Goal: Transaction & Acquisition: Subscribe to service/newsletter

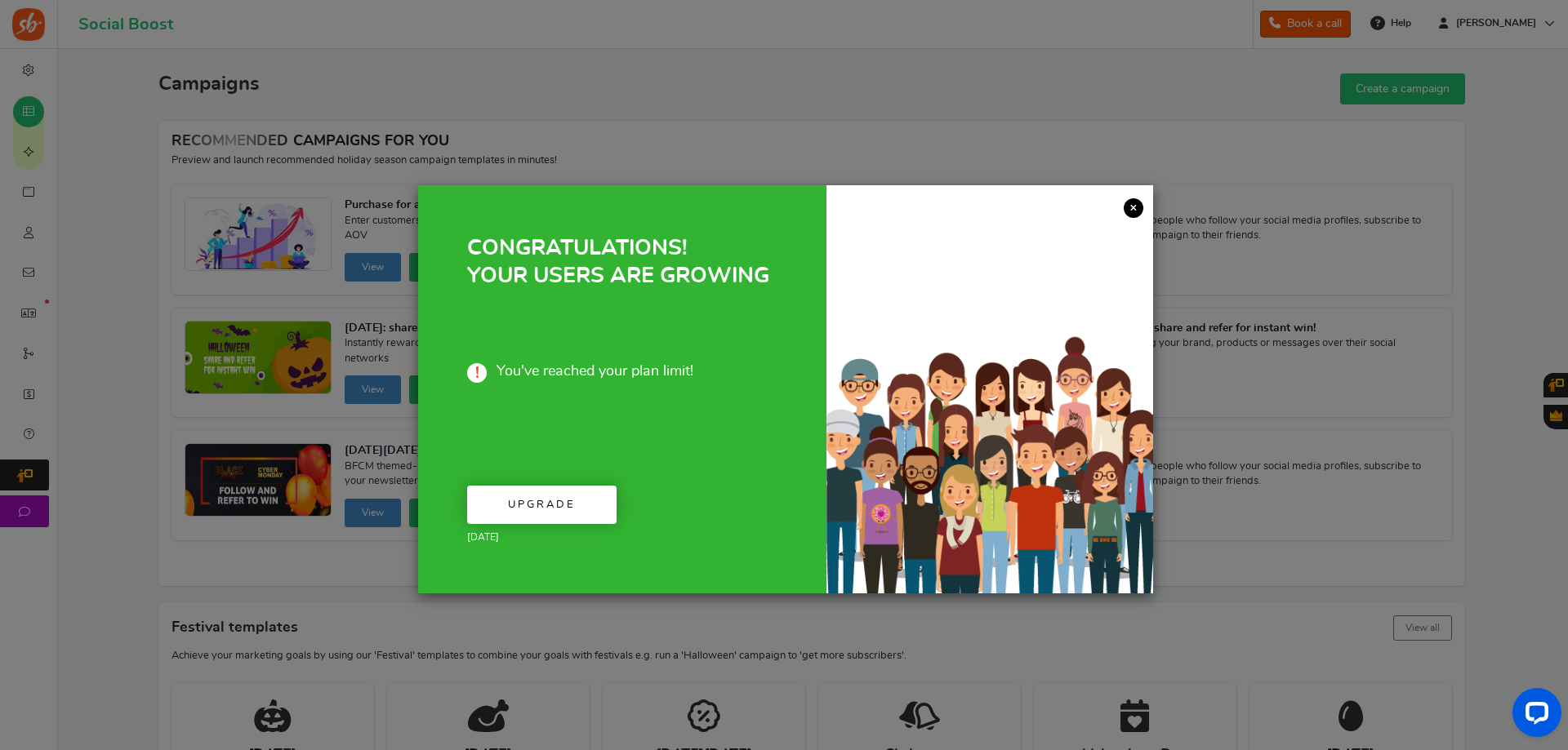
drag, startPoint x: 1134, startPoint y: 211, endPoint x: 969, endPoint y: 286, distance: 181.2
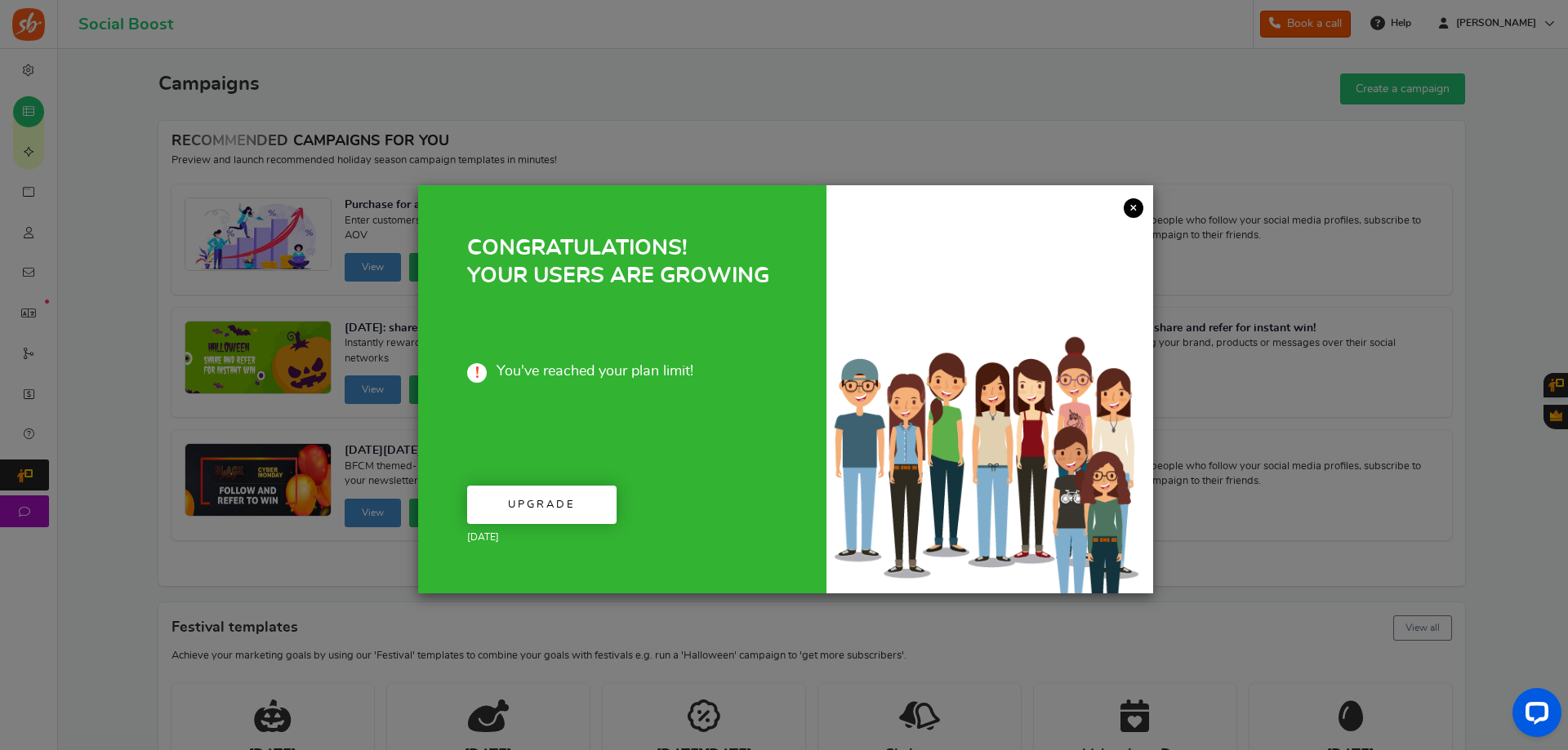
click at [1133, 211] on link "×" at bounding box center [1133, 208] width 20 height 20
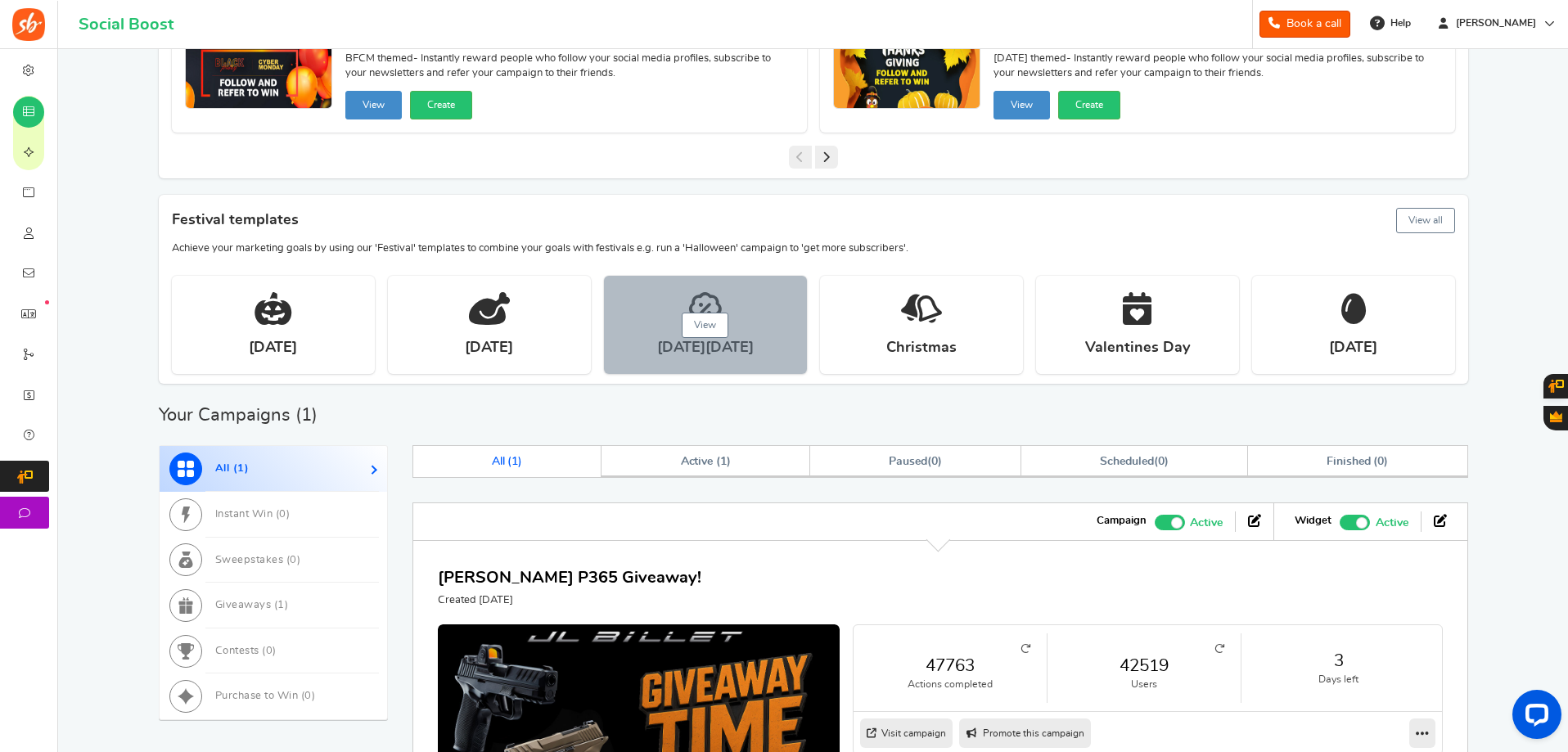
scroll to position [568, 0]
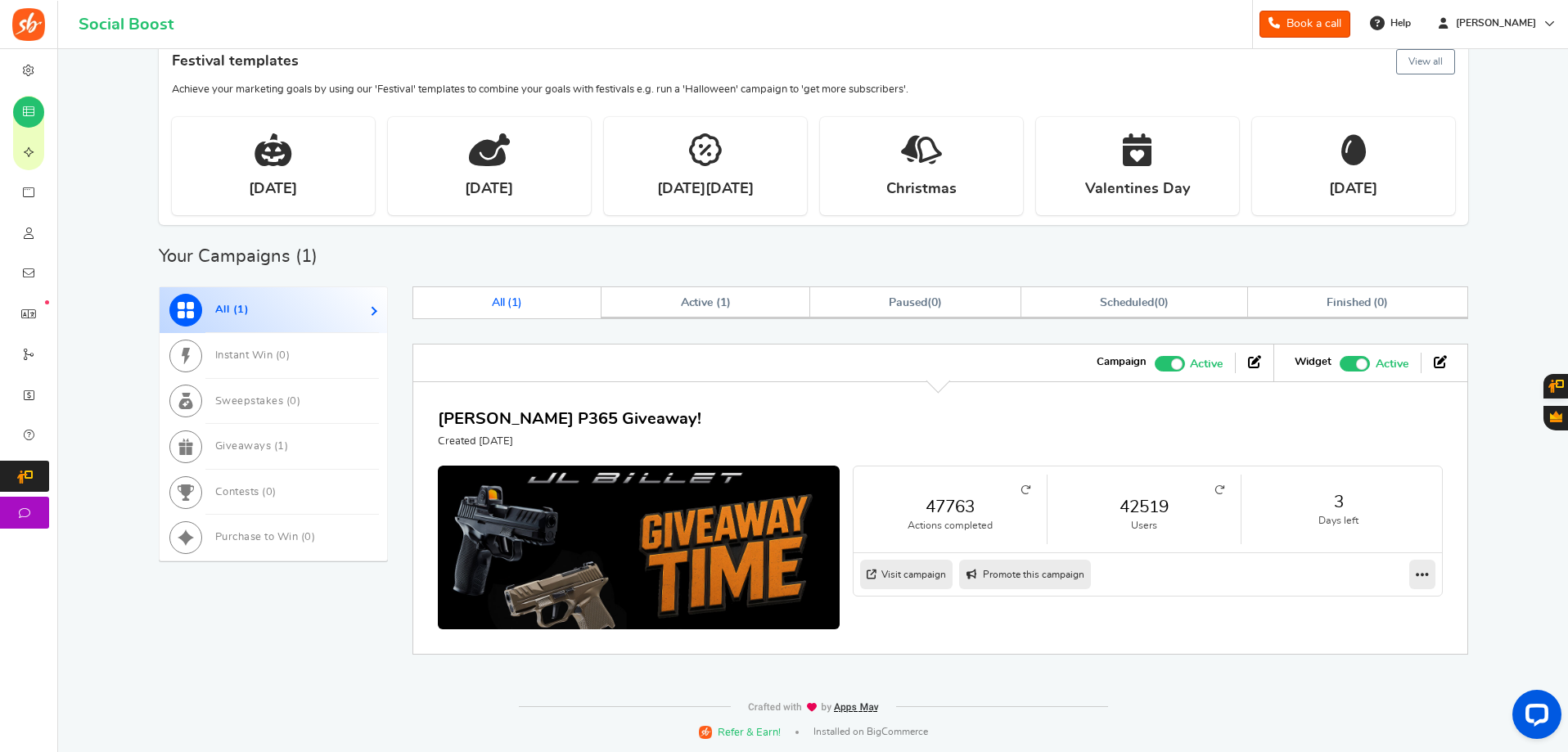
click at [1140, 508] on link "42519" at bounding box center [1144, 507] width 160 height 23
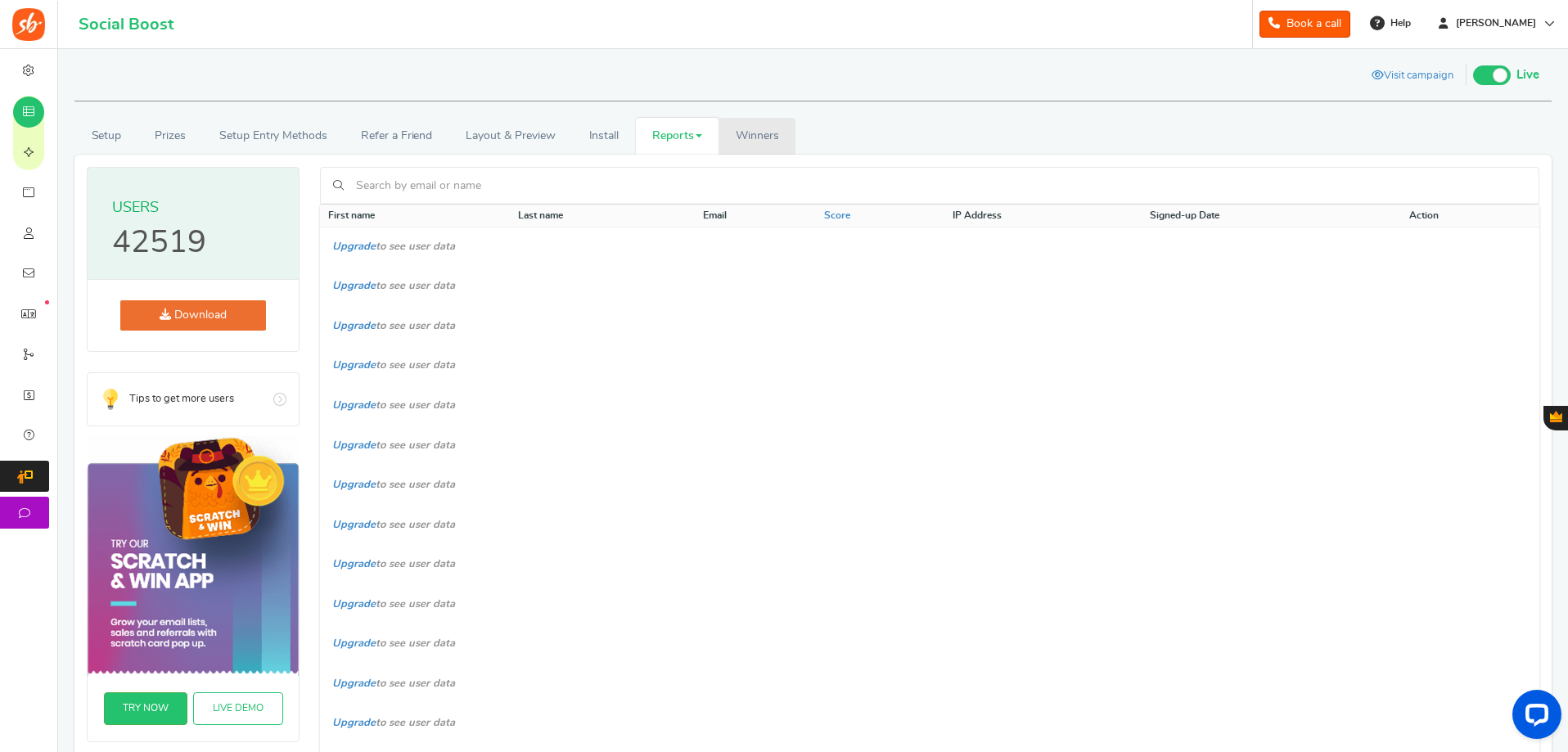
click at [770, 122] on link "Winners Winner Draw" at bounding box center [756, 136] width 77 height 37
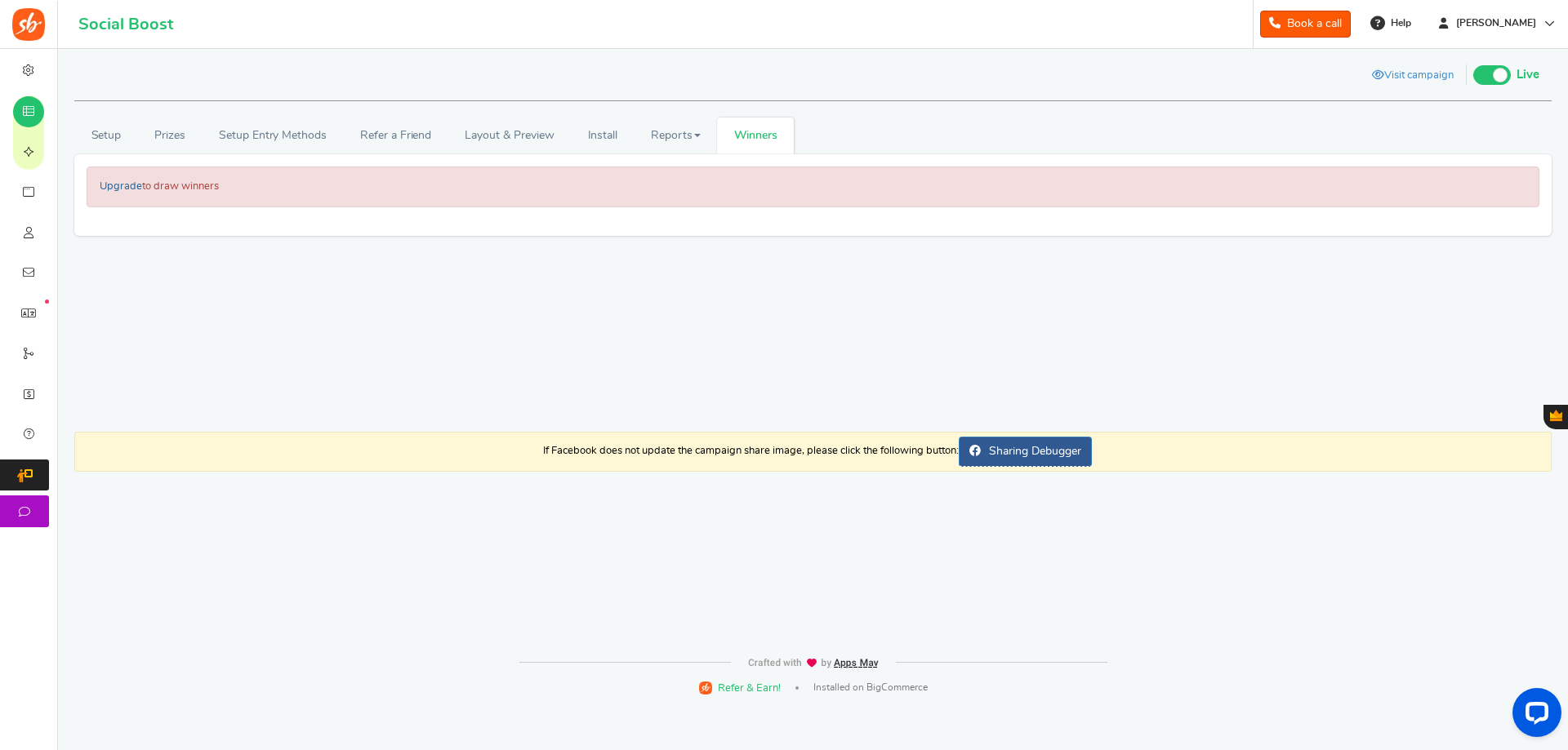
click at [119, 182] on link "Upgrade" at bounding box center [120, 187] width 42 height 11
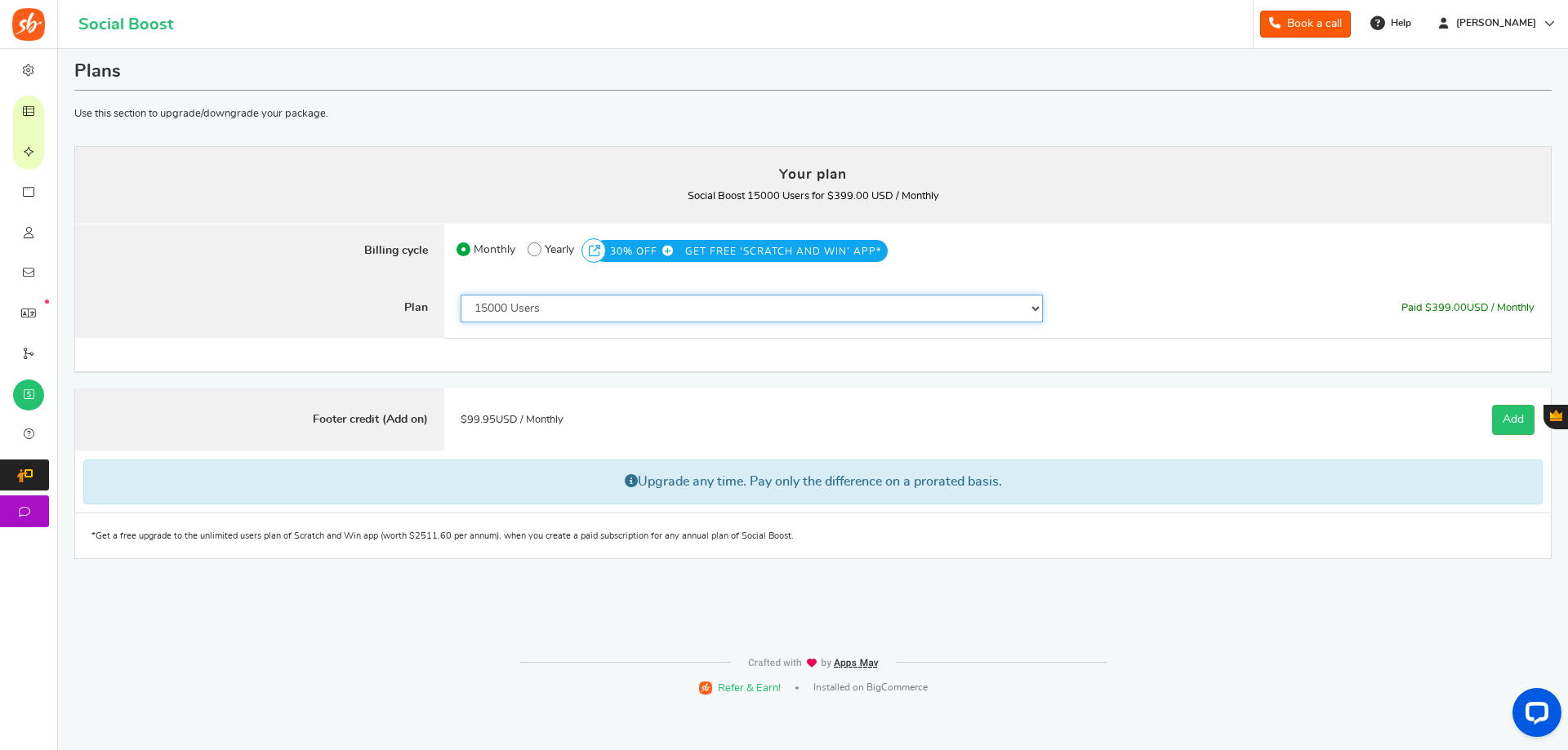
click at [624, 316] on select "50 Users 500 Users 2000 Users 5000 Users 10000 Users 15000 Users 25000 Users En…" at bounding box center [752, 308] width 582 height 28
click at [461, 295] on select "50 Users 500 Users 2000 Users 5000 Users 10000 Users 15000 Users 25000 Users En…" at bounding box center [752, 308] width 582 height 28
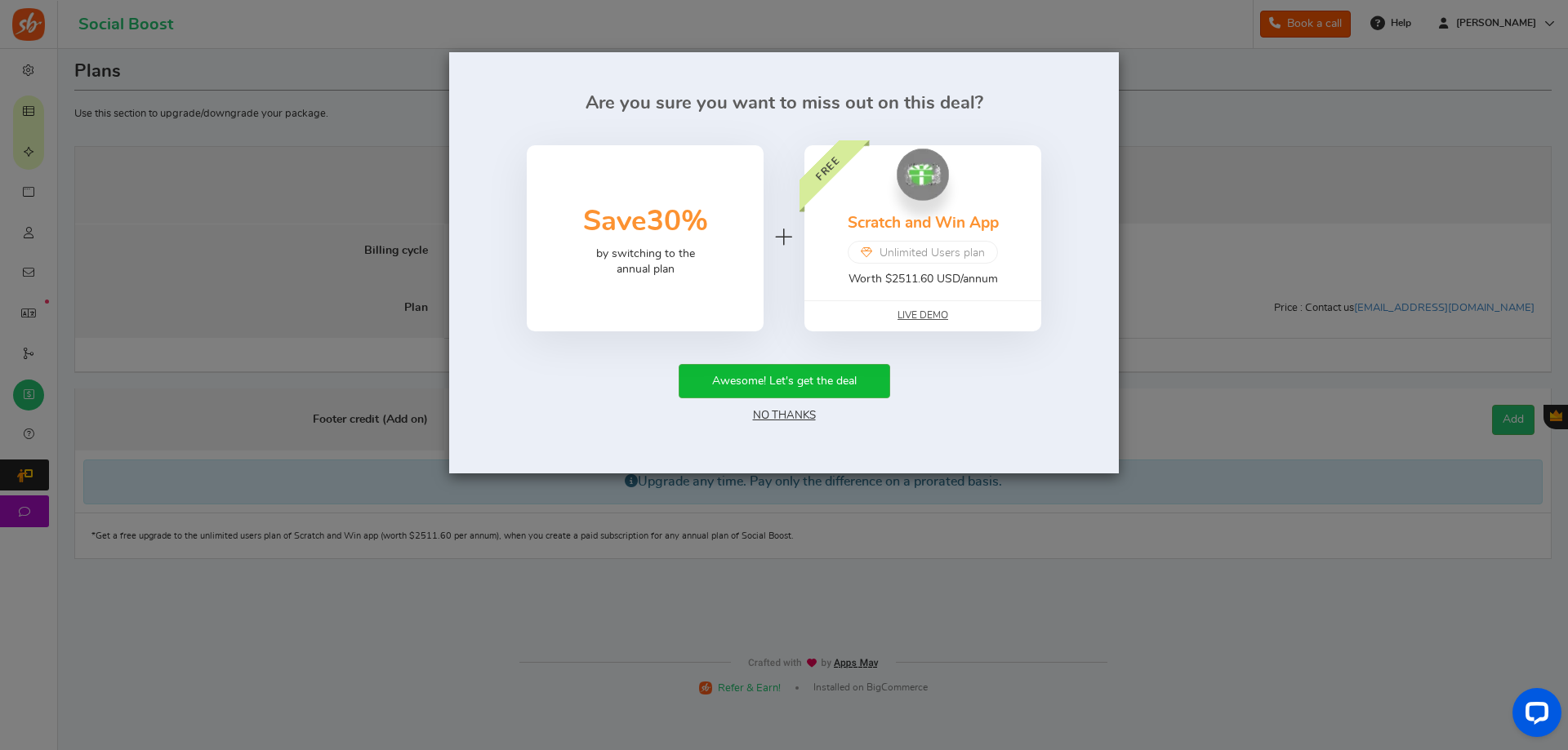
click at [768, 415] on link "No Thanks" at bounding box center [784, 415] width 63 height 12
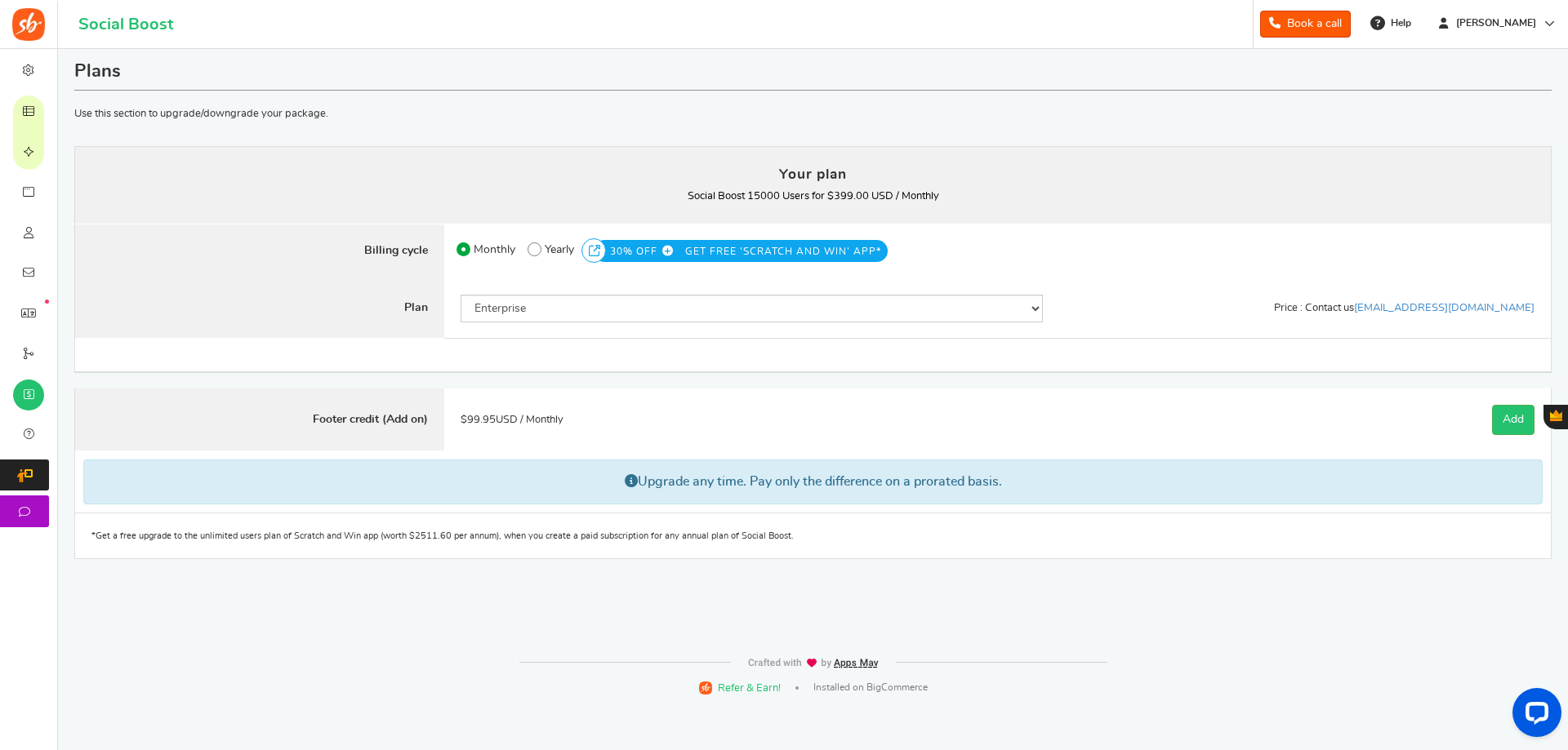
click at [651, 326] on div "50 Users 500 Users 2000 Users 5000 Users 10000 Users 15000 Users 25000 Users En…" at bounding box center [752, 308] width 615 height 60
click at [639, 316] on select "50 Users 500 Users 2000 Users 5000 Users 10000 Users 15000 Users 25000 Users En…" at bounding box center [752, 308] width 582 height 28
select select "872"
click at [461, 295] on select "50 Users 500 Users 2000 Users 5000 Users 10000 Users 15000 Users 25000 Users En…" at bounding box center [752, 308] width 582 height 28
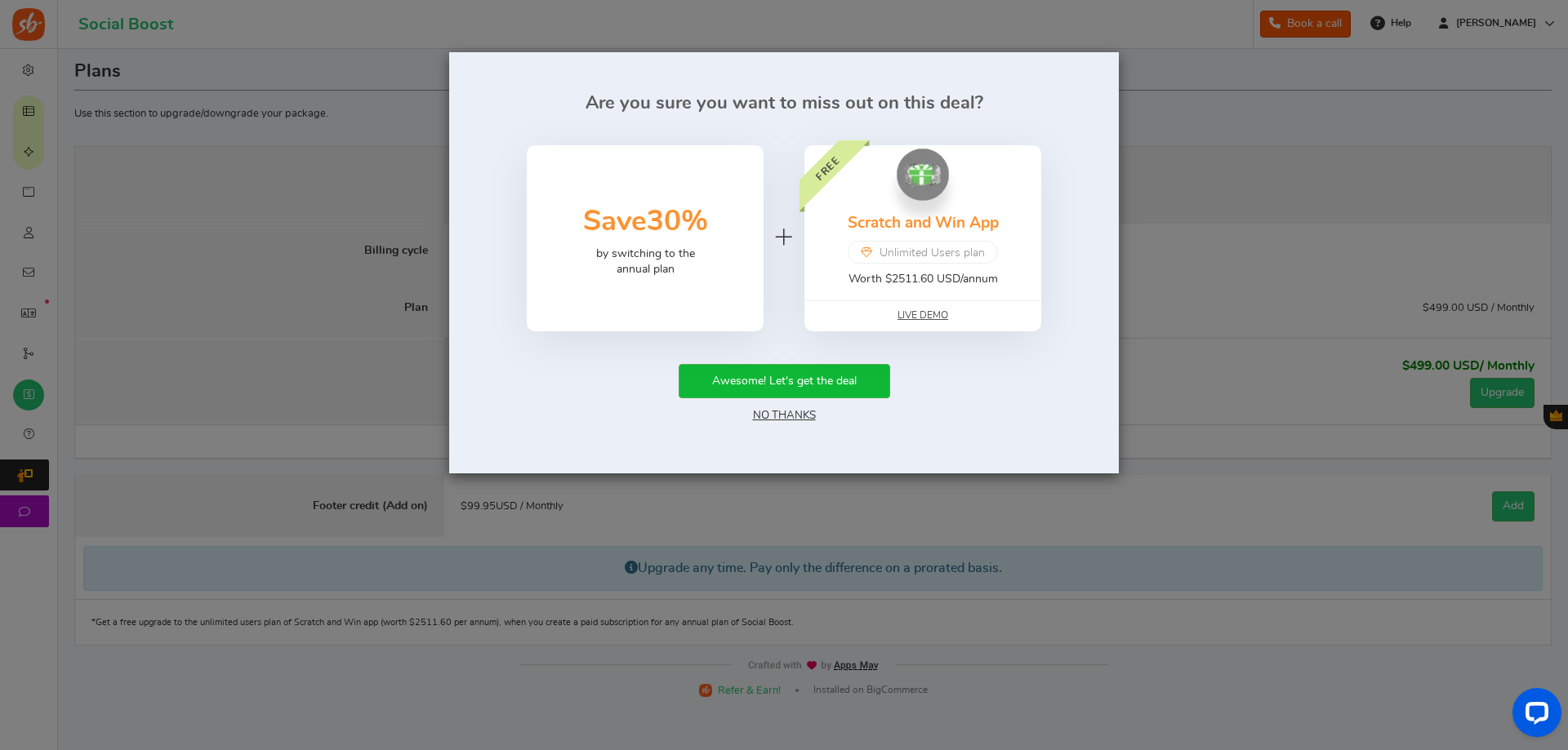
click at [792, 418] on link "No Thanks" at bounding box center [784, 415] width 63 height 12
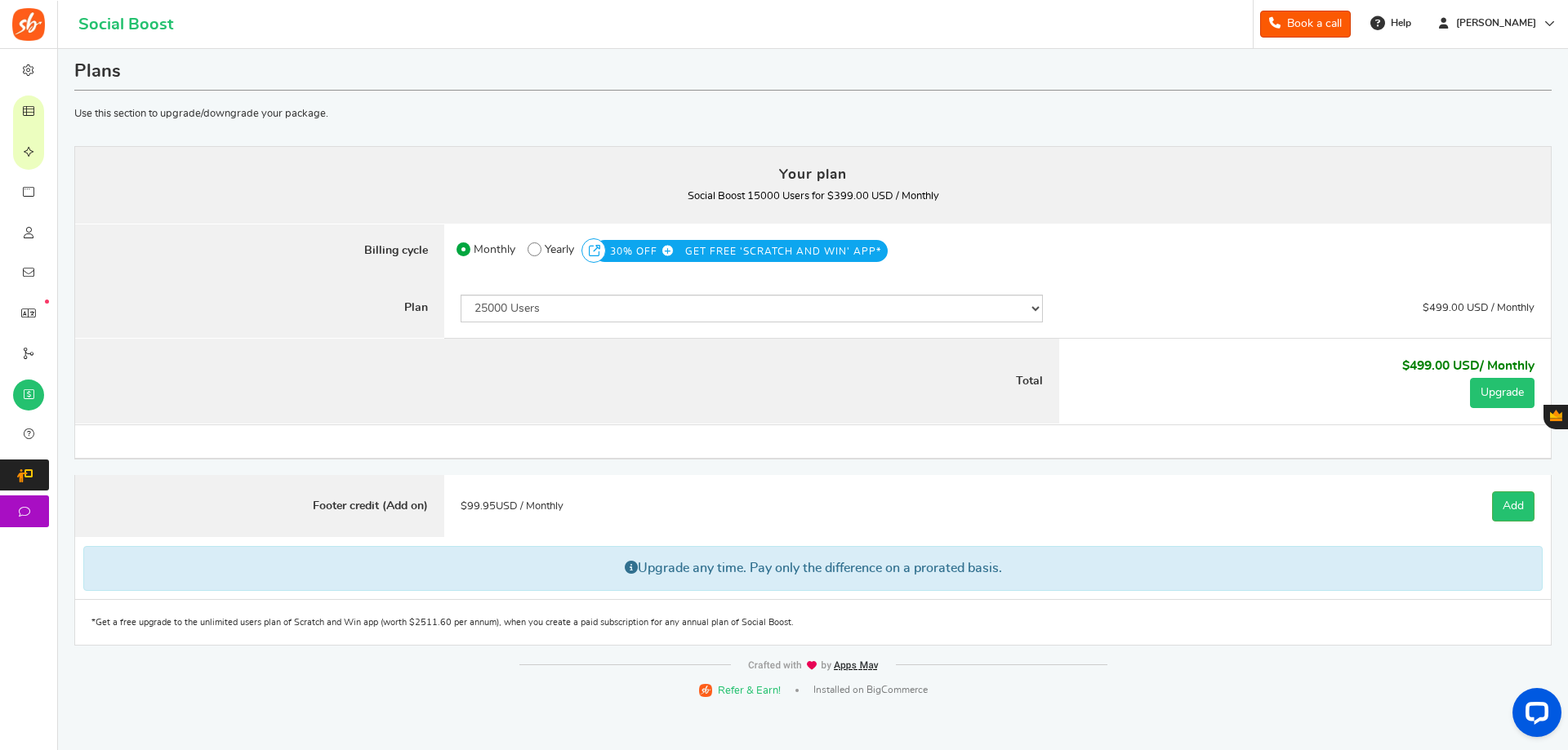
click at [1511, 395] on button "Upgrade" at bounding box center [1502, 393] width 65 height 31
click at [498, 196] on p "Social Boost 15000 Users for $399.00 USD / Monthly You currently have: Active c…" at bounding box center [813, 196] width 1443 height 22
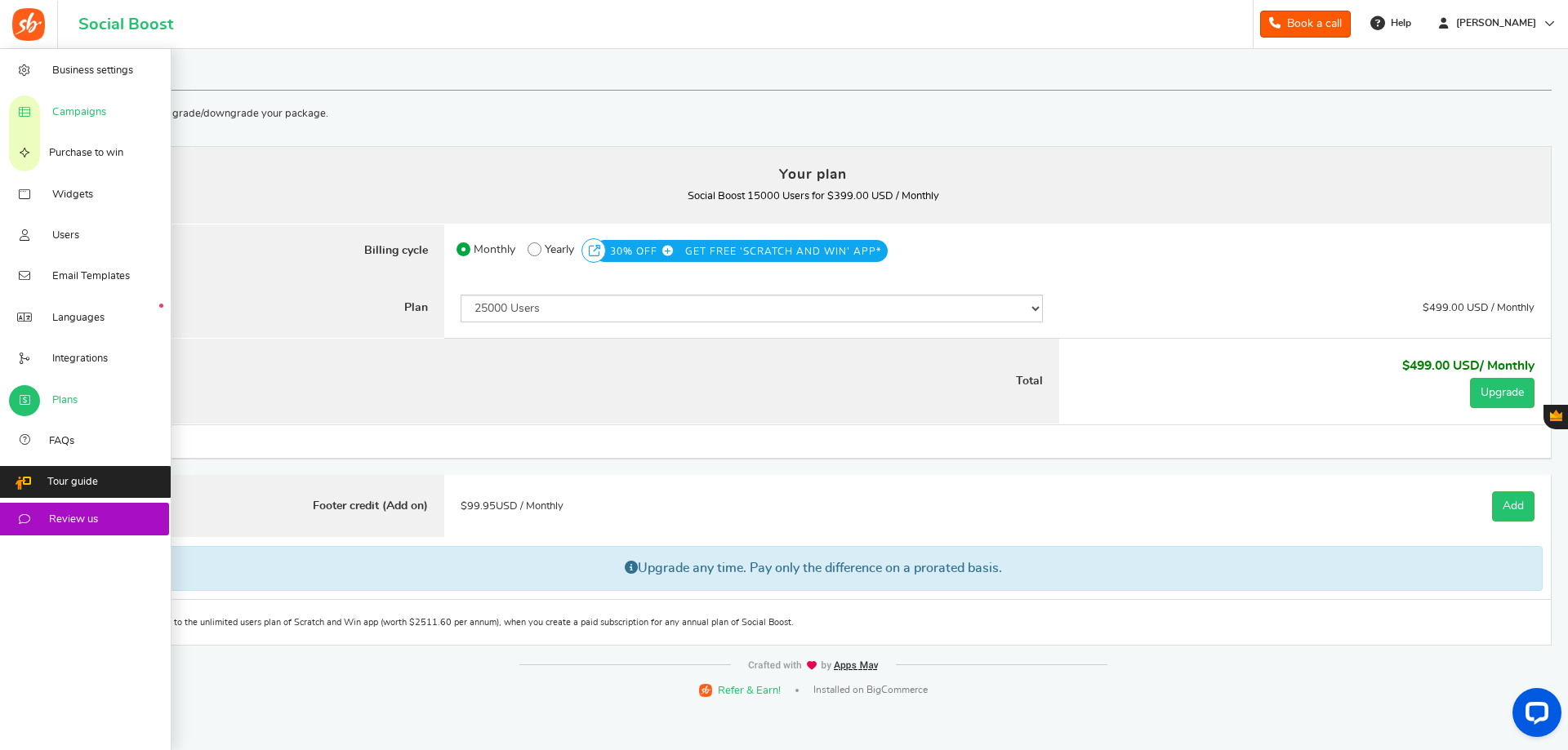
click at [78, 110] on span "Campaigns" at bounding box center [79, 112] width 54 height 14
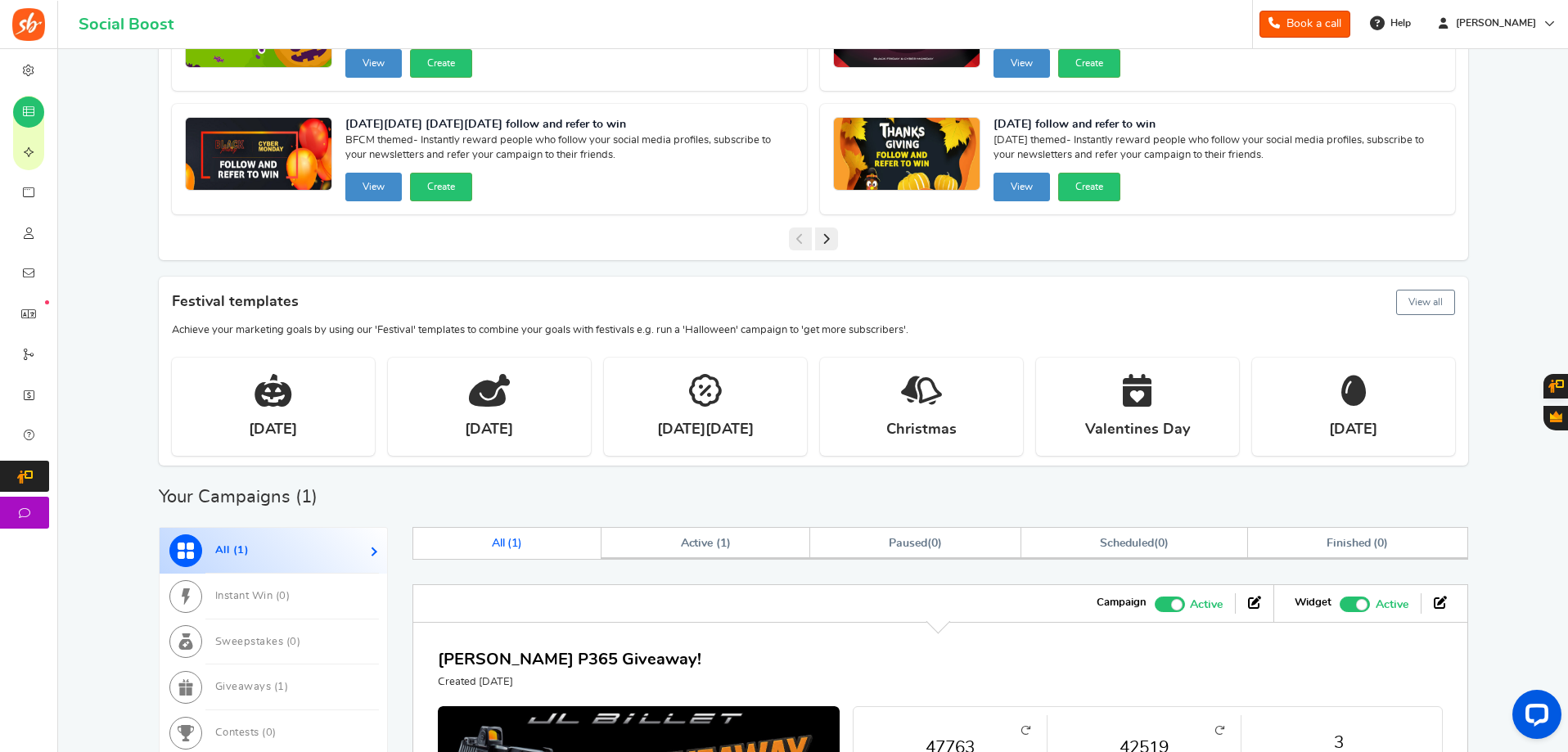
scroll to position [569, 0]
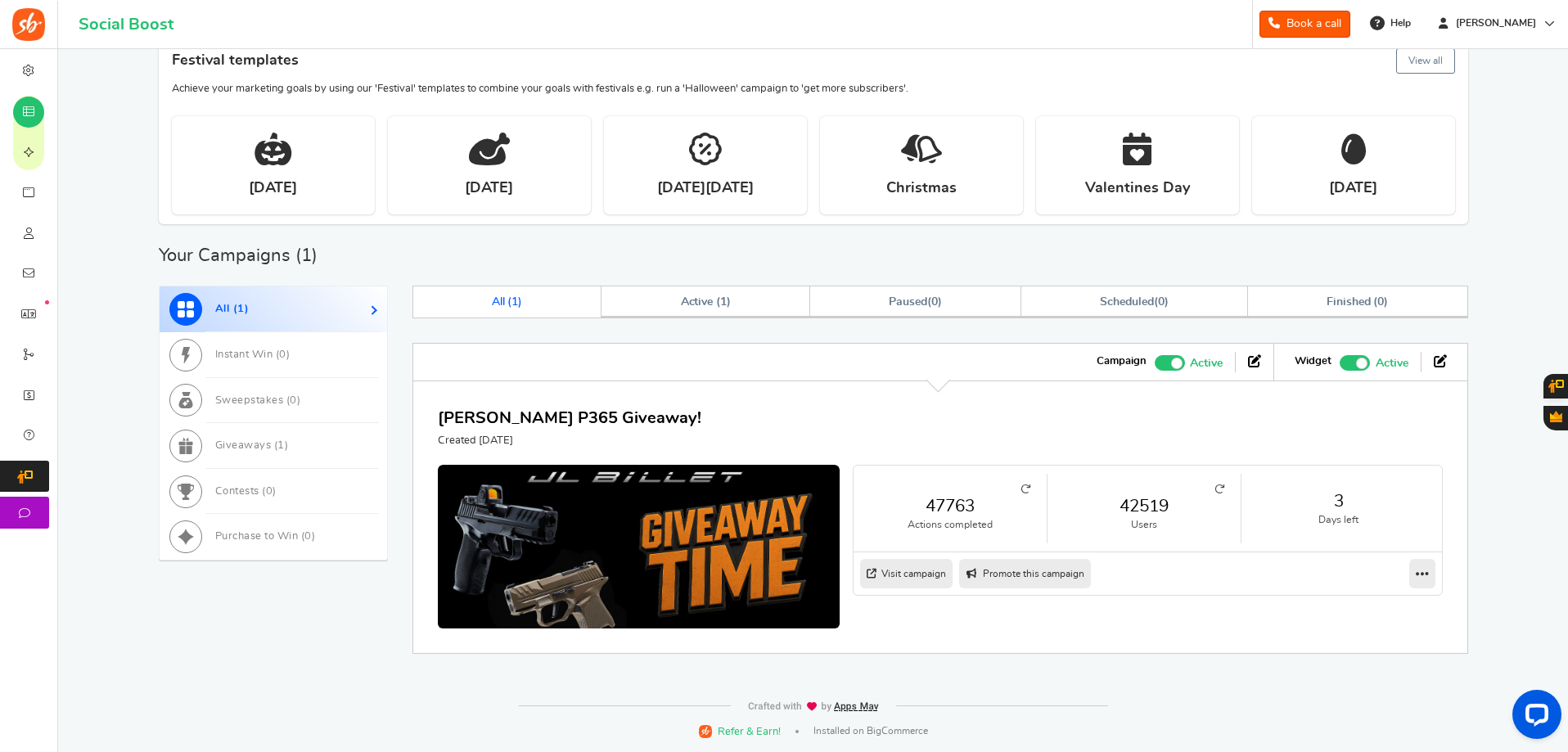
click at [1137, 512] on link "42519" at bounding box center [1144, 506] width 160 height 23
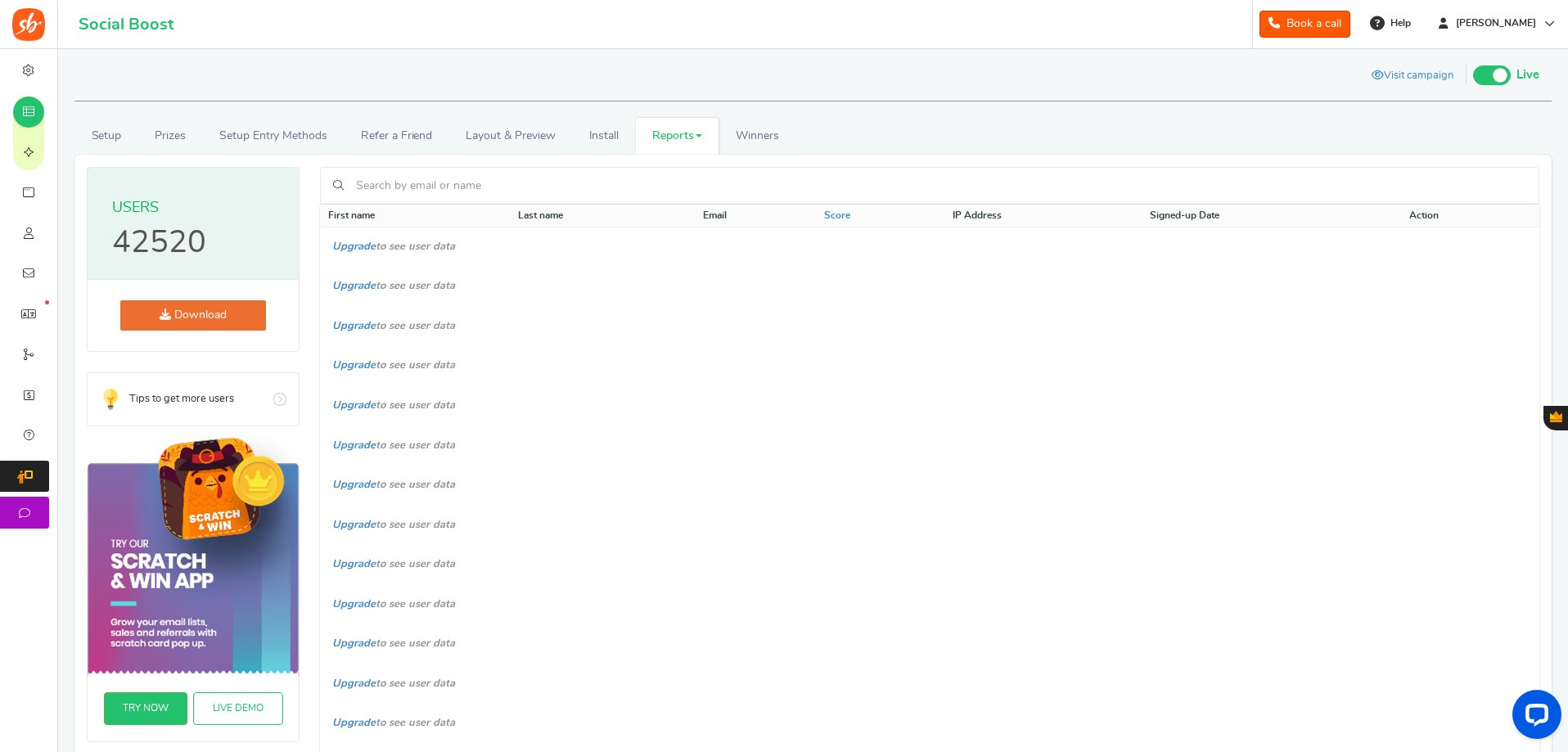
click at [203, 331] on link "Download" at bounding box center [194, 316] width 146 height 31
click at [198, 322] on link "Download" at bounding box center [194, 316] width 146 height 31
click at [730, 140] on link "Winners Winner Draw" at bounding box center [756, 136] width 77 height 37
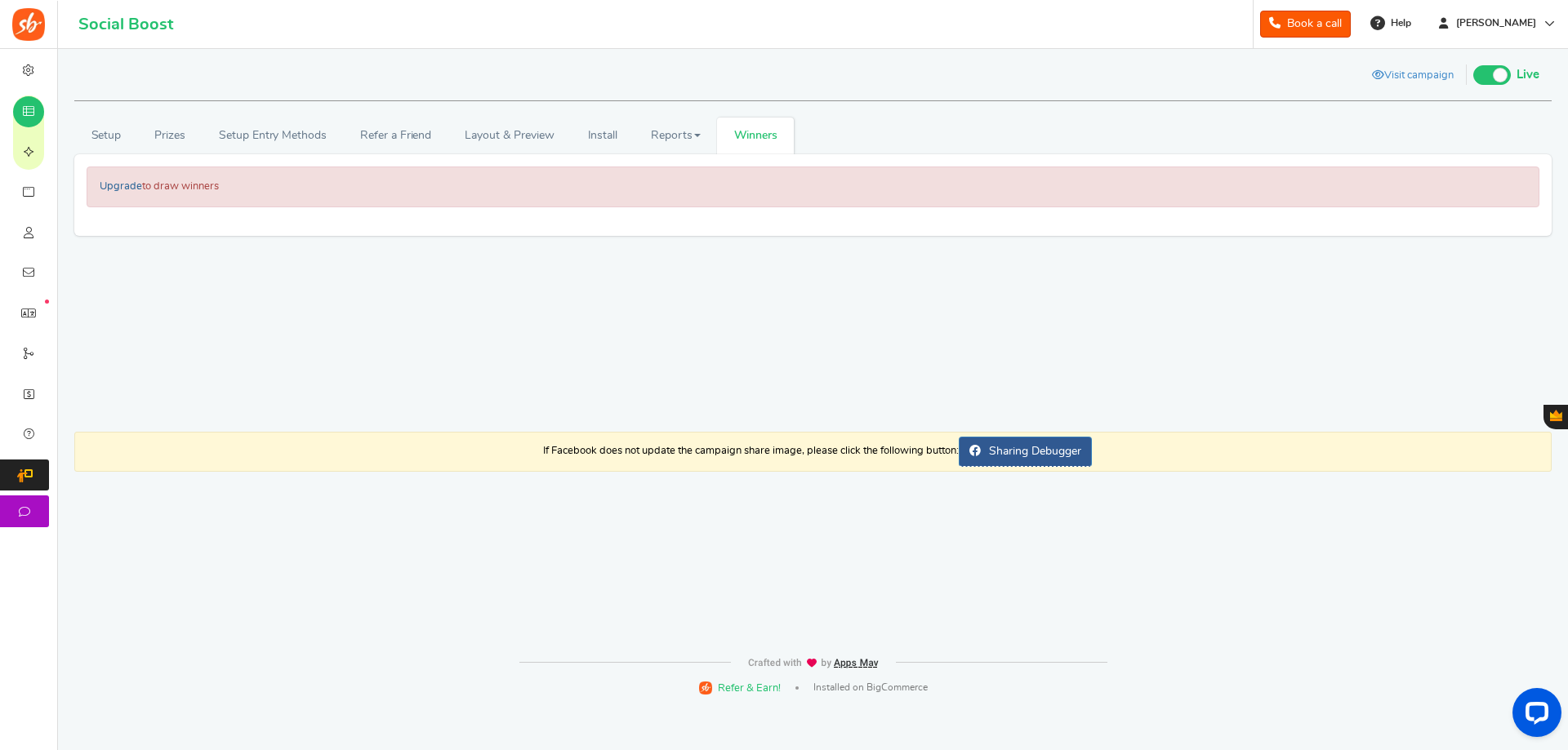
click at [119, 187] on link "Upgrade" at bounding box center [120, 187] width 42 height 11
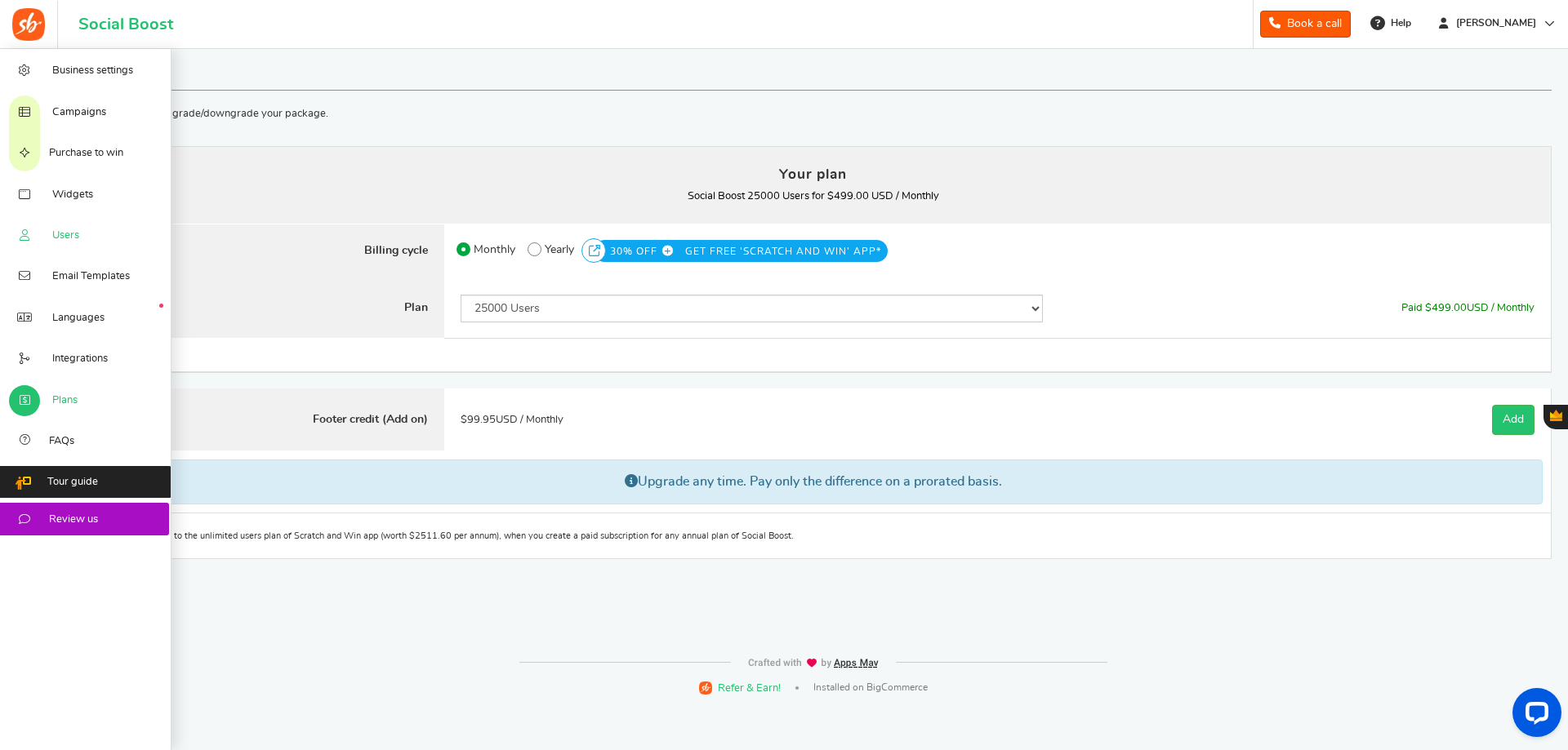
click at [85, 238] on link "Users" at bounding box center [85, 234] width 172 height 40
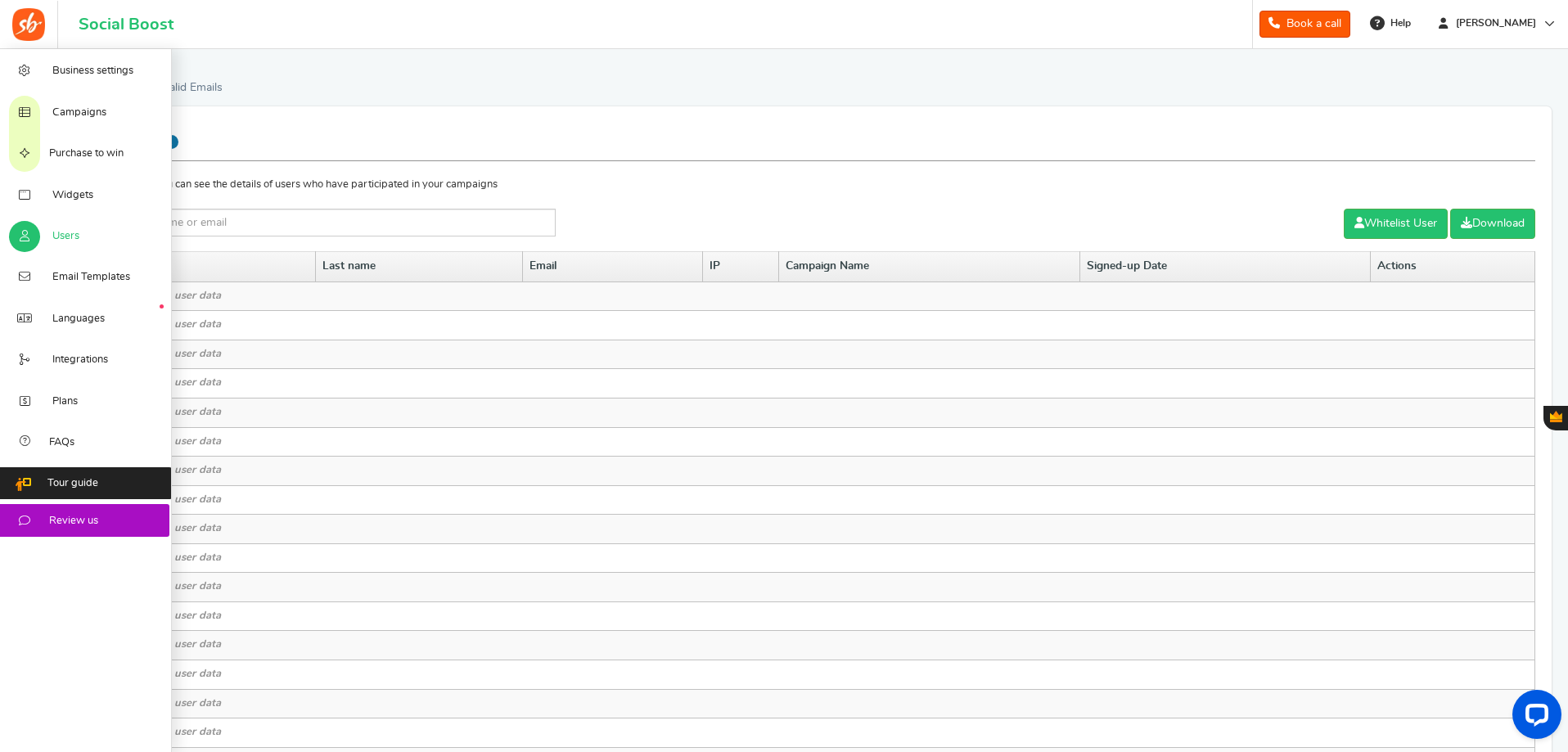
click at [69, 225] on link "Users" at bounding box center [86, 235] width 172 height 41
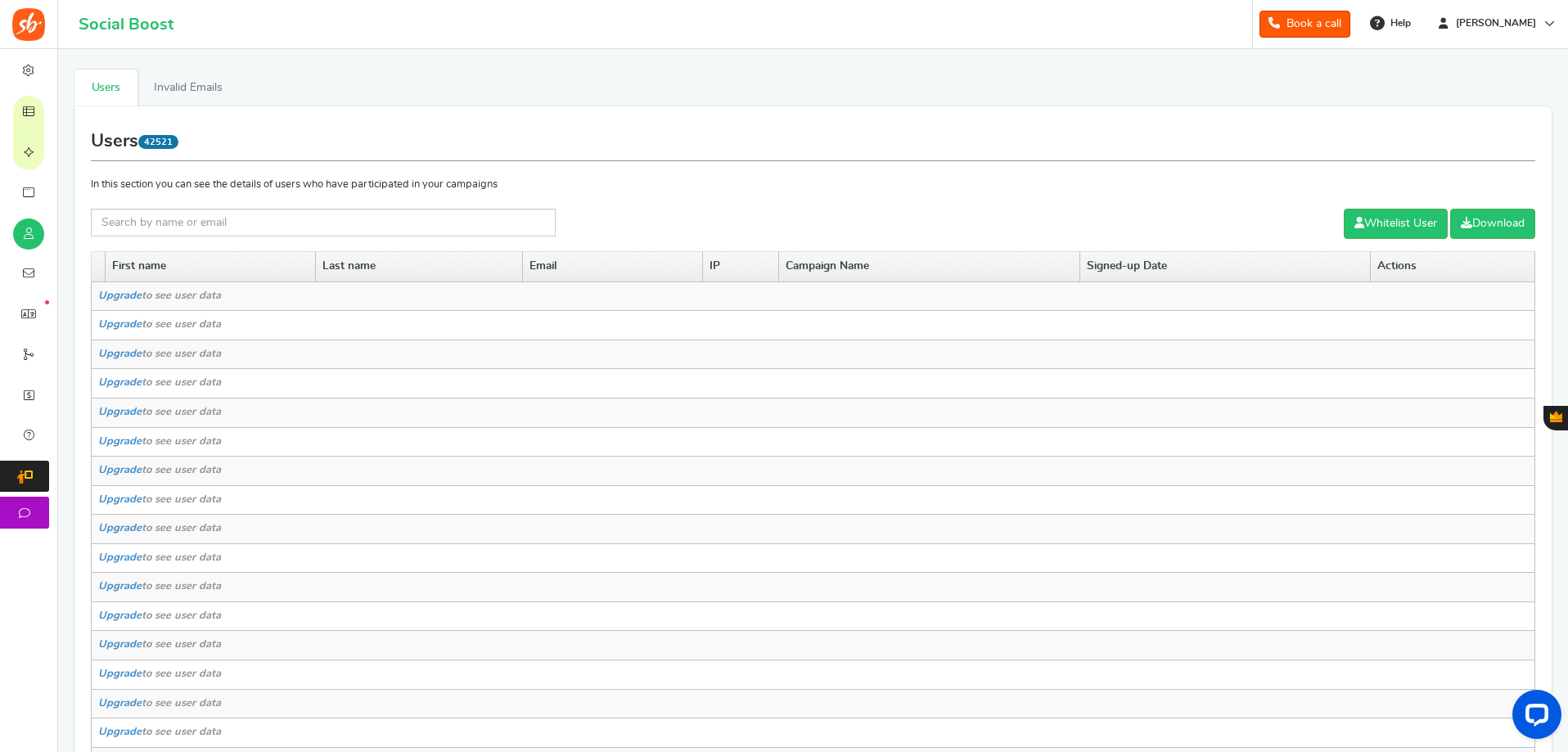
drag, startPoint x: 69, startPoint y: 225, endPoint x: 372, endPoint y: 80, distance: 335.9
click at [372, 80] on ul "Users Invalid Emails" at bounding box center [813, 87] width 1477 height 37
click at [207, 85] on link "Invalid Emails" at bounding box center [188, 87] width 102 height 37
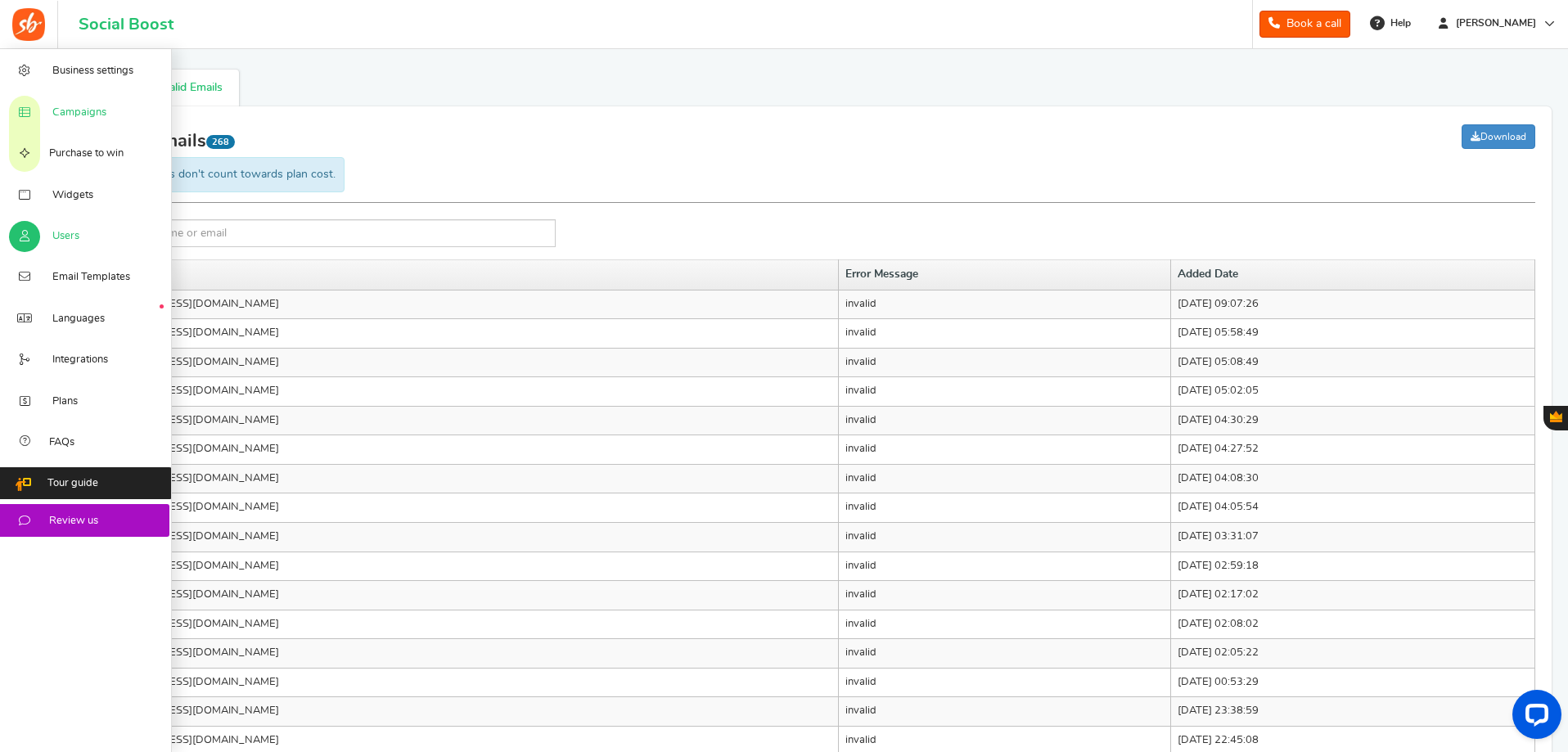
click at [77, 122] on link "Campaigns" at bounding box center [86, 111] width 172 height 41
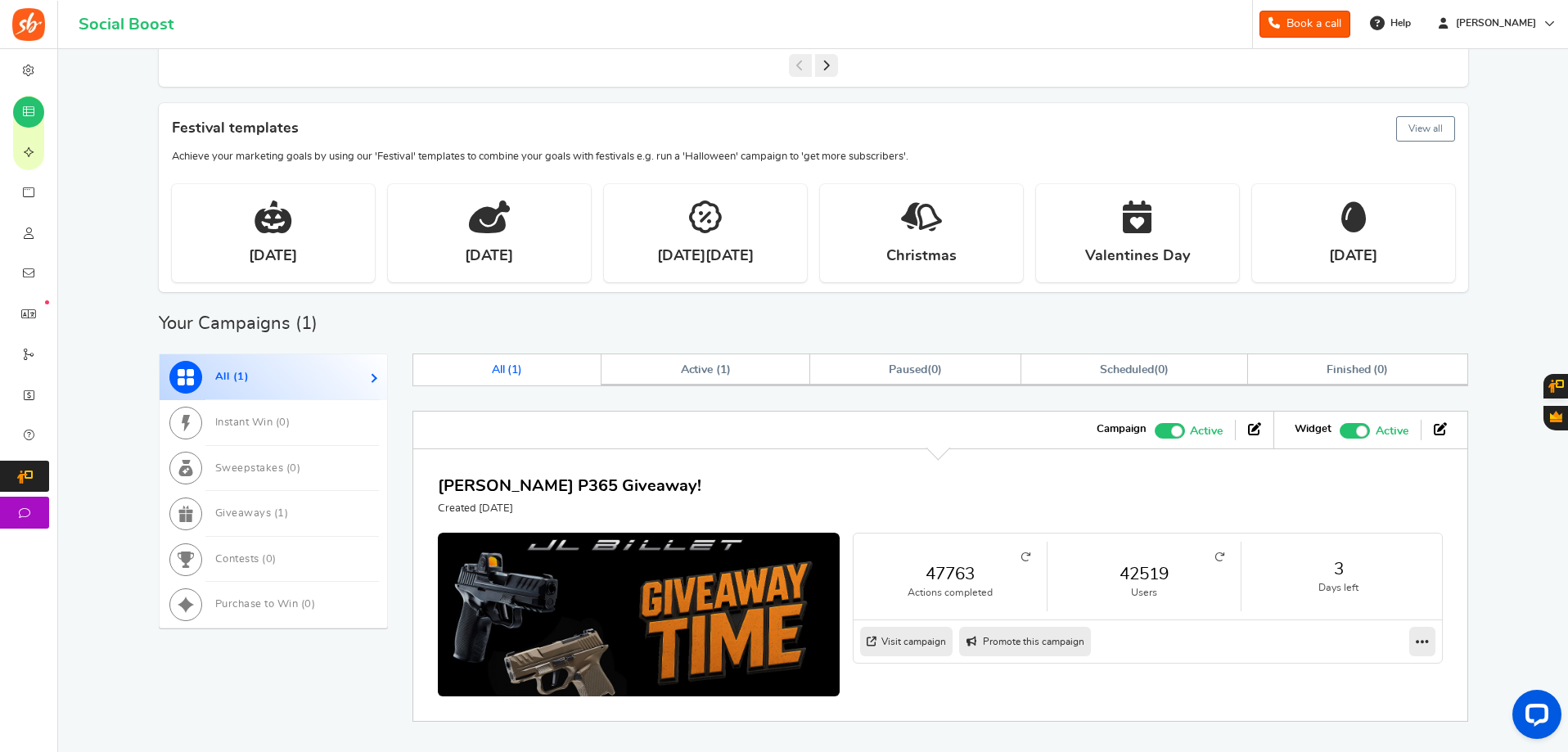
scroll to position [569, 0]
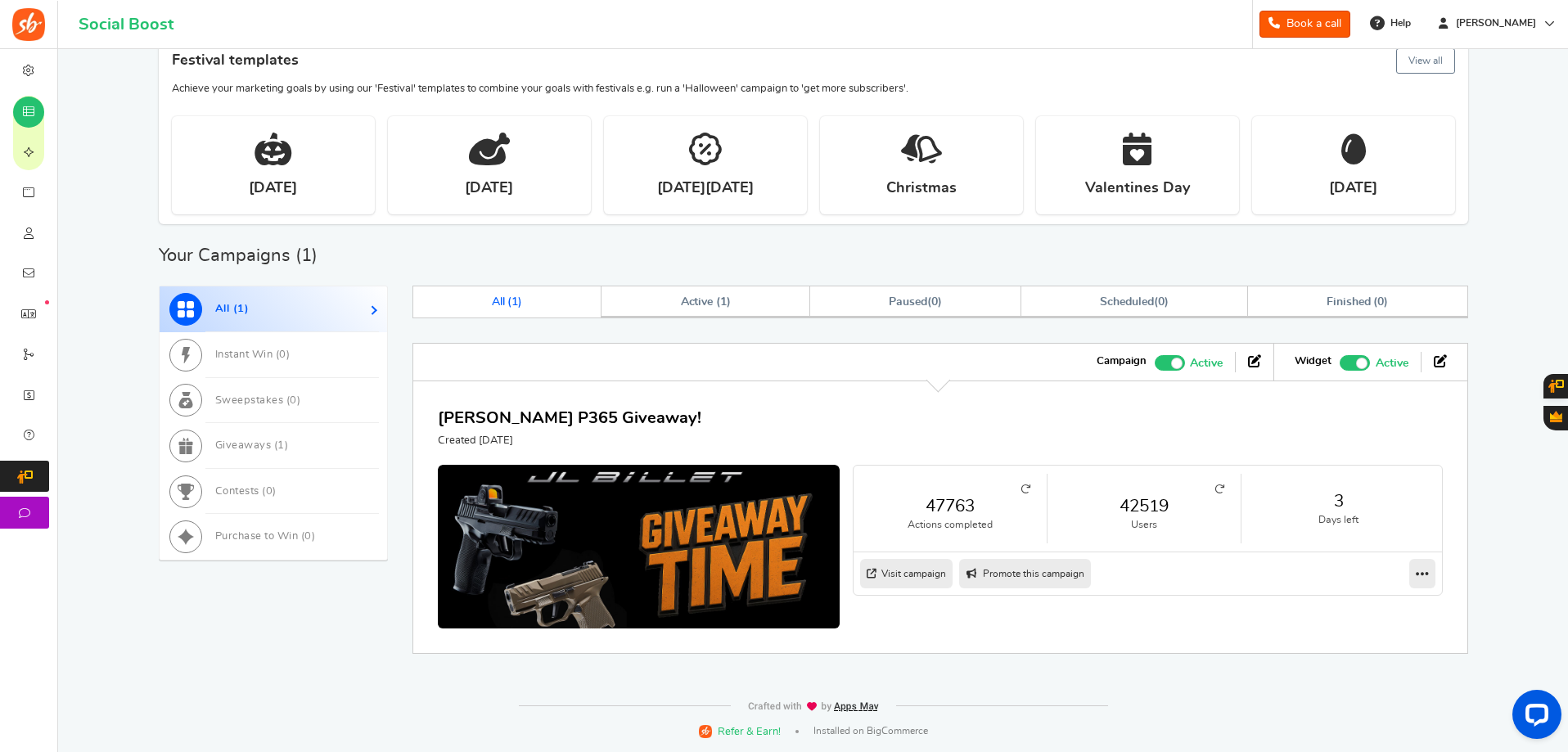
click at [1146, 513] on link "42519" at bounding box center [1144, 506] width 160 height 23
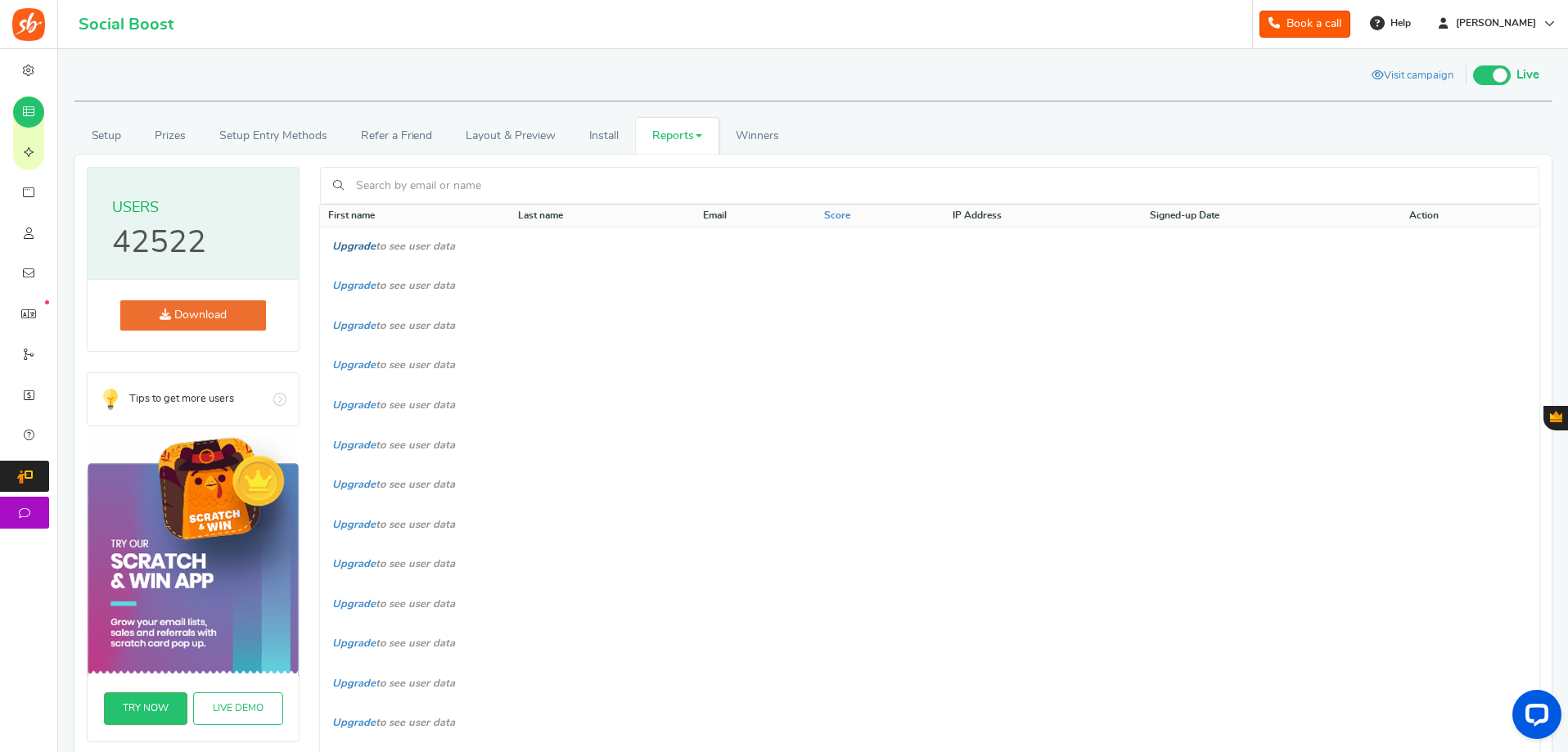
click at [347, 244] on link "Upgrade" at bounding box center [354, 247] width 43 height 11
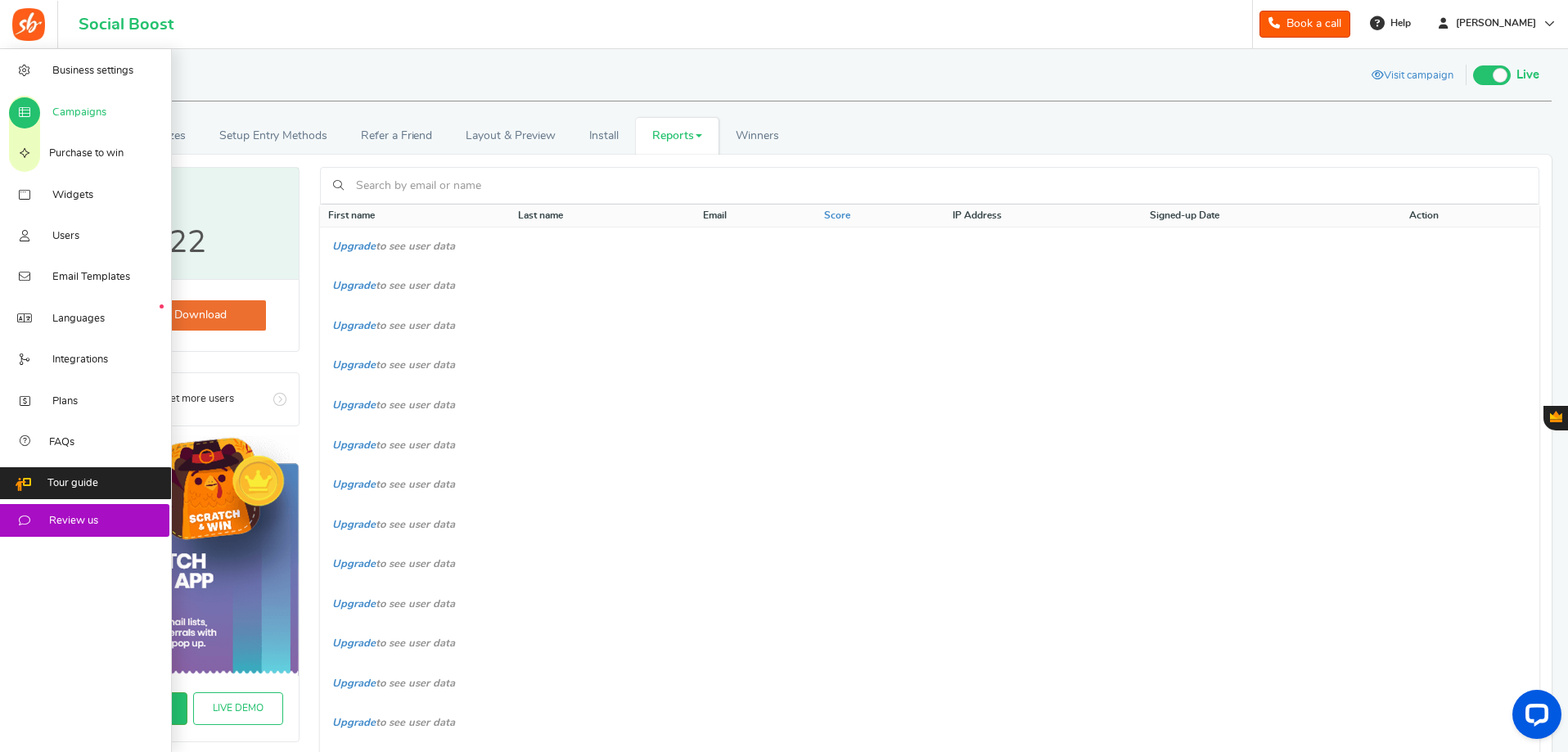
click at [93, 107] on span "Campaigns" at bounding box center [79, 113] width 54 height 14
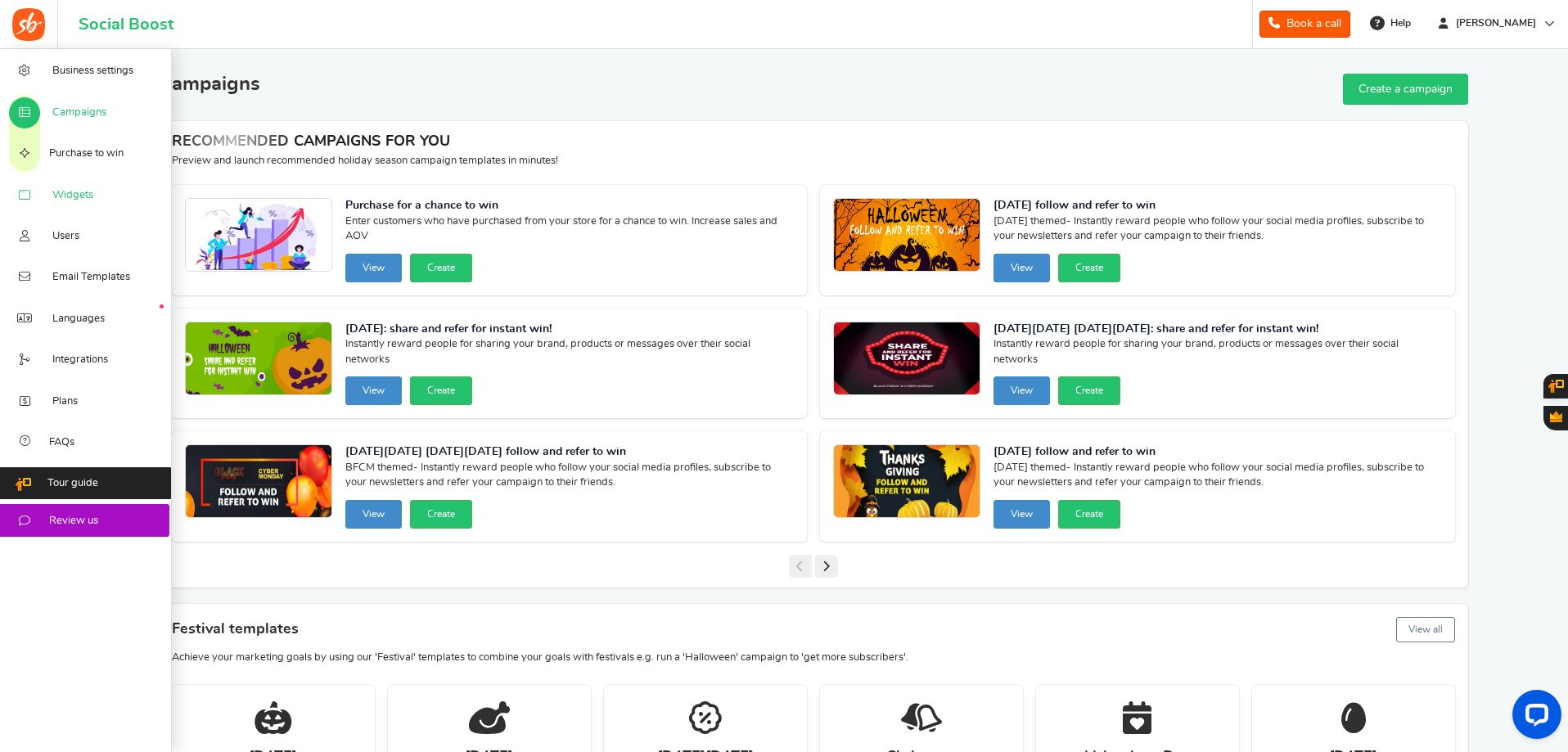
click at [84, 199] on span "Widgets" at bounding box center [72, 195] width 41 height 14
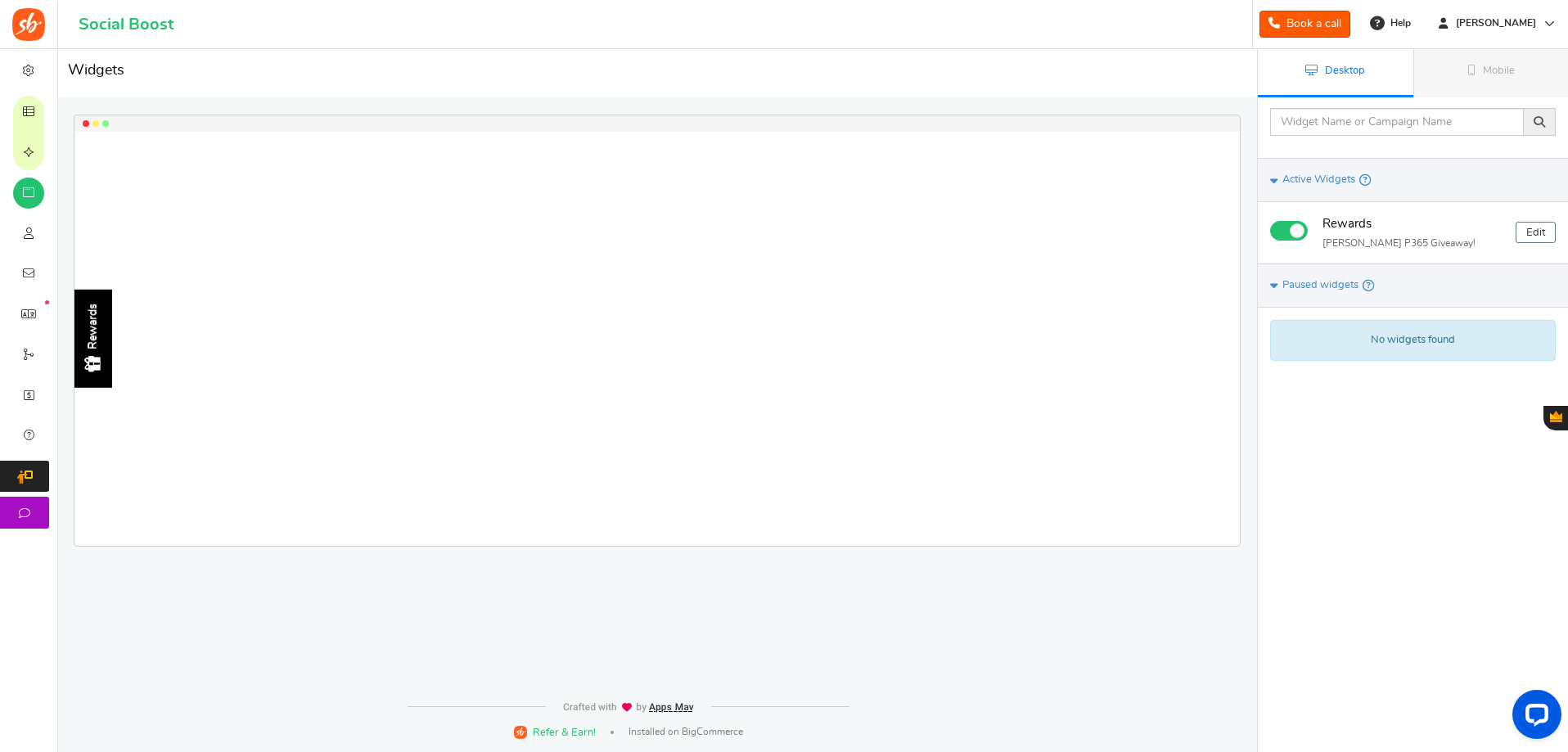
click at [0, 0] on span "Campaigns" at bounding box center [0, 0] width 0 height 0
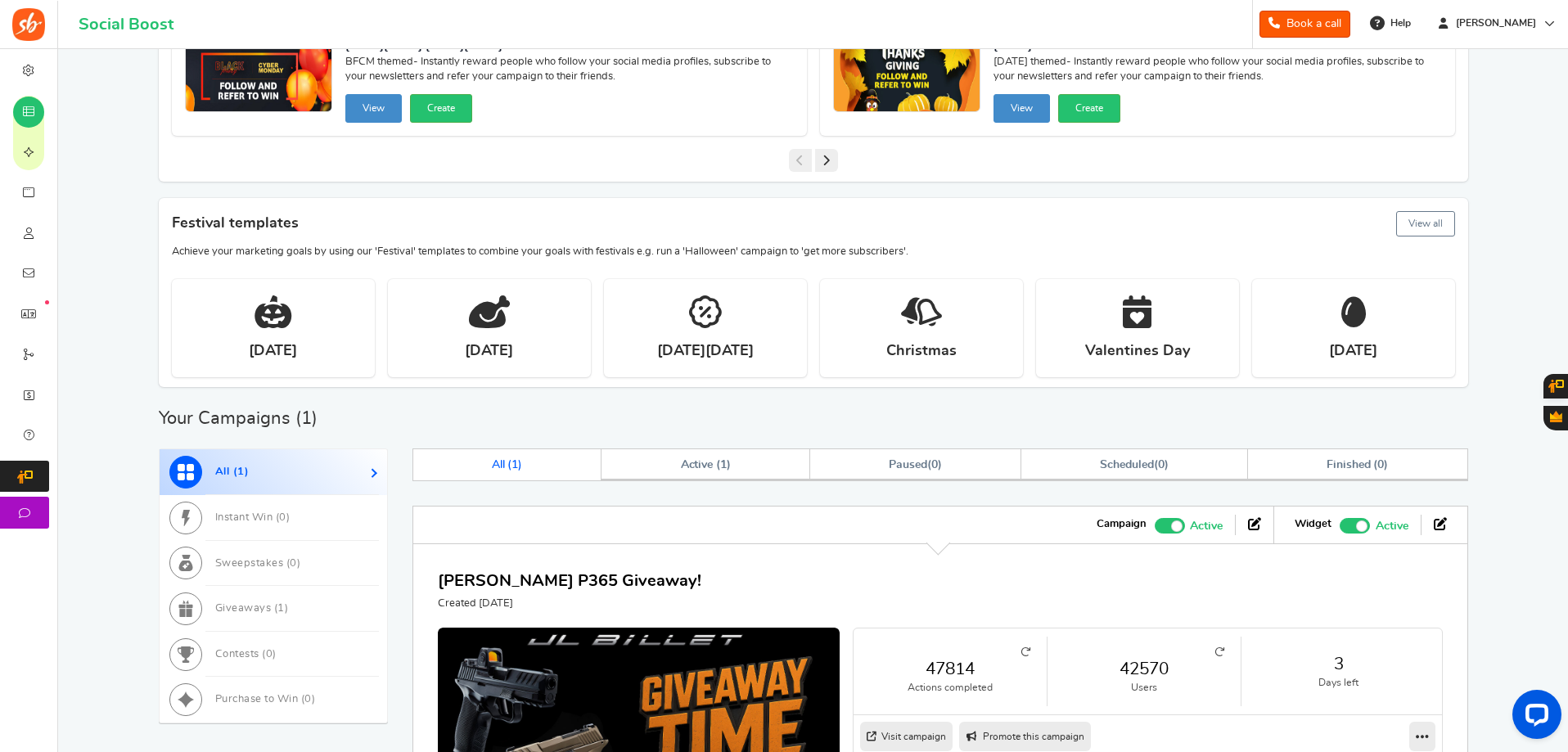
scroll to position [491, 0]
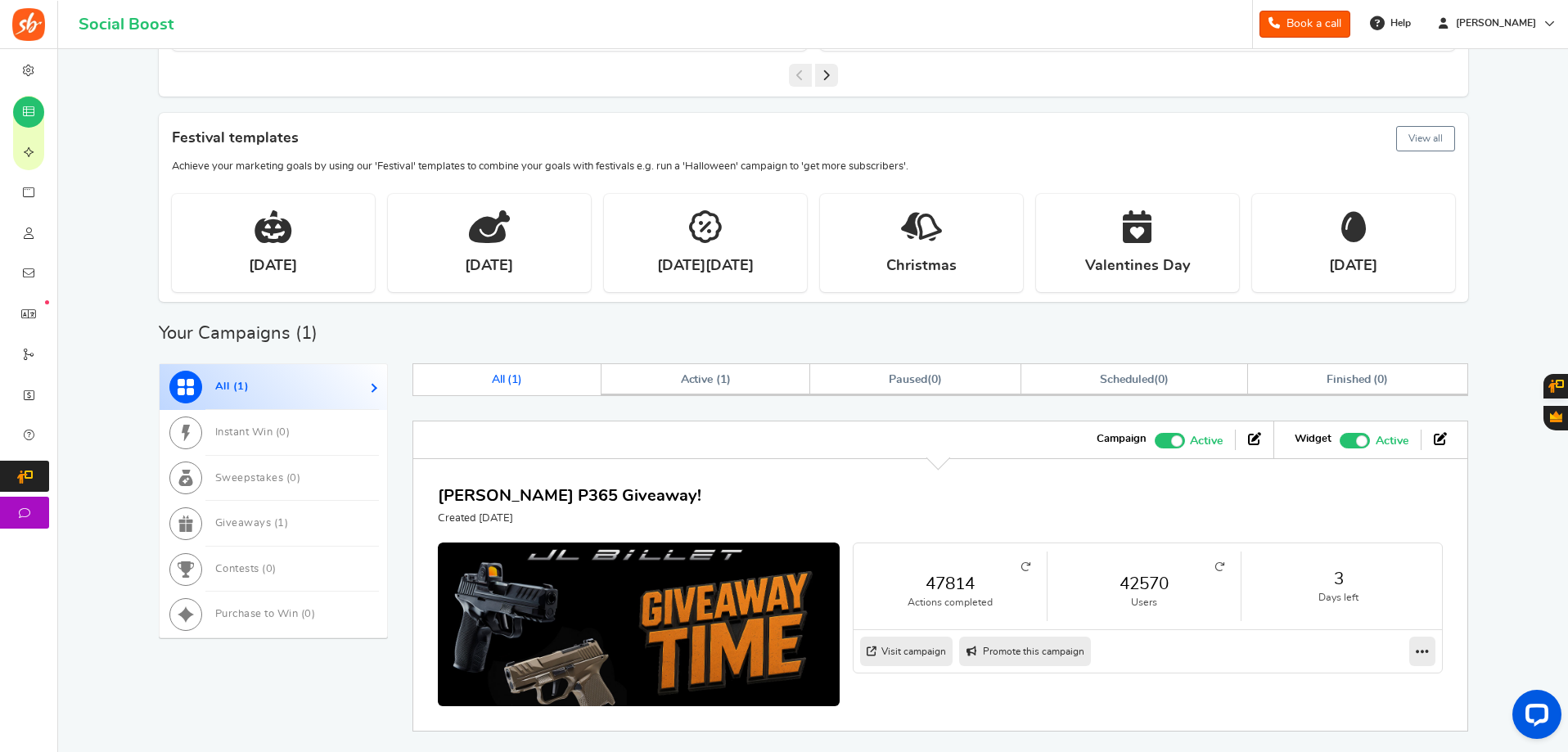
click at [1134, 590] on link "42570" at bounding box center [1144, 584] width 160 height 23
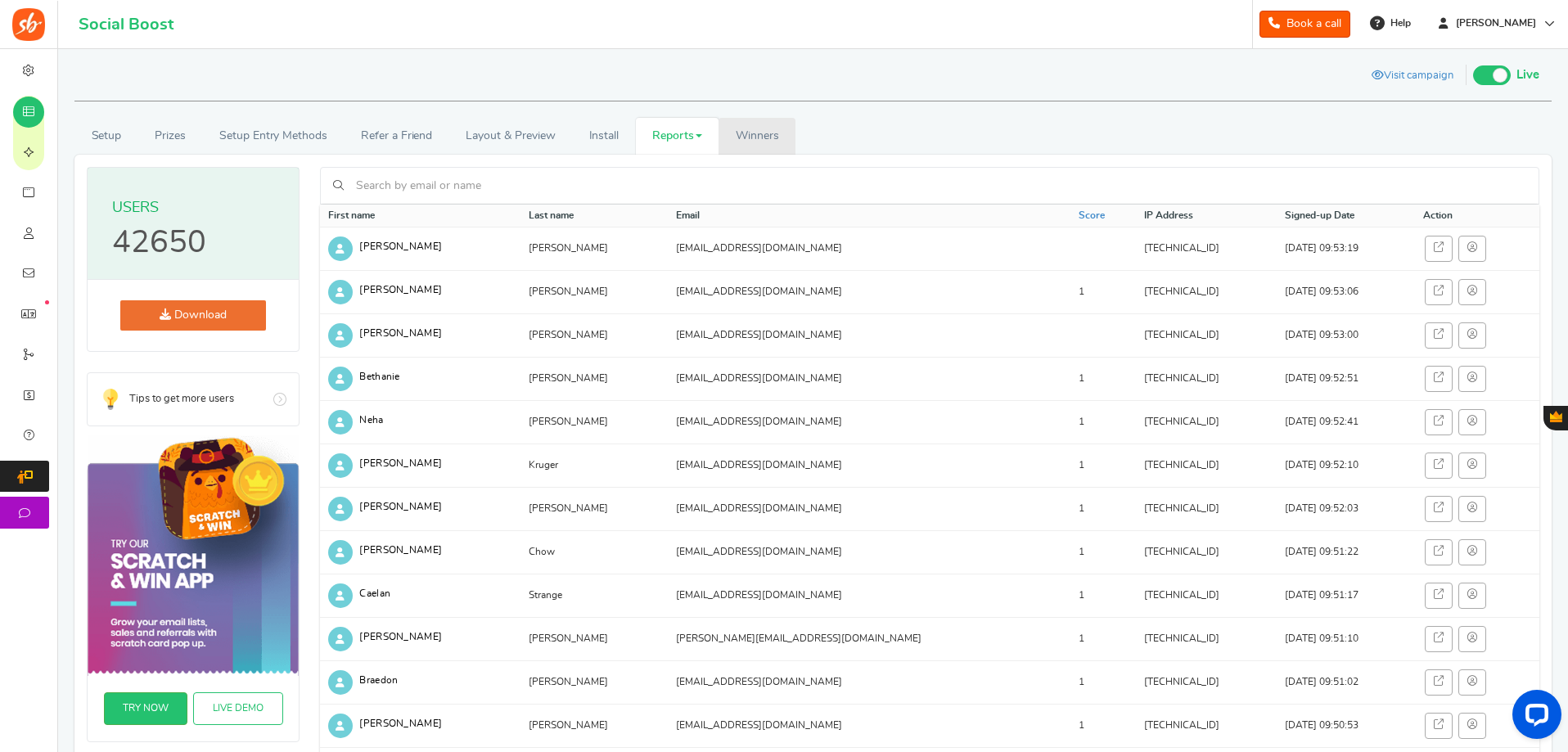
click at [746, 138] on span "Winners" at bounding box center [757, 136] width 43 height 12
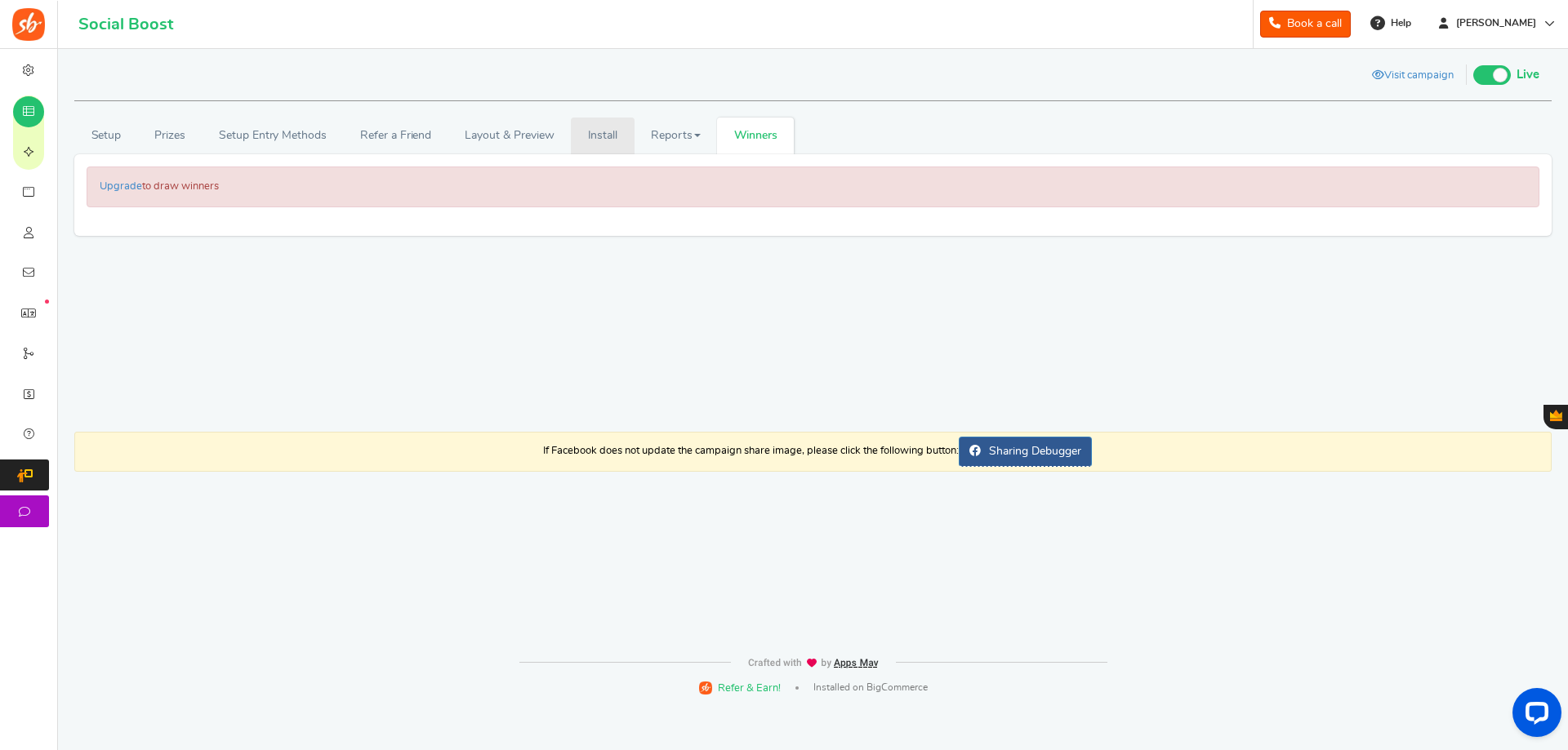
click at [610, 131] on link "Install" at bounding box center [602, 136] width 64 height 37
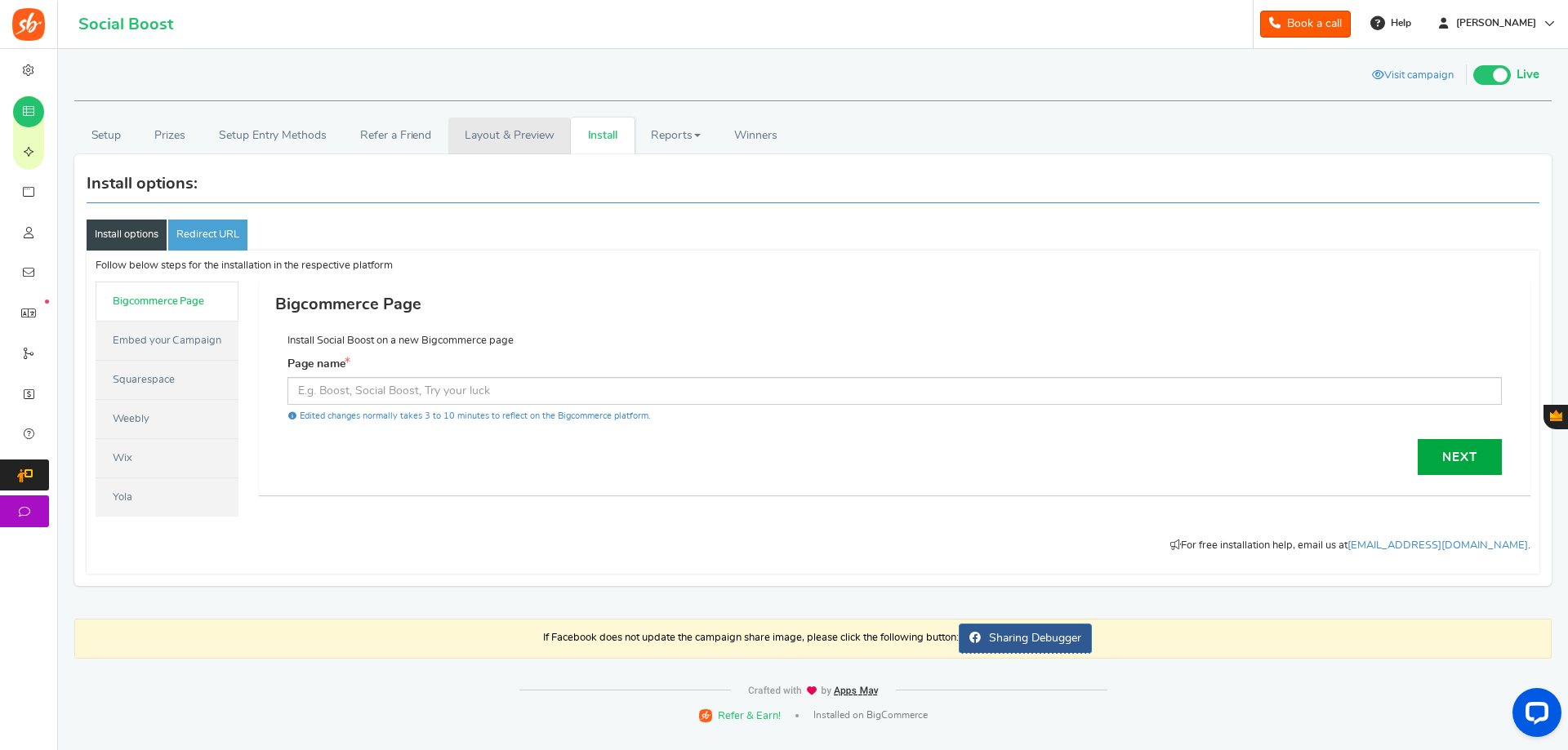
click at [514, 136] on link "Layout & Preview" at bounding box center [509, 136] width 122 height 37
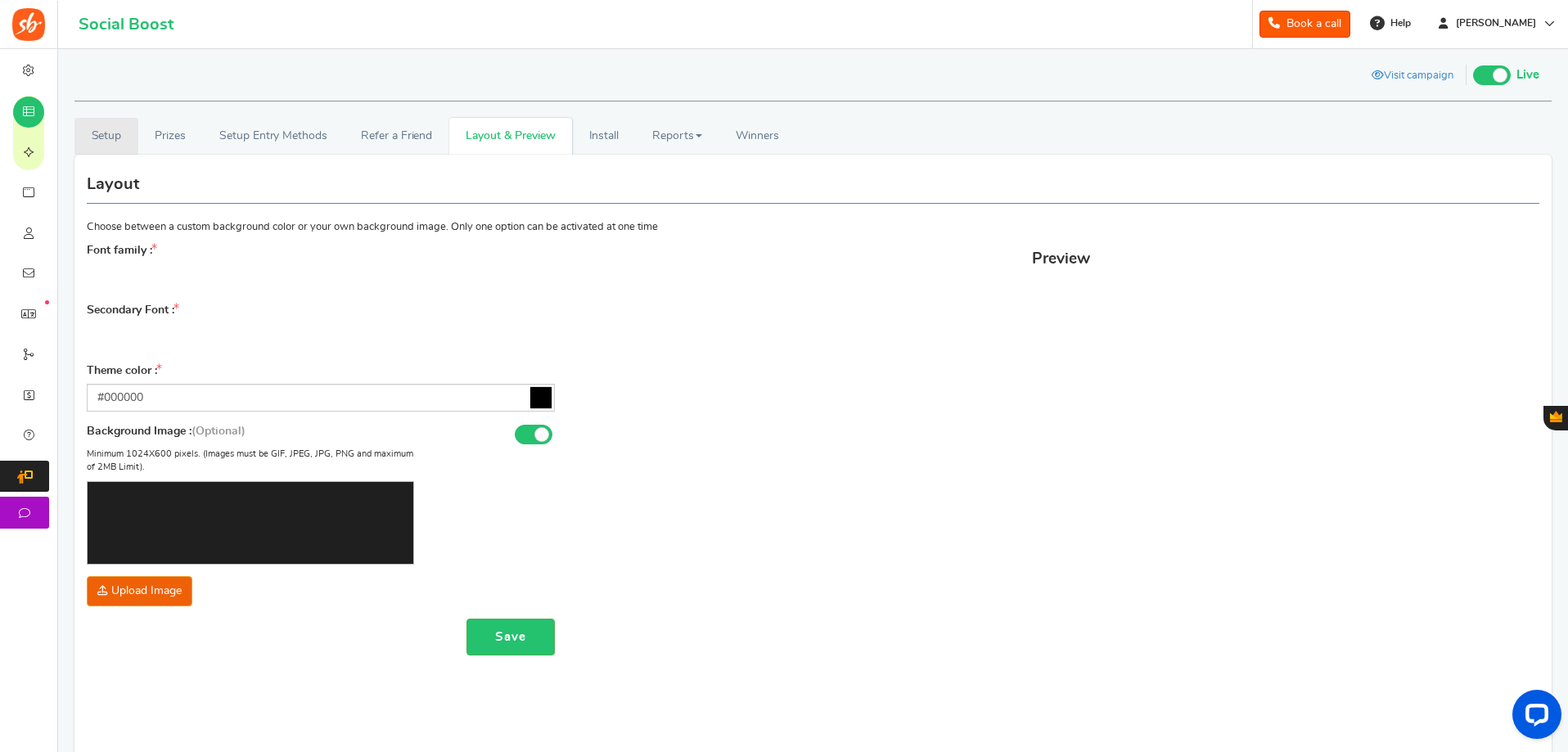
click at [102, 131] on link "Setup" at bounding box center [106, 136] width 64 height 37
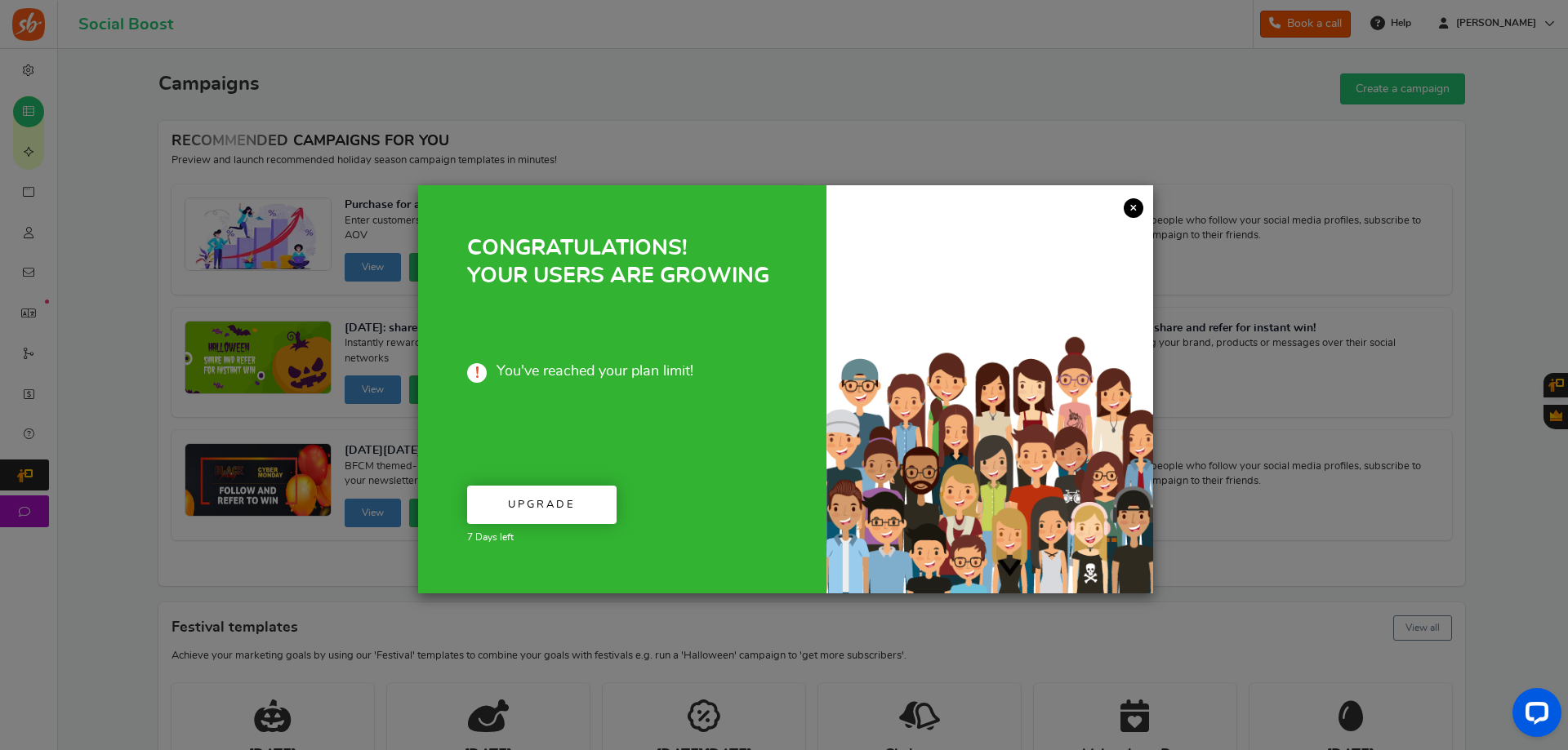
click at [1141, 207] on link "×" at bounding box center [1133, 208] width 20 height 20
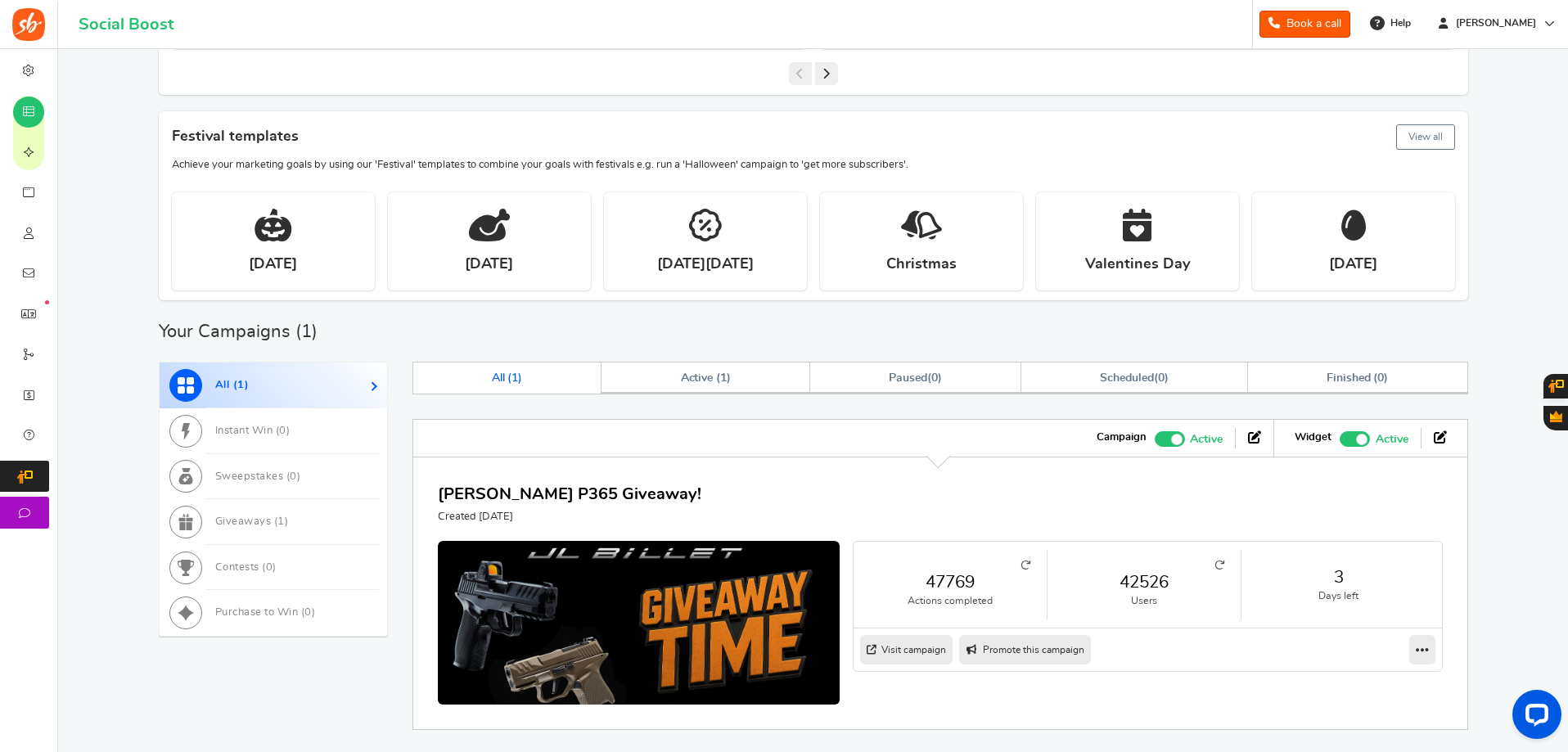
scroll to position [568, 0]
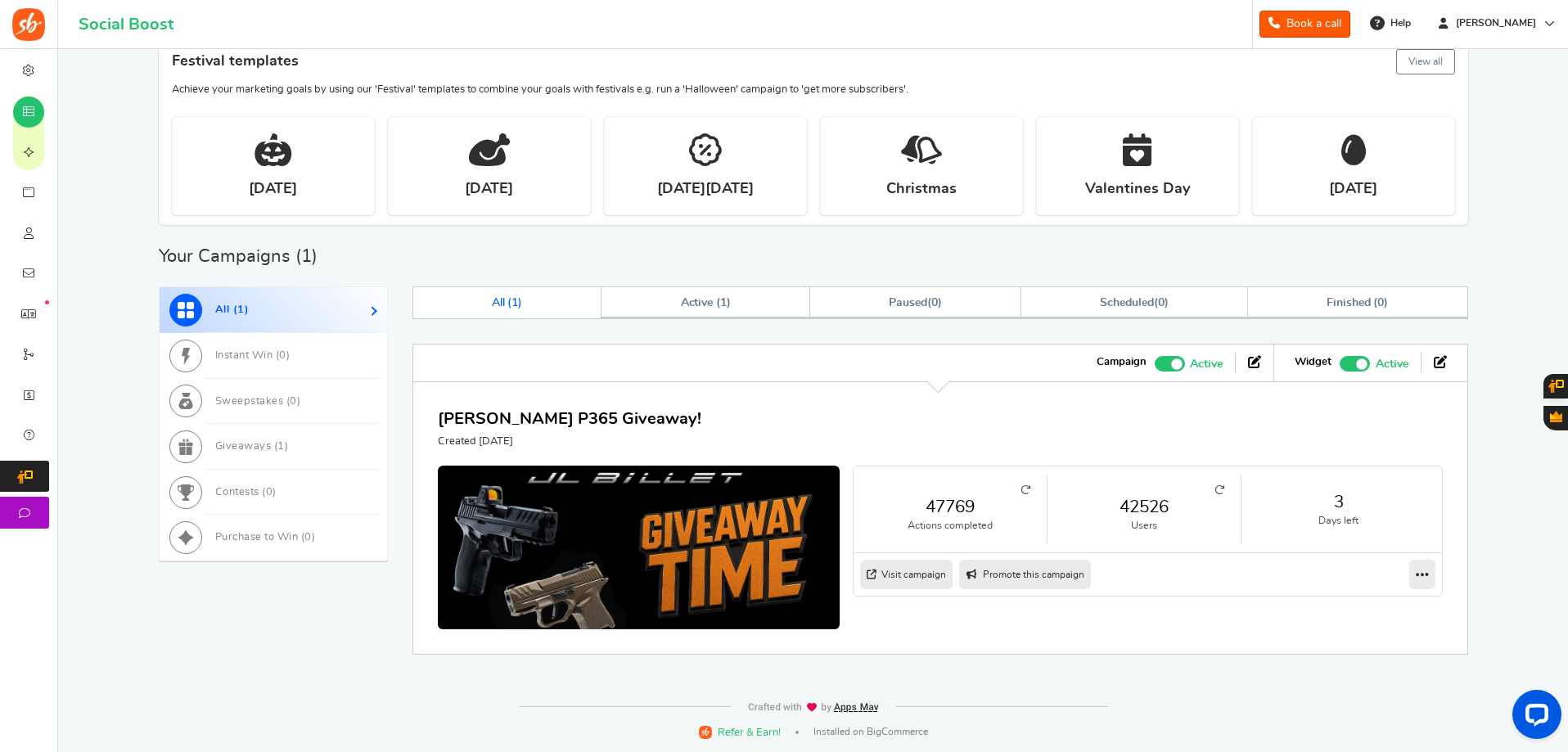
click at [1150, 511] on link "42526" at bounding box center [1144, 507] width 160 height 23
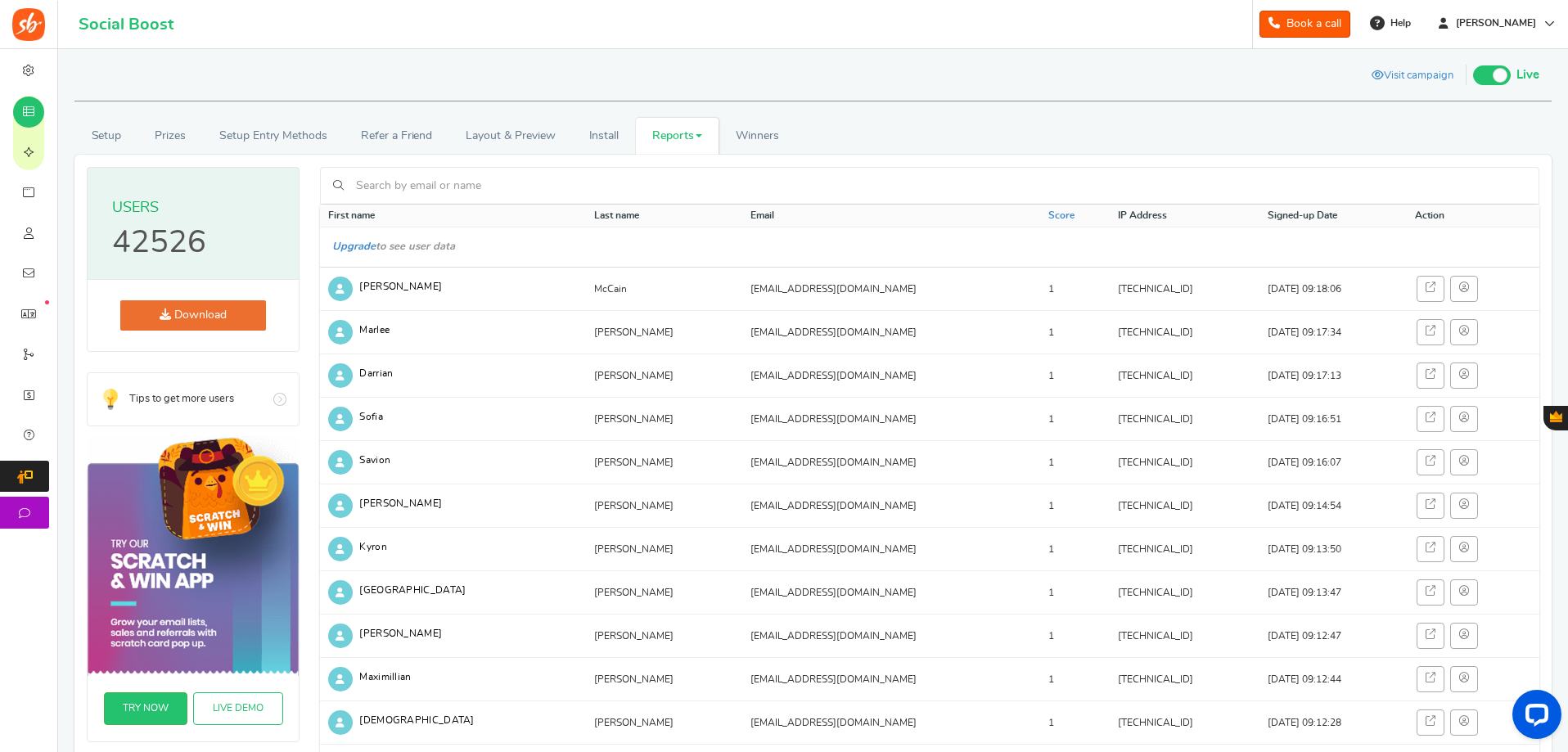
click at [167, 322] on link "Download" at bounding box center [194, 316] width 146 height 31
click at [193, 302] on link "Download" at bounding box center [194, 316] width 146 height 31
click at [195, 318] on link "Download" at bounding box center [194, 316] width 146 height 31
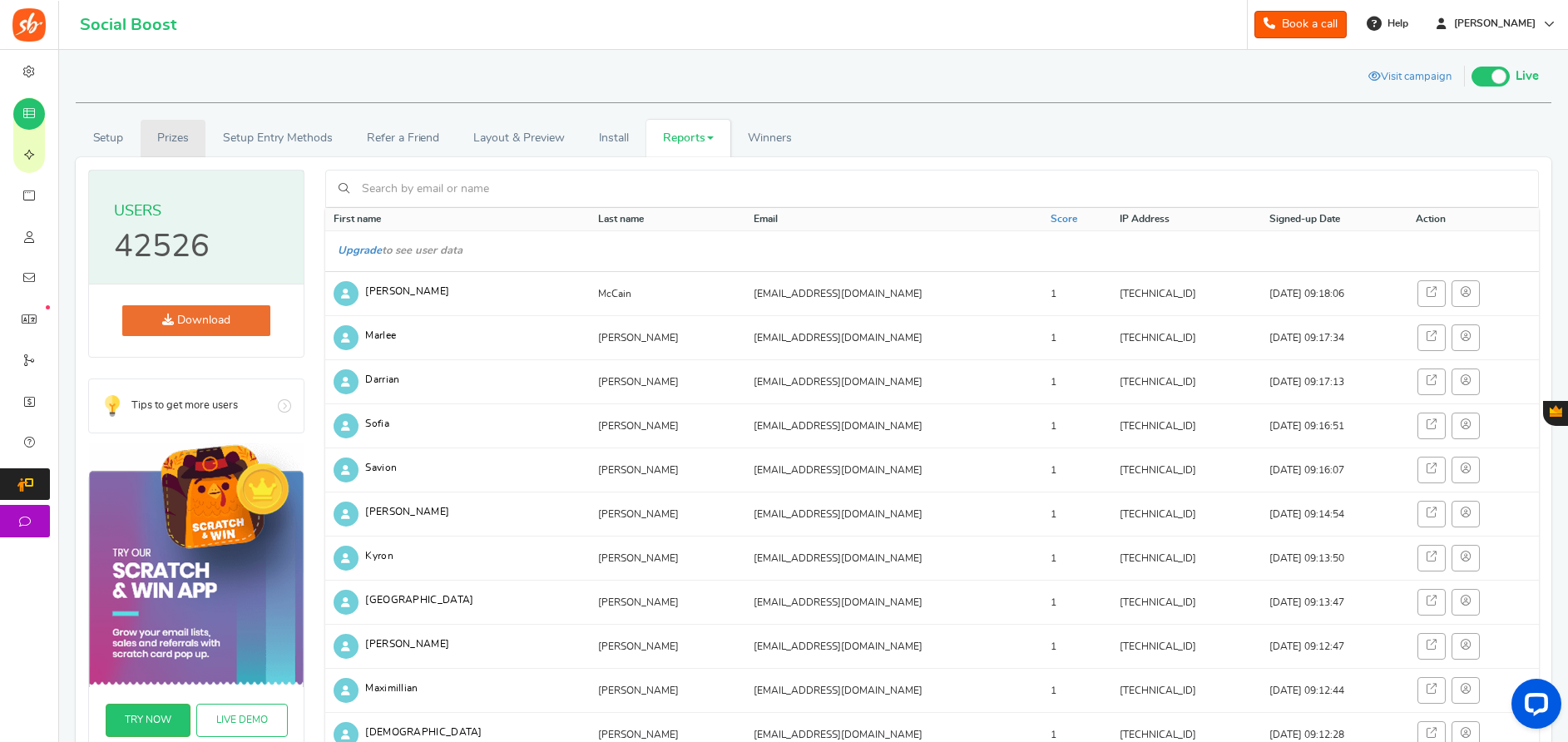
click at [178, 130] on link "Prizes" at bounding box center [174, 138] width 66 height 38
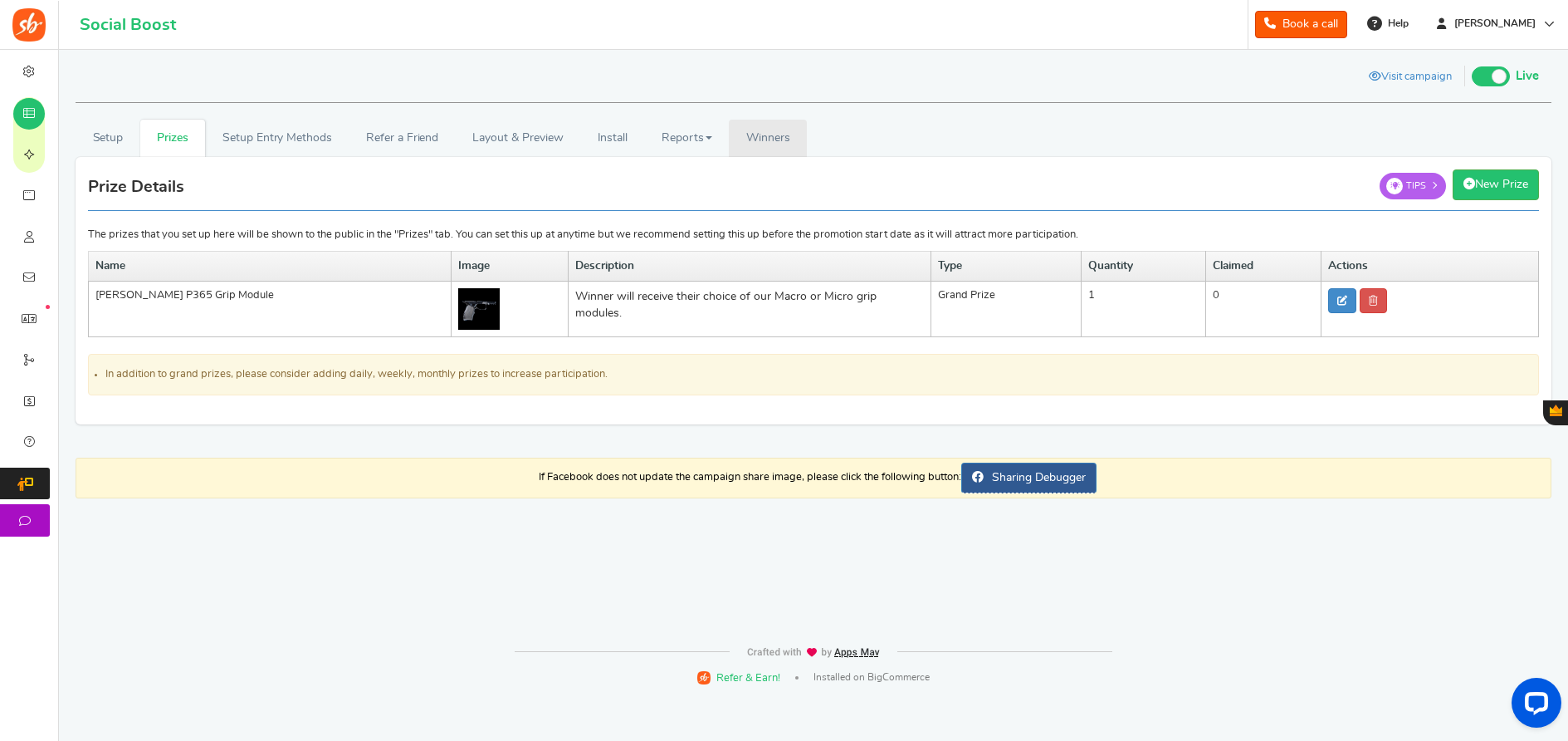
click at [776, 133] on span "Winners" at bounding box center [768, 138] width 44 height 12
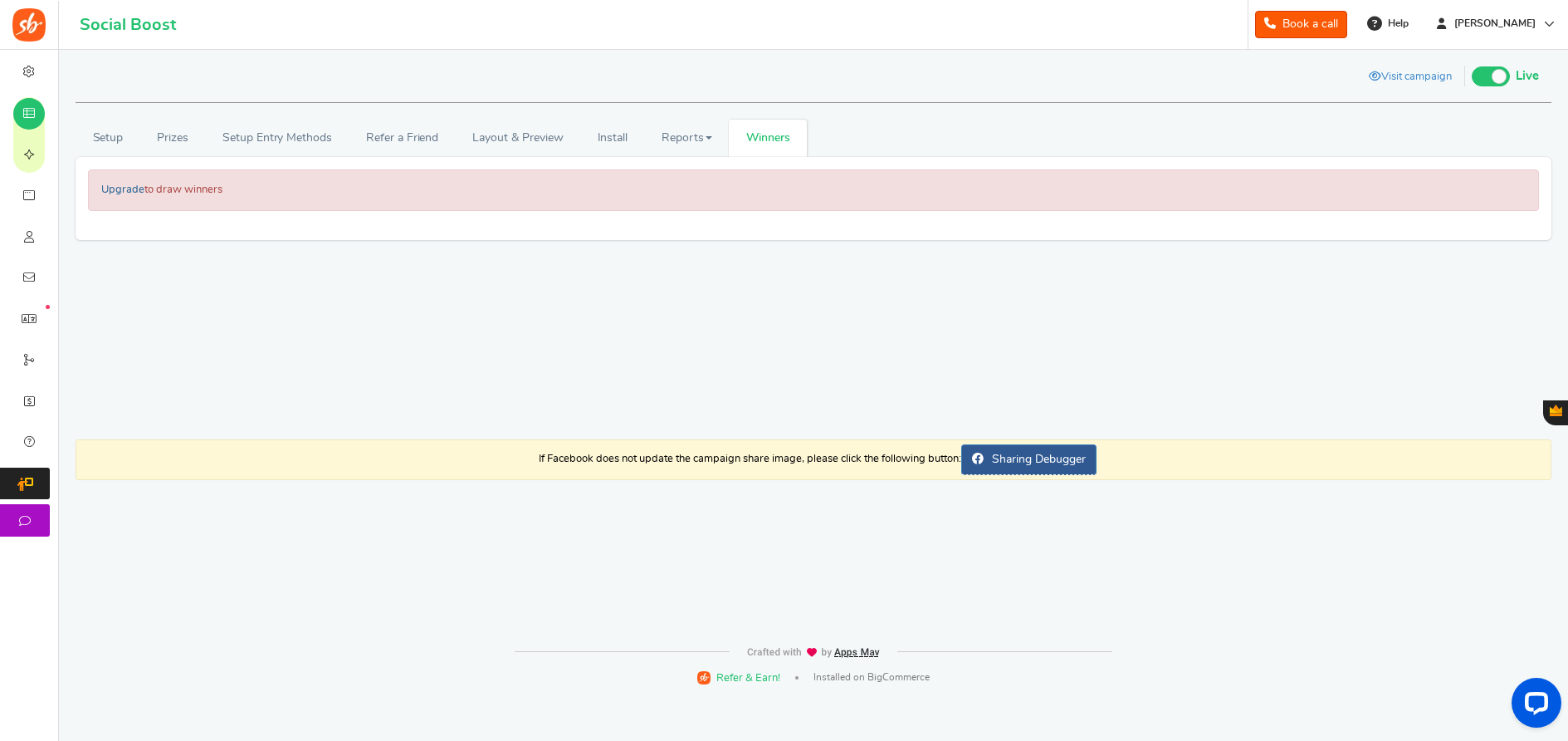
click at [115, 185] on link "Upgrade" at bounding box center [122, 190] width 43 height 11
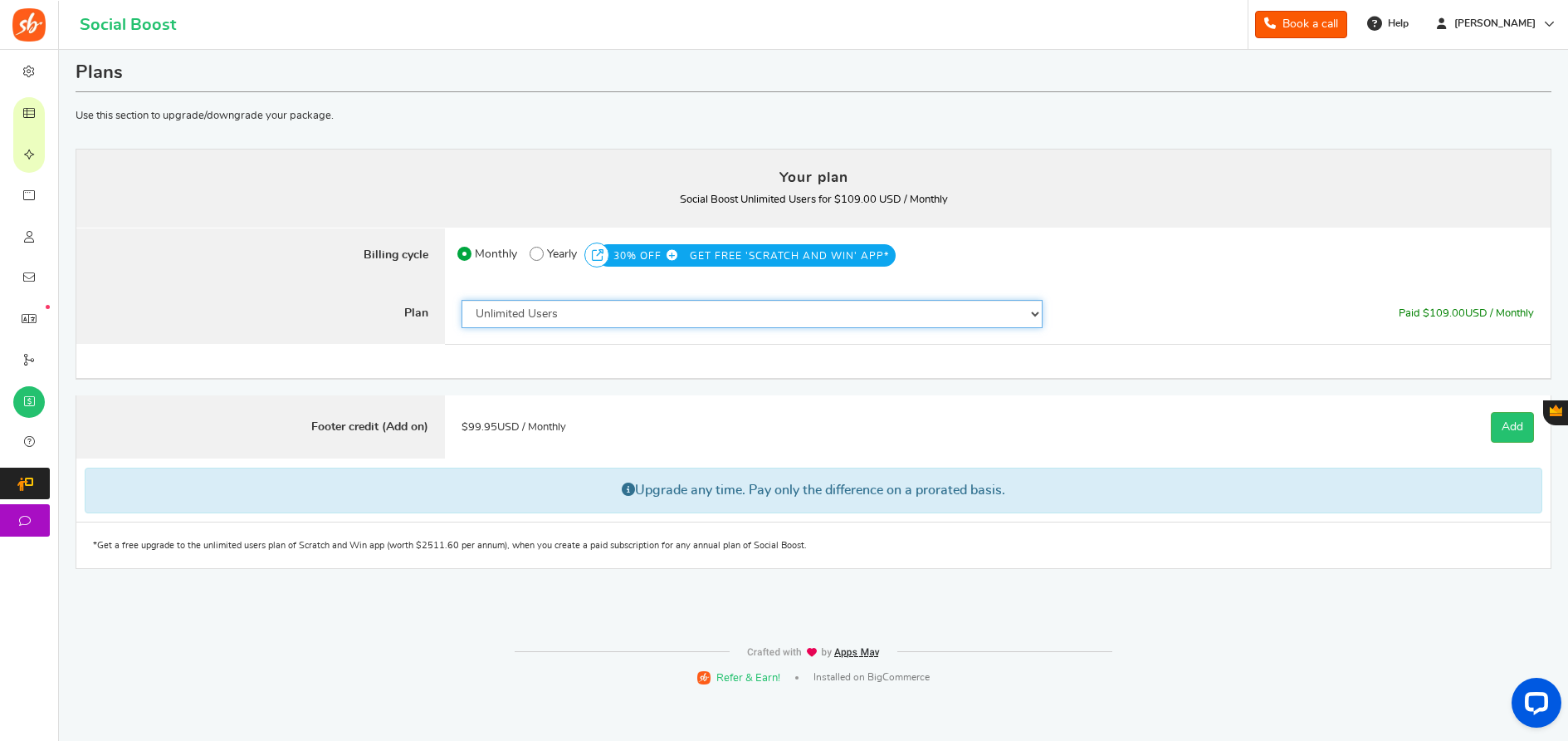
click at [616, 306] on select "50 Users 500 Users 2000 Users 5000 Users 10000 Users 15000 Users 25000 Users En…" at bounding box center [752, 313] width 581 height 28
click at [461, 300] on select "50 Users 500 Users 2000 Users 5000 Users 10000 Users 15000 Users 25000 Users En…" at bounding box center [752, 313] width 581 height 28
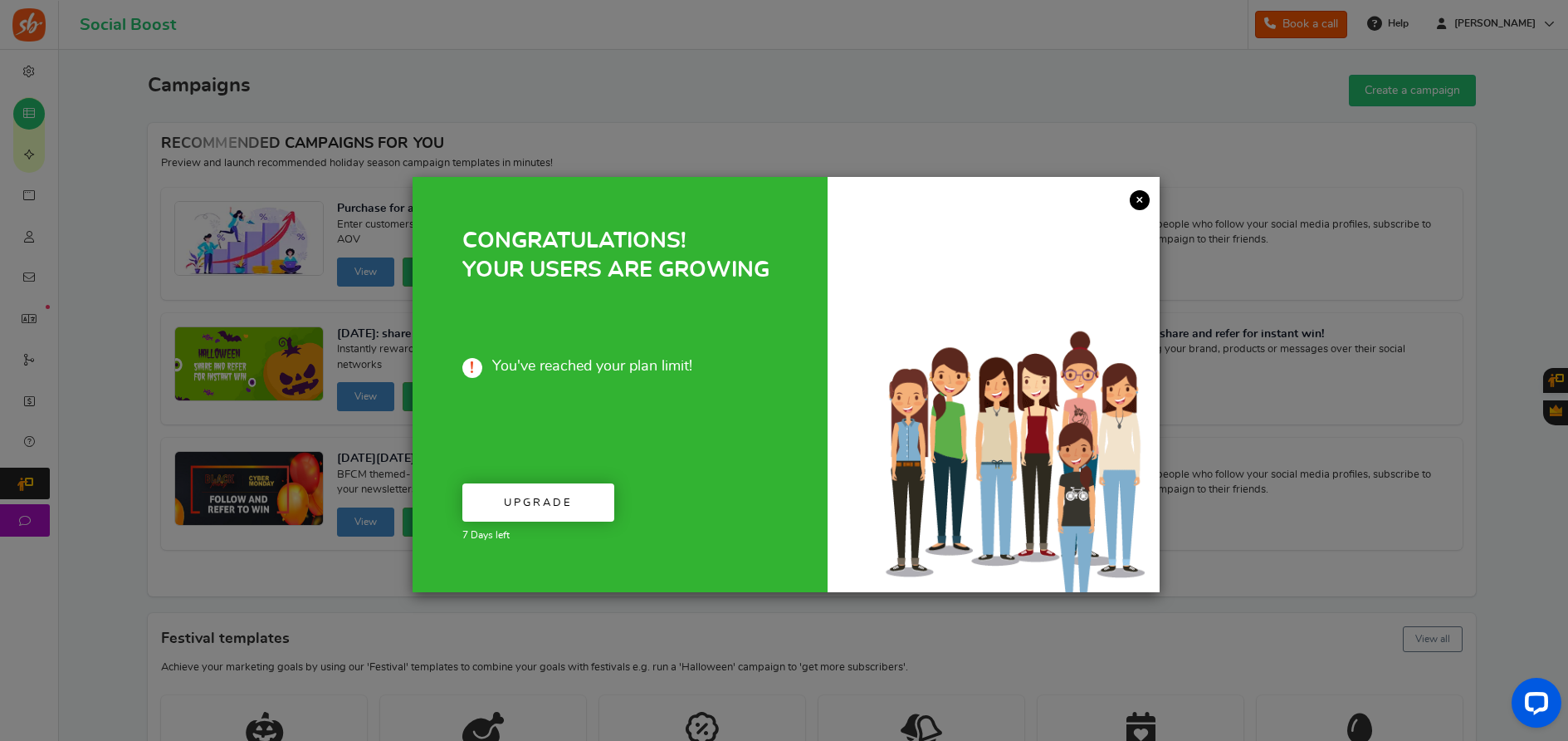
click at [1142, 202] on link "×" at bounding box center [1140, 200] width 20 height 20
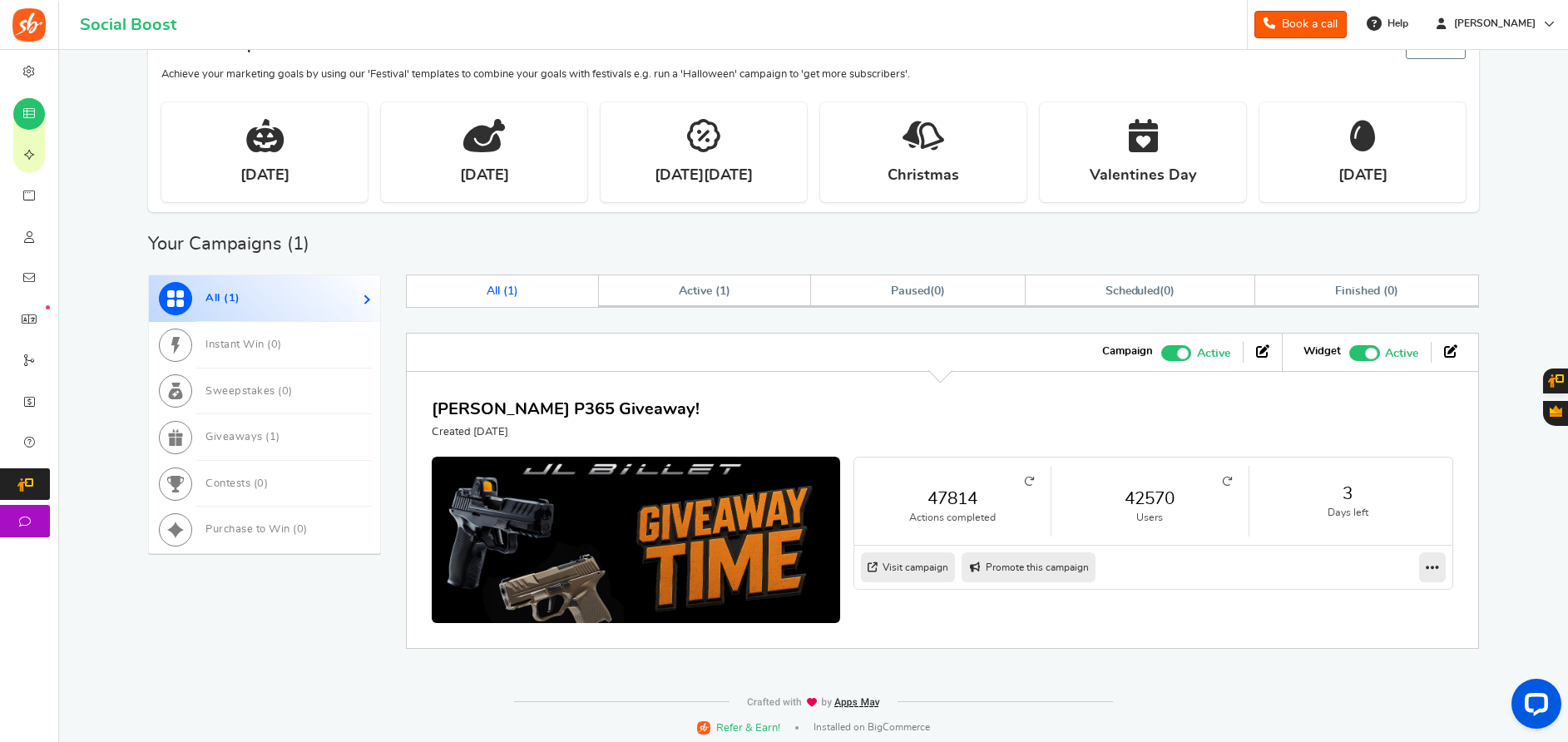
scroll to position [599, 0]
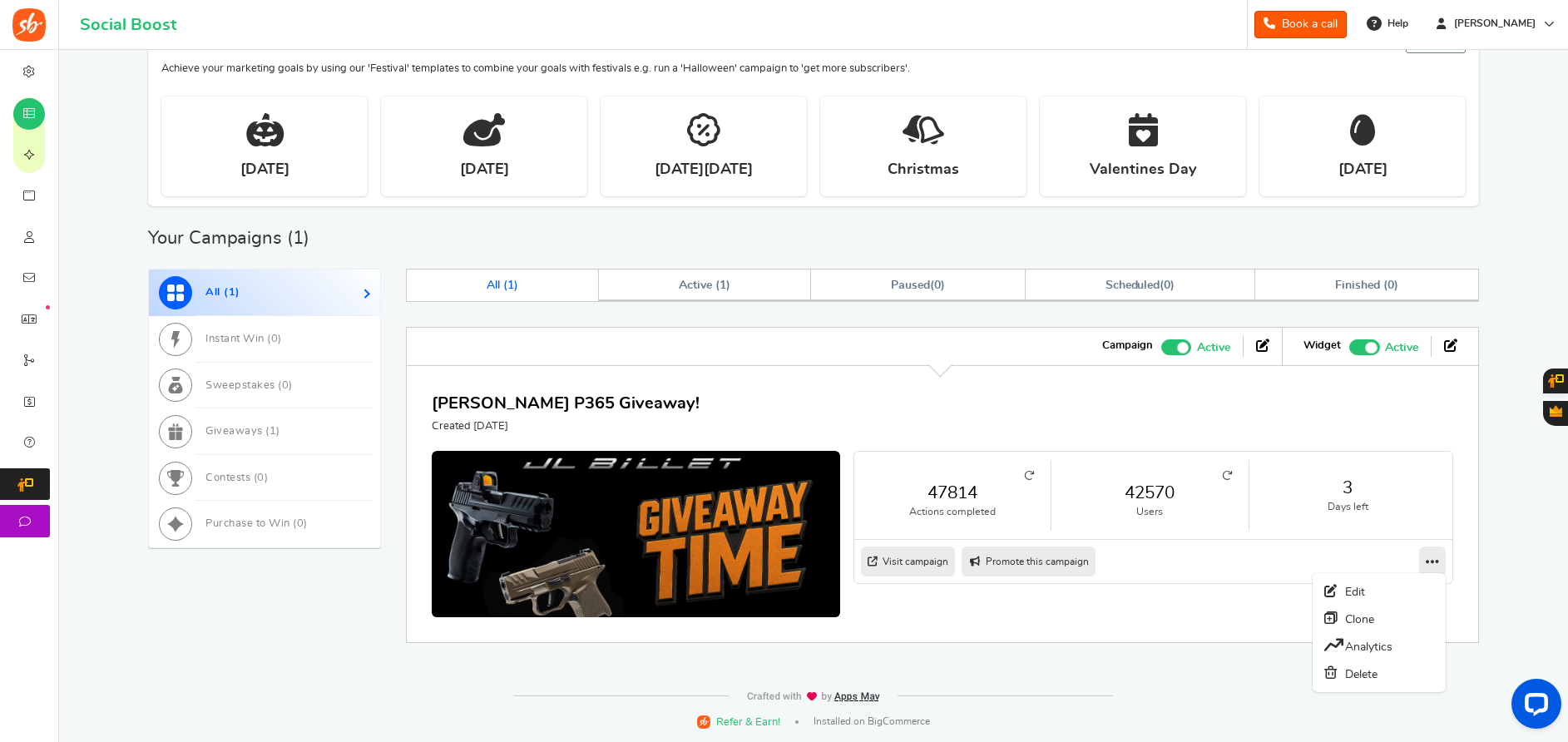
click at [1430, 565] on icon at bounding box center [1432, 561] width 14 height 15
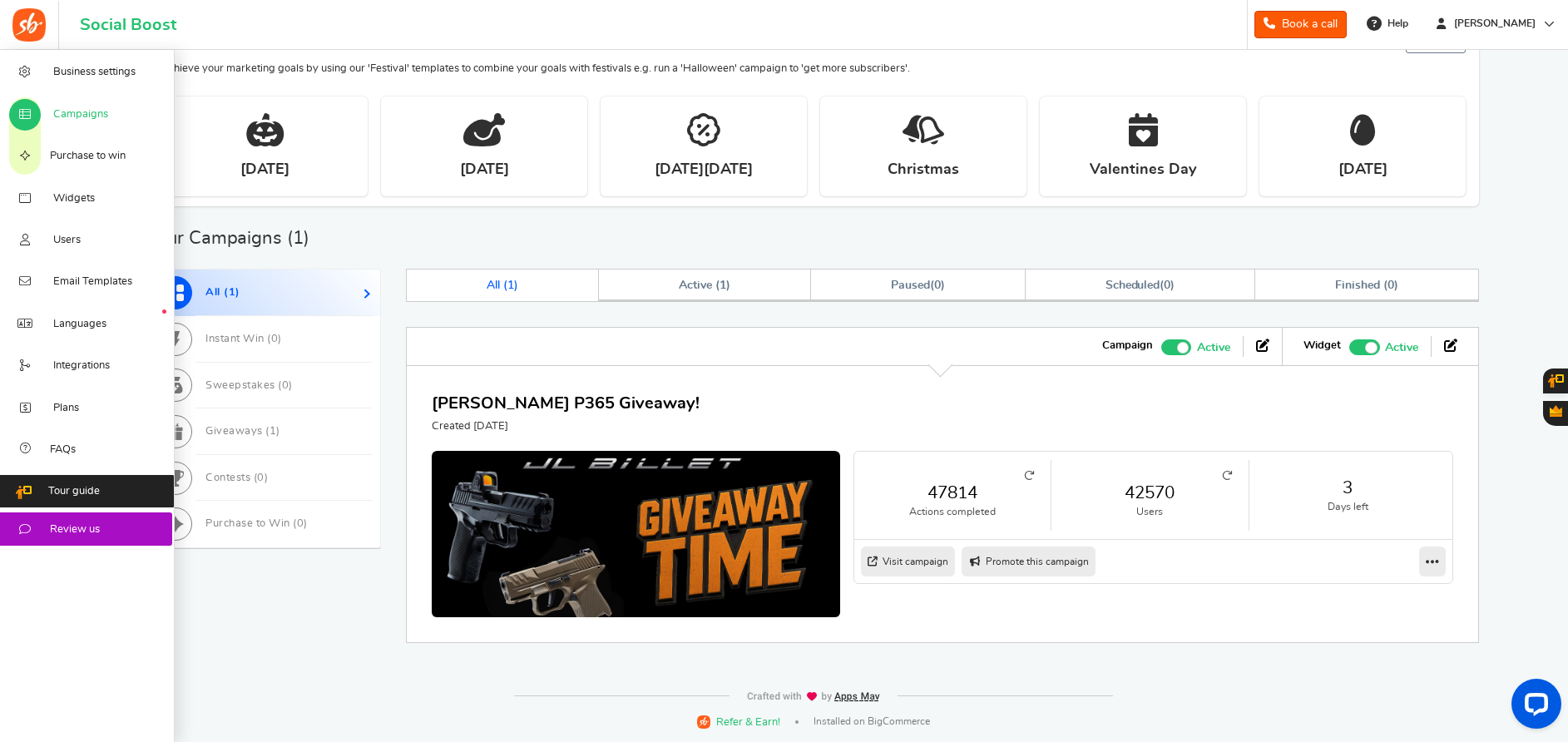
click at [87, 122] on span "Campaigns" at bounding box center [81, 114] width 55 height 15
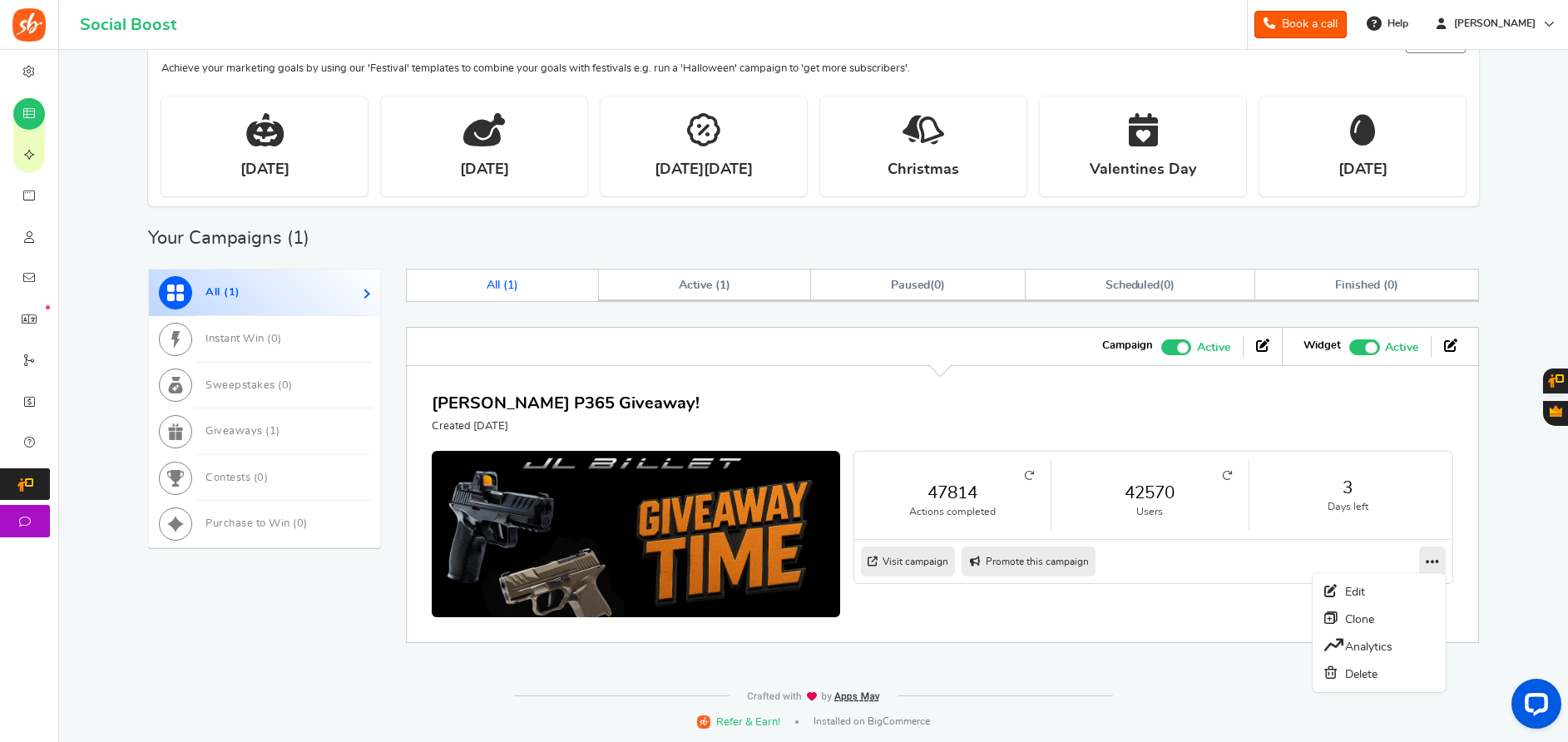
click at [1445, 563] on link at bounding box center [1432, 561] width 27 height 30
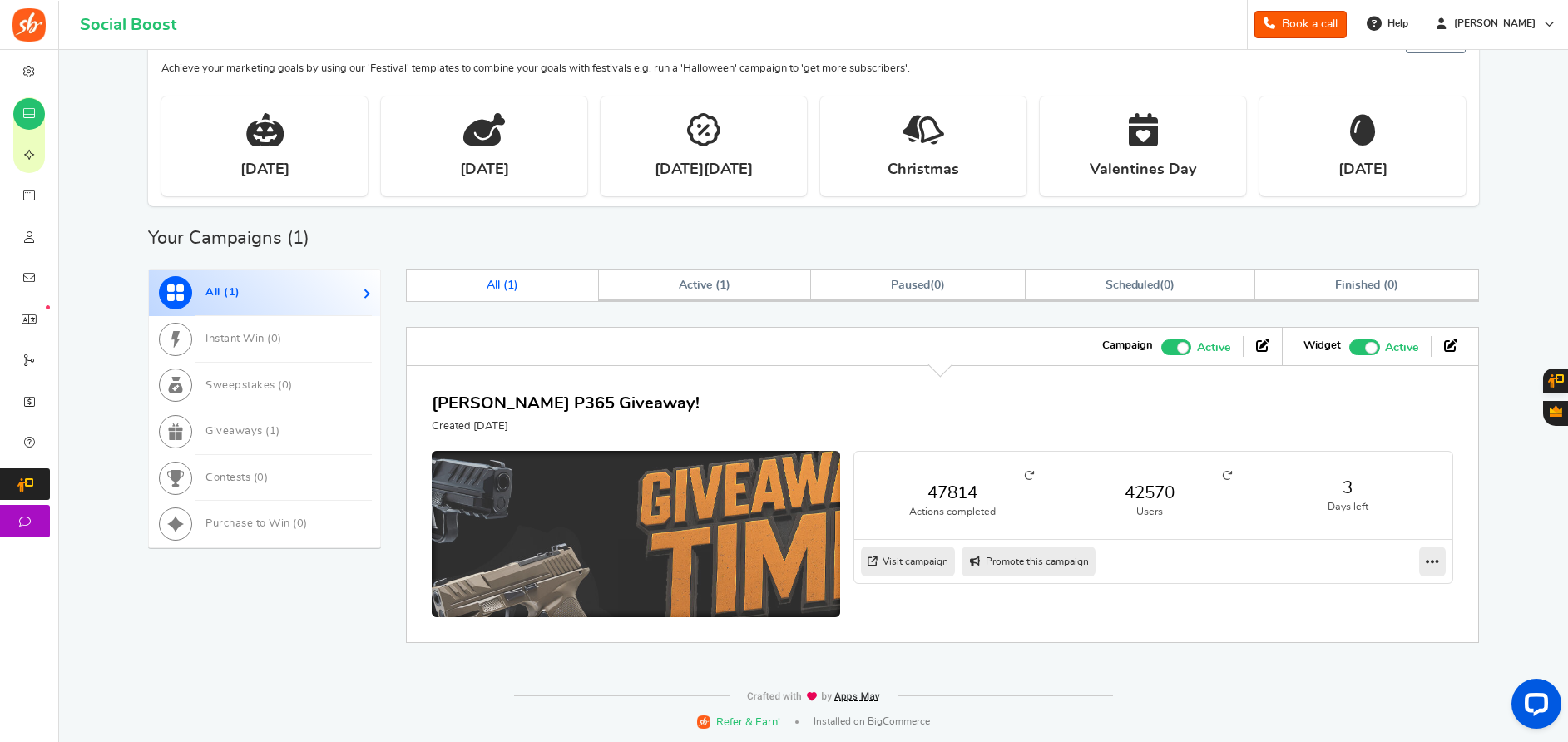
click at [779, 530] on img at bounding box center [636, 558] width 613 height 322
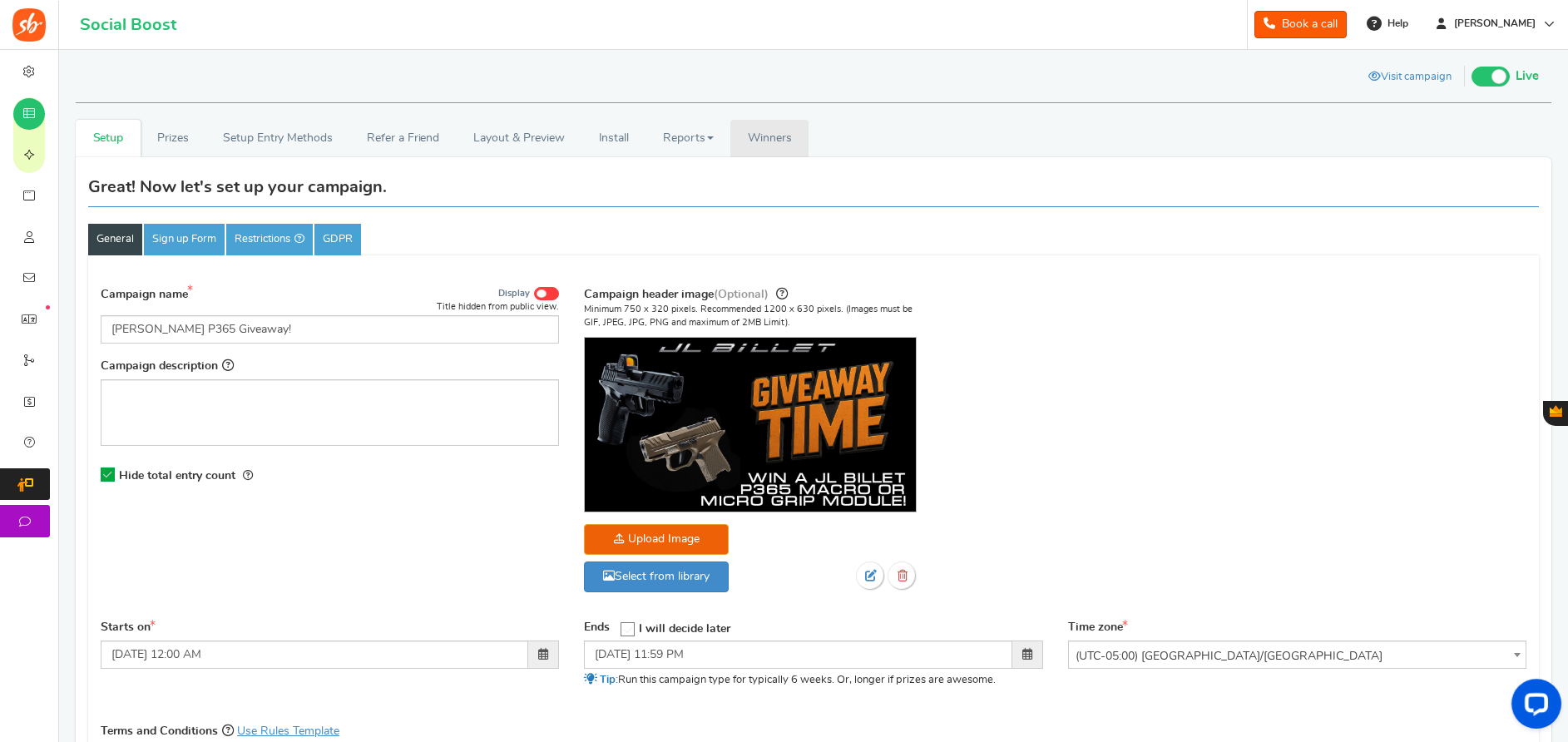
click at [757, 144] on link "Winners Winner Draw" at bounding box center [768, 138] width 78 height 38
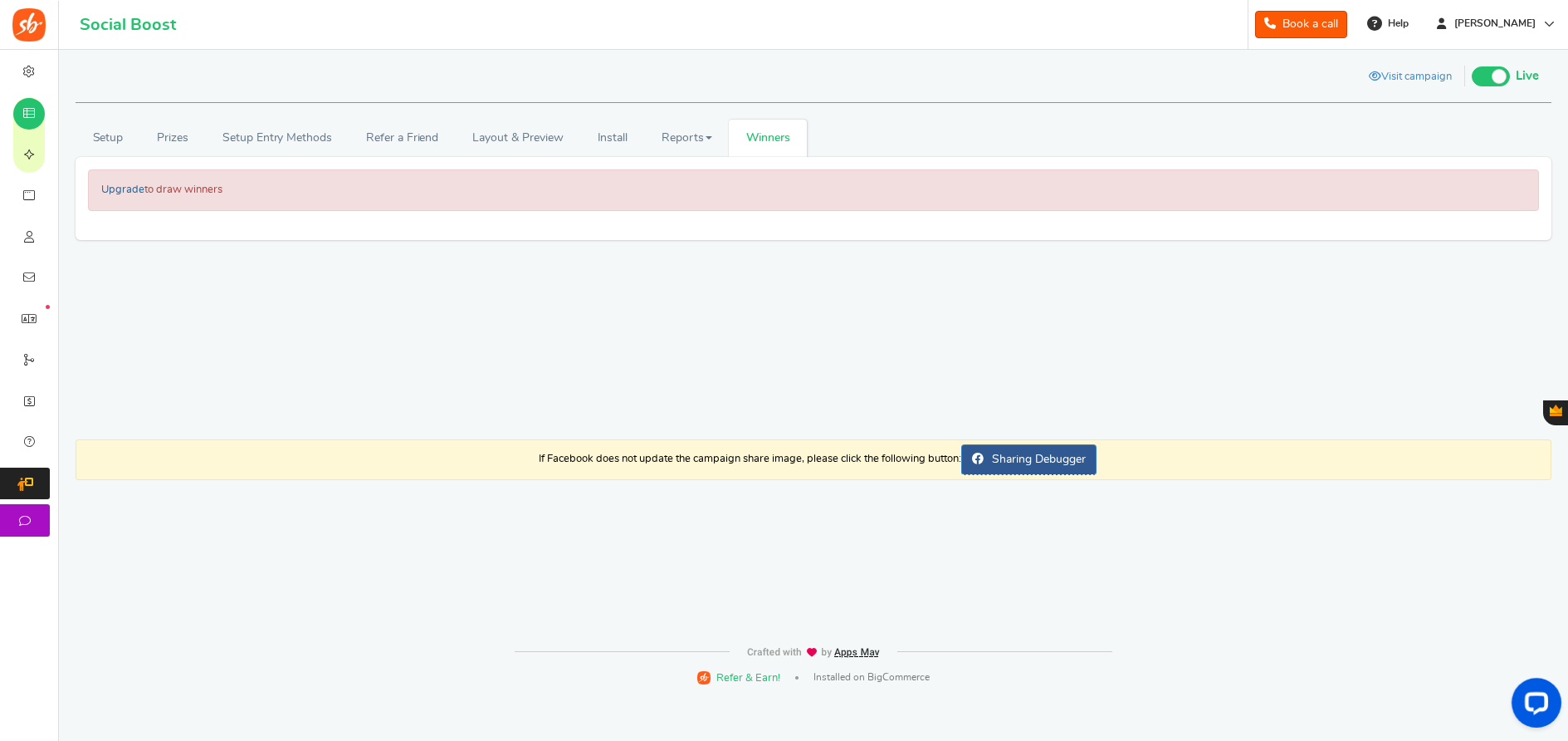
click at [112, 186] on link "Upgrade" at bounding box center [122, 190] width 43 height 11
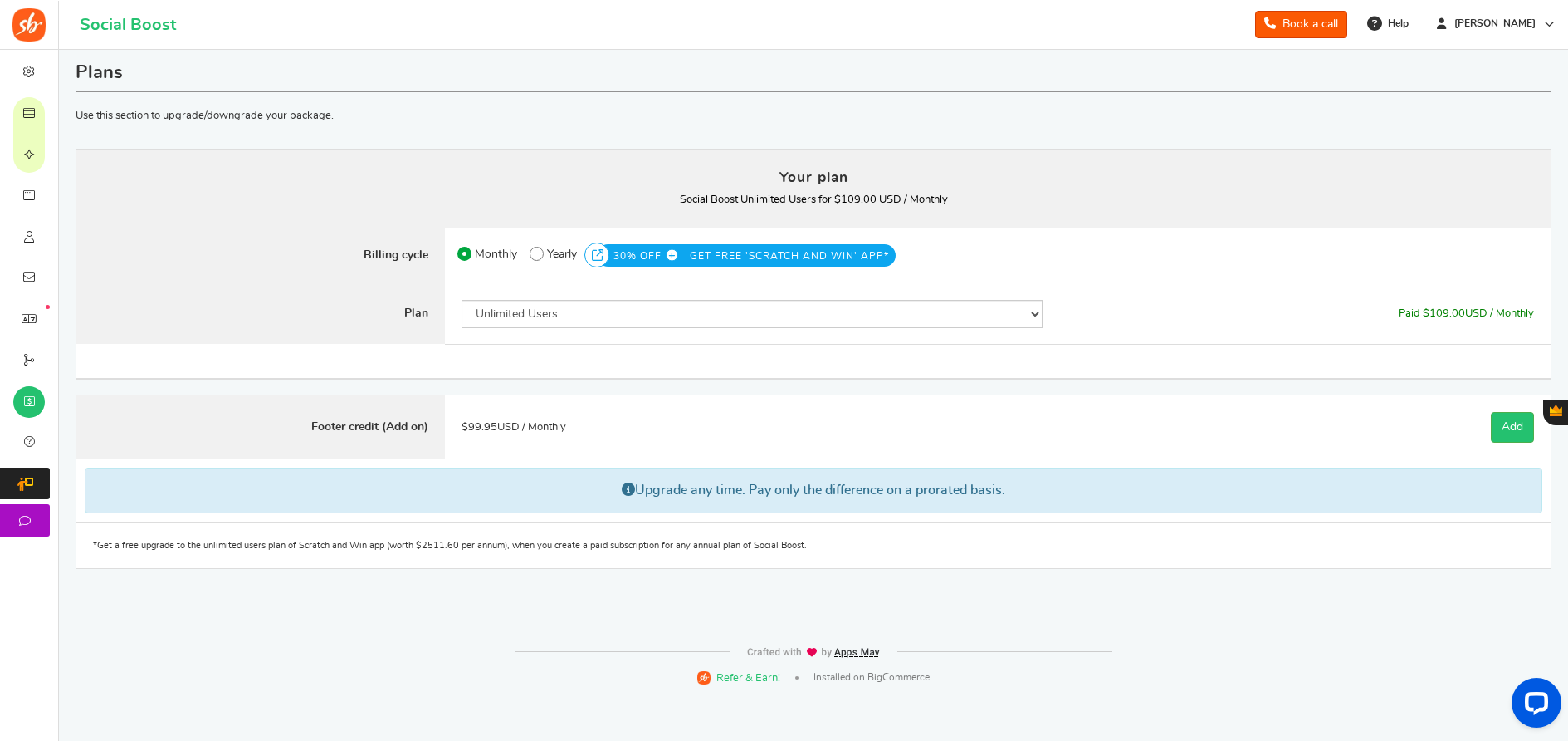
drag, startPoint x: 1417, startPoint y: 796, endPoint x: 1101, endPoint y: 297, distance: 590.6
click at [1101, 297] on div "$ 109.00 USD / Monthly Paid $109.00 USD / Monthly Paid $ 109.00 USD / Monthly $…" at bounding box center [1305, 313] width 491 height 61
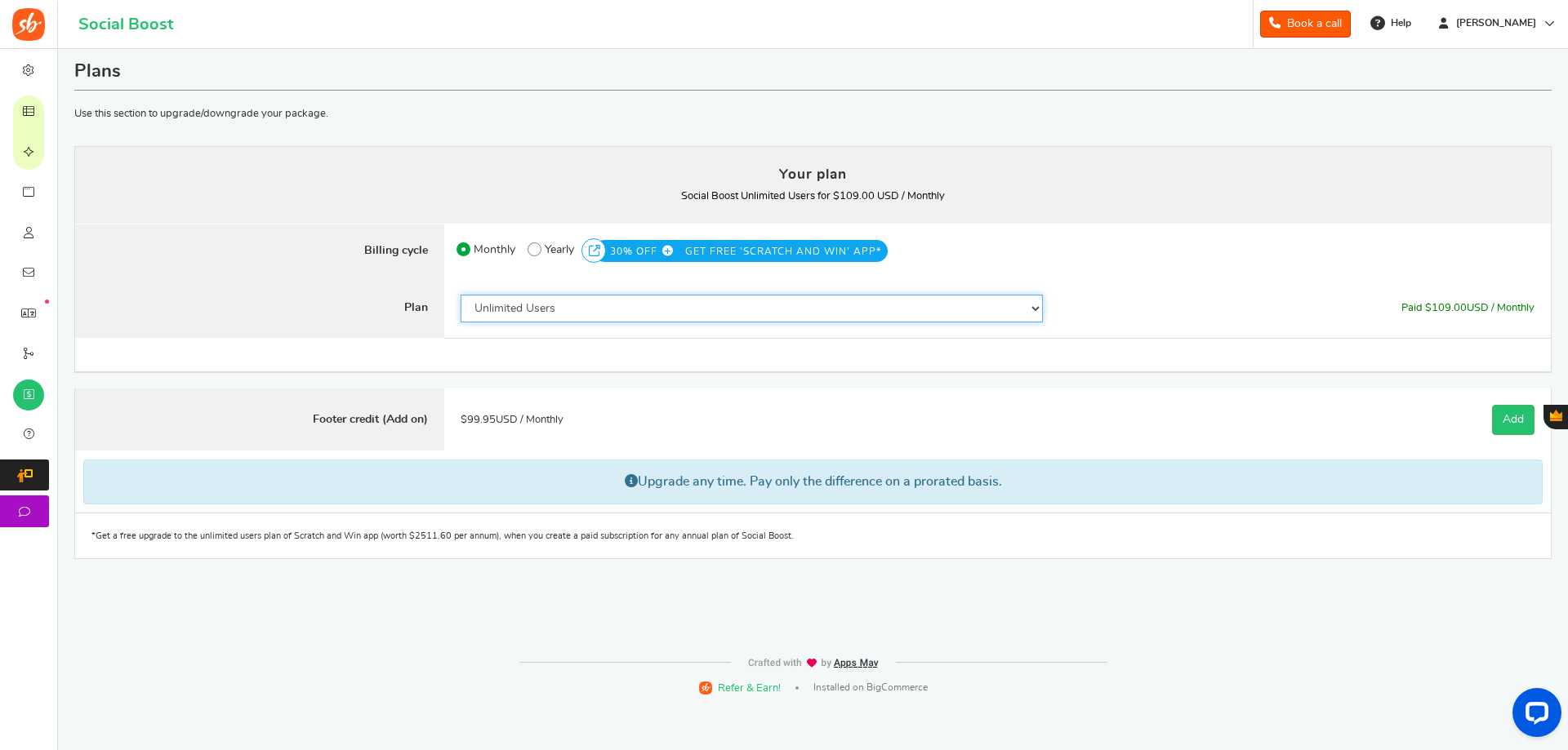
click at [527, 299] on select "50 Users 500 Users 2000 Users 5000 Users 10000 Users 15000 Users 25000 Users En…" at bounding box center [752, 308] width 582 height 28
click at [1090, 181] on h4 "Your plan" at bounding box center [813, 174] width 1443 height 22
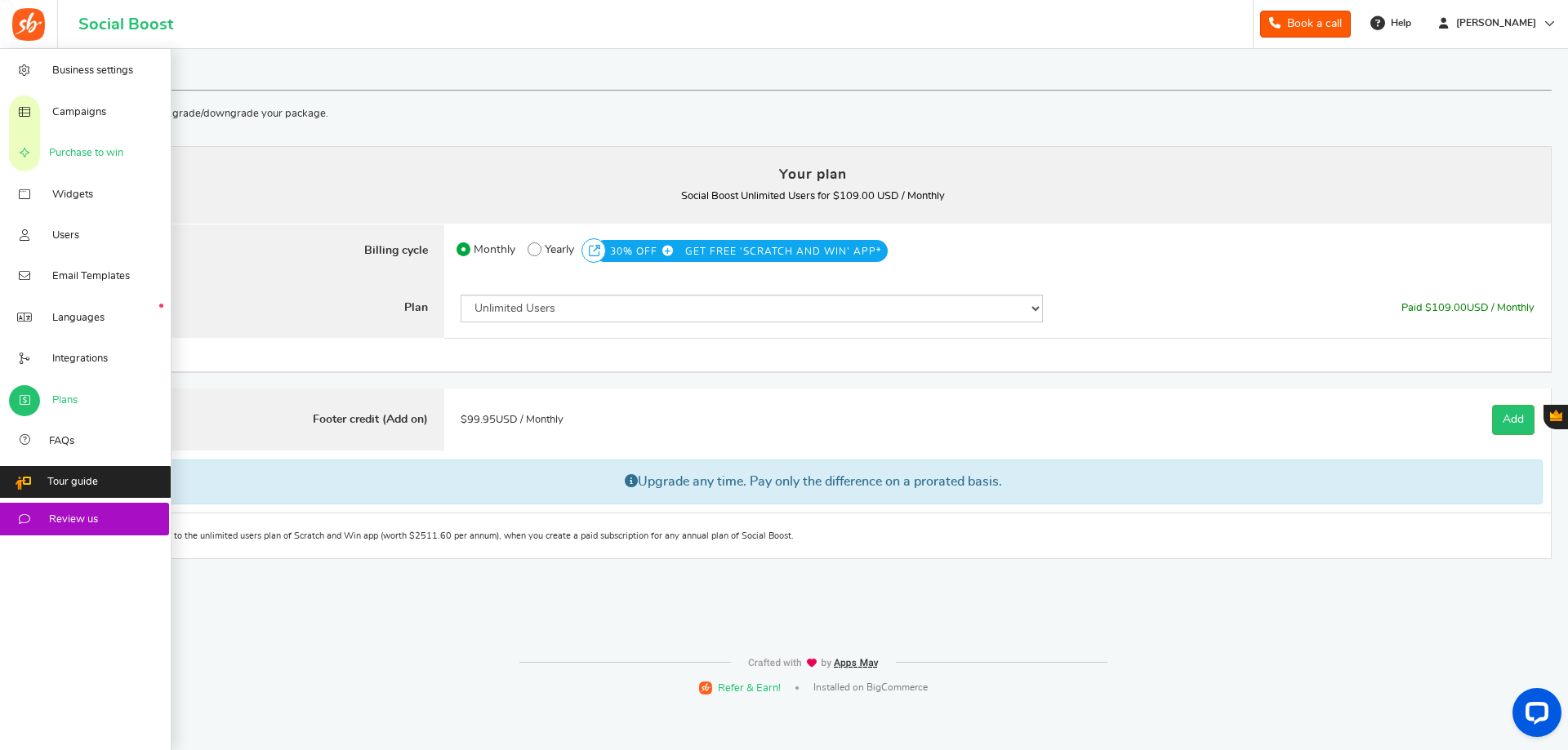
click at [77, 152] on span "Purchase to win" at bounding box center [86, 154] width 75 height 14
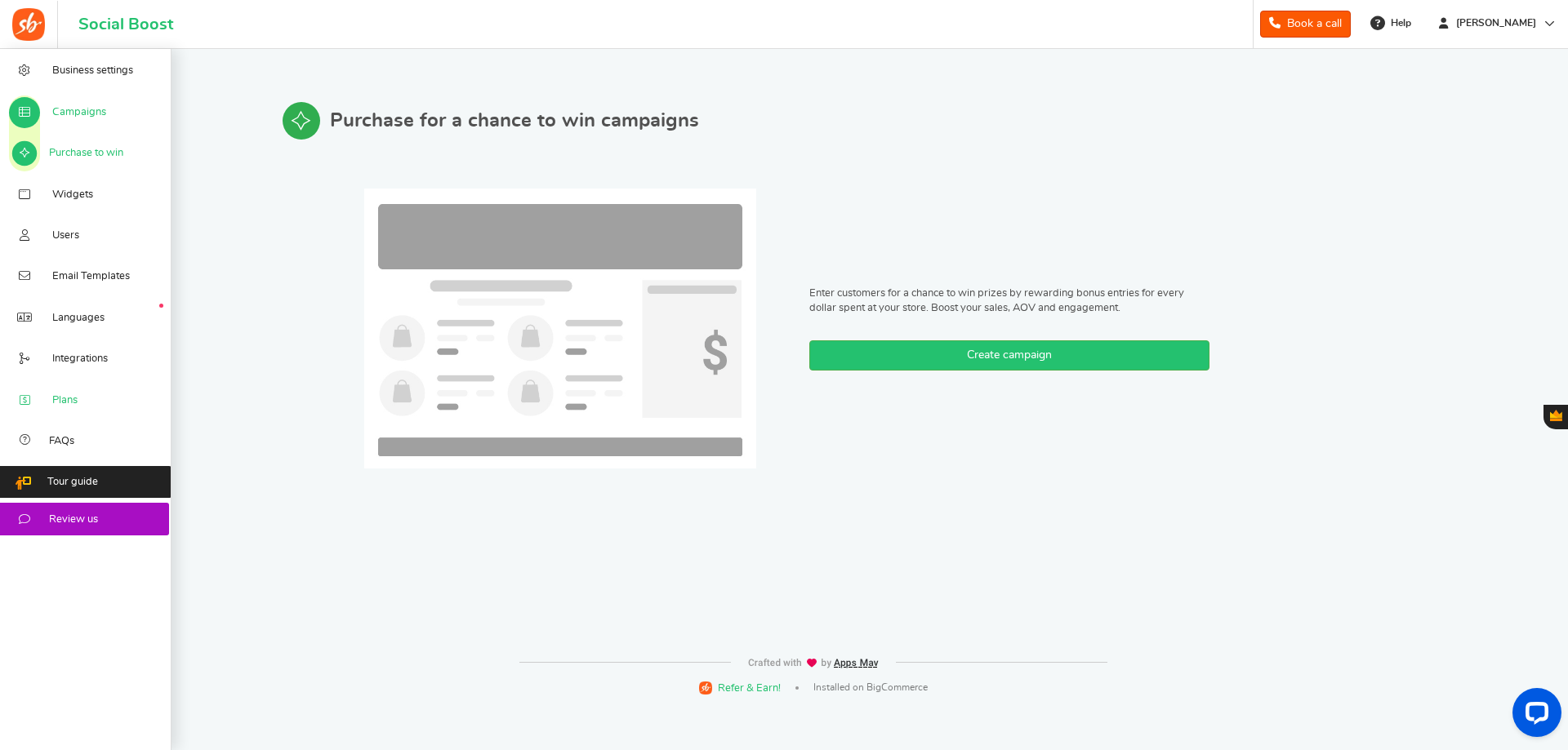
click at [82, 402] on link "Plans" at bounding box center [85, 399] width 172 height 40
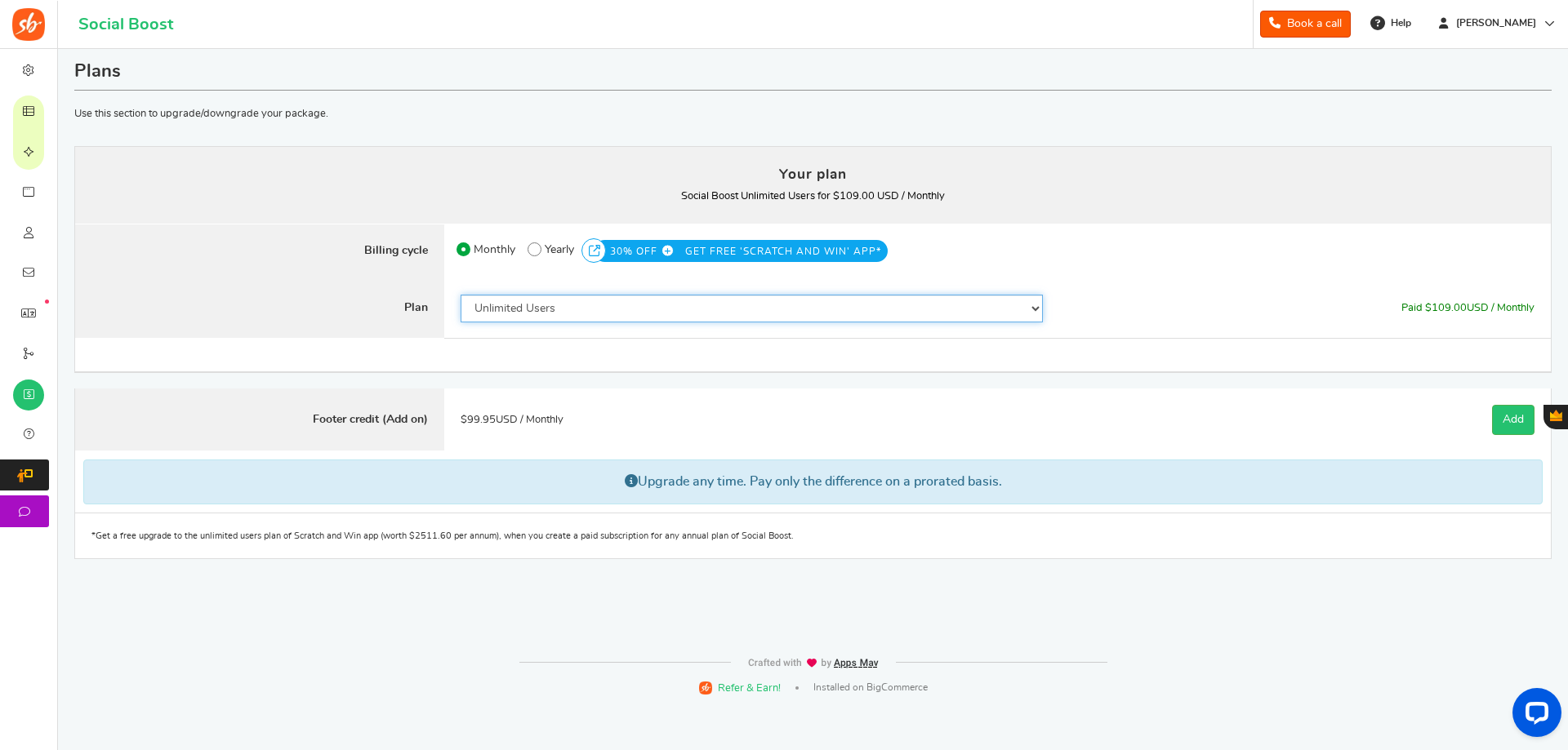
click at [678, 309] on select "50 Users 500 Users 2000 Users 5000 Users 10000 Users 15000 Users 25000 Users En…" at bounding box center [752, 308] width 582 height 28
click at [461, 295] on select "50 Users 500 Users 2000 Users 5000 Users 10000 Users 15000 Users 25000 Users En…" at bounding box center [752, 308] width 582 height 28
click at [1361, 303] on div "$ 109.00 USD / Monthly Paid $109.00 USD / Monthly Paid $ 109.00 USD / Monthly $…" at bounding box center [1304, 308] width 491 height 60
click at [1455, 301] on div "$ 109.00 USD / Monthly Paid $109.00 USD / Monthly Paid $ 109.00 USD / Monthly $…" at bounding box center [1304, 308] width 491 height 60
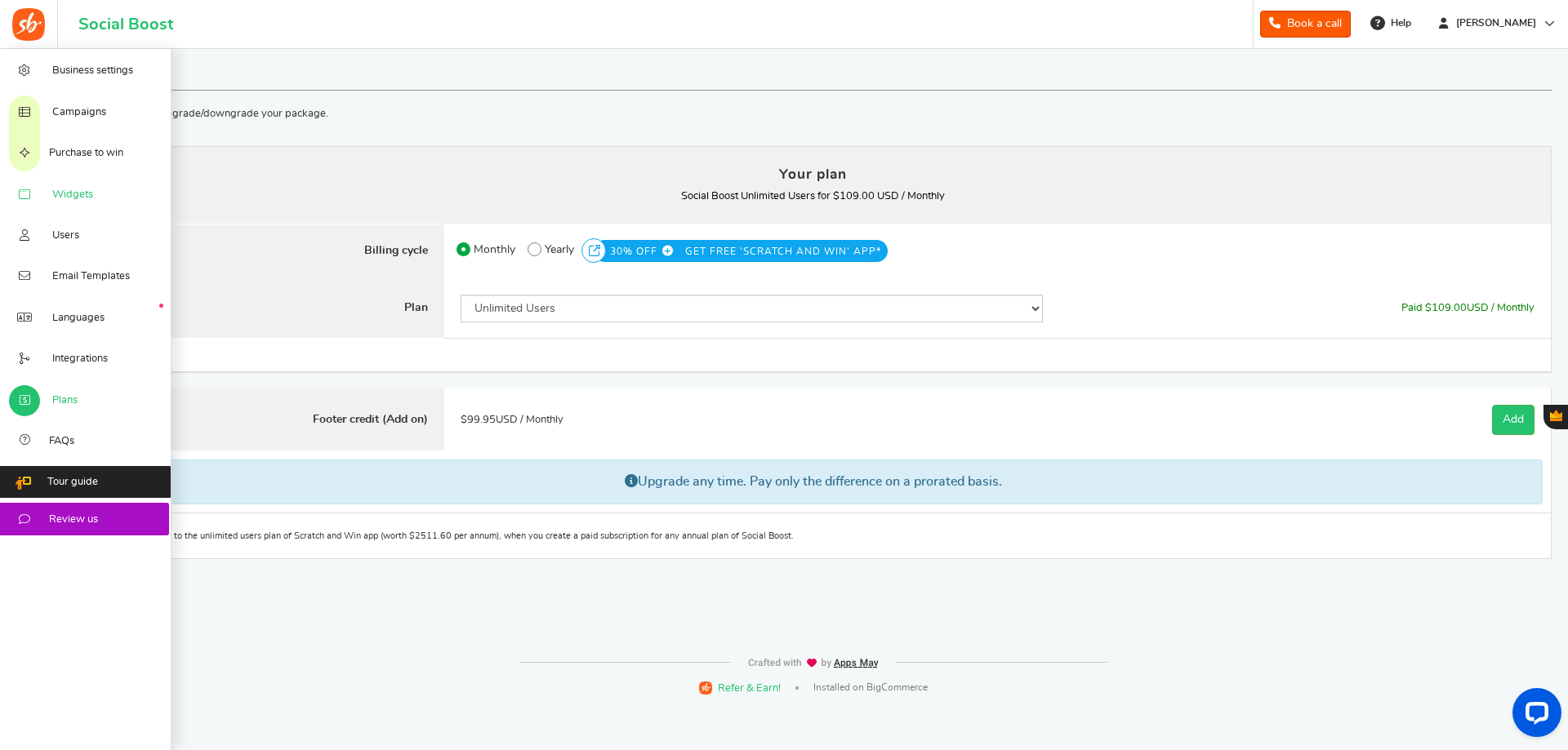
click at [83, 191] on span "Widgets" at bounding box center [72, 195] width 40 height 14
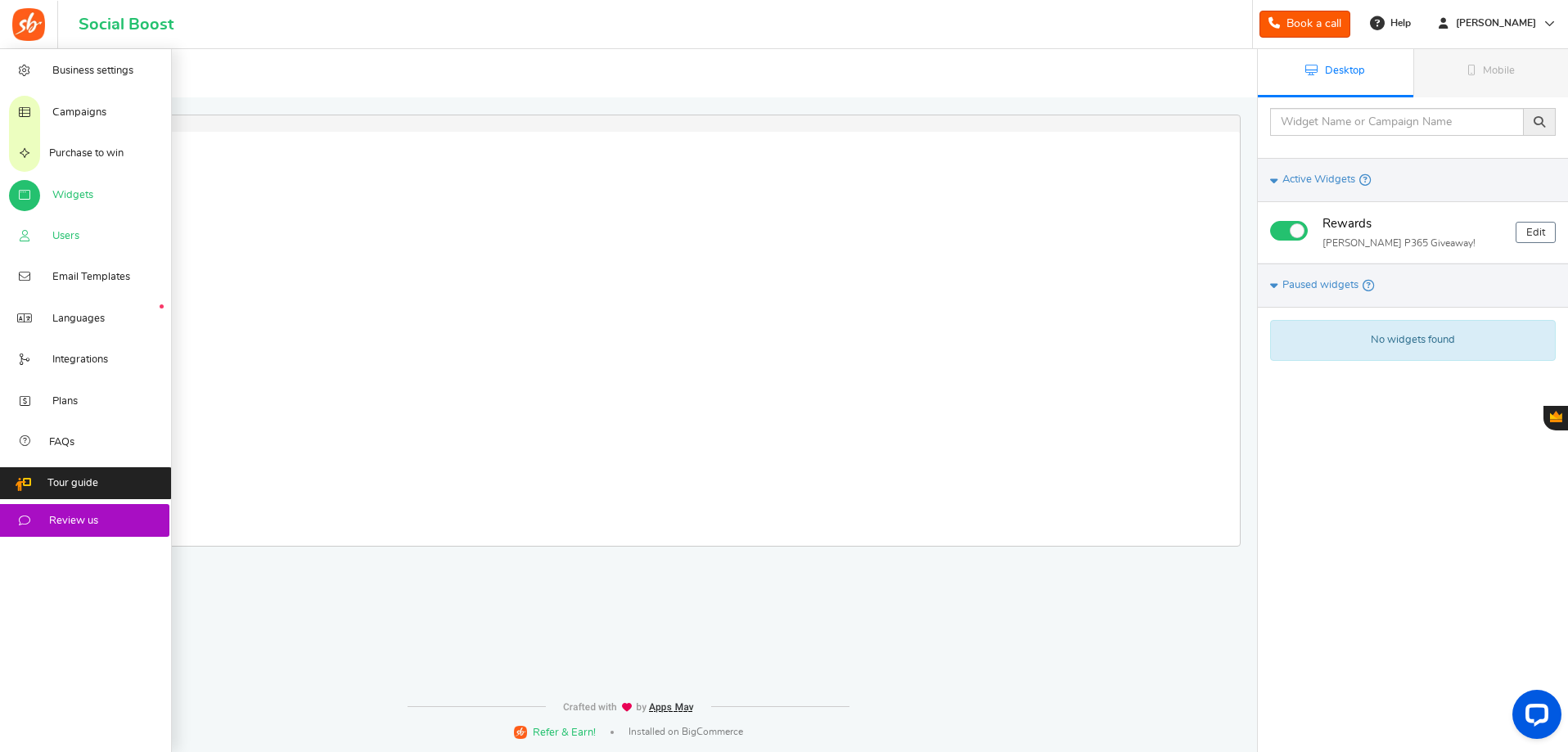
click at [79, 233] on link "Users" at bounding box center [86, 235] width 172 height 41
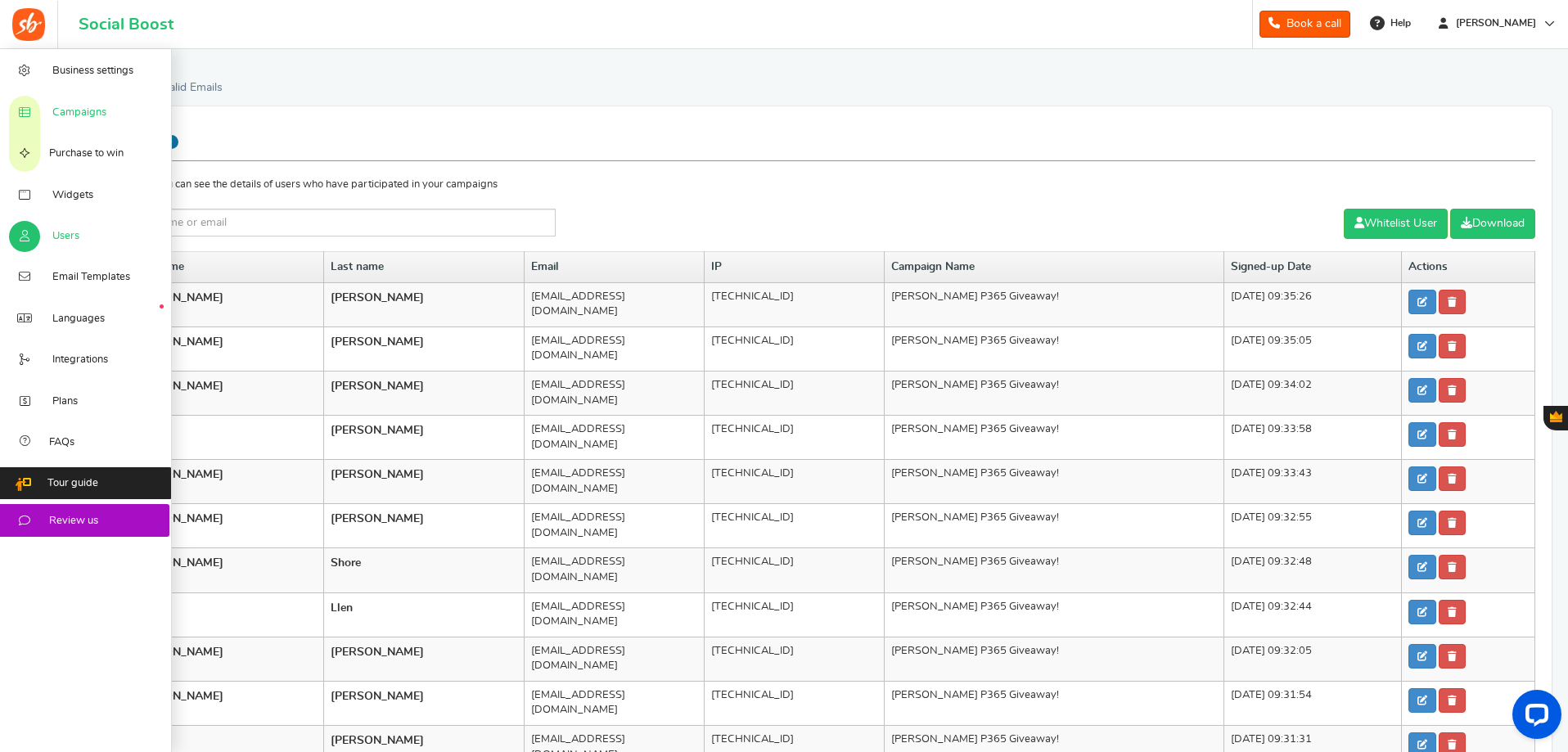
click at [86, 100] on link "Campaigns" at bounding box center [86, 111] width 172 height 41
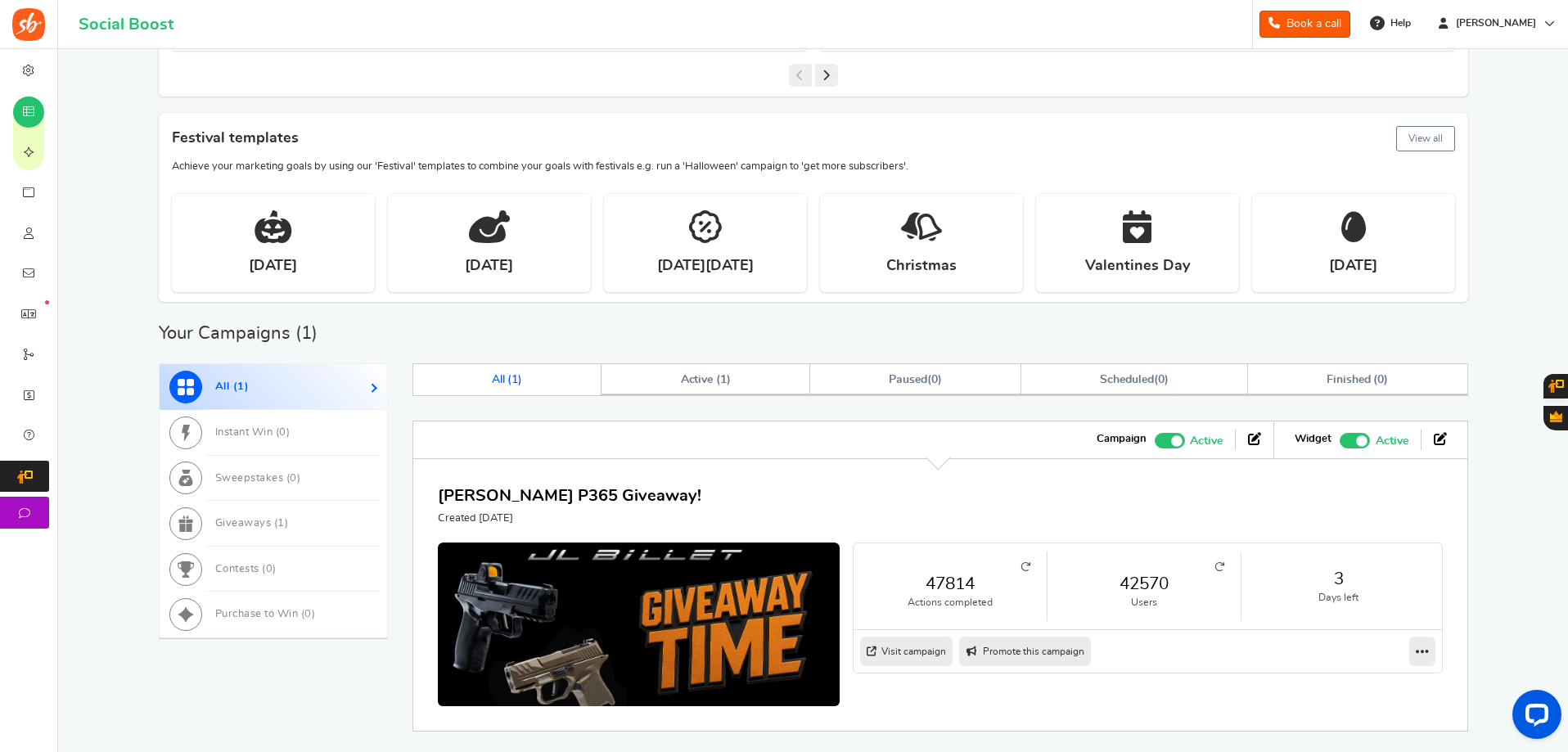
scroll to position [569, 0]
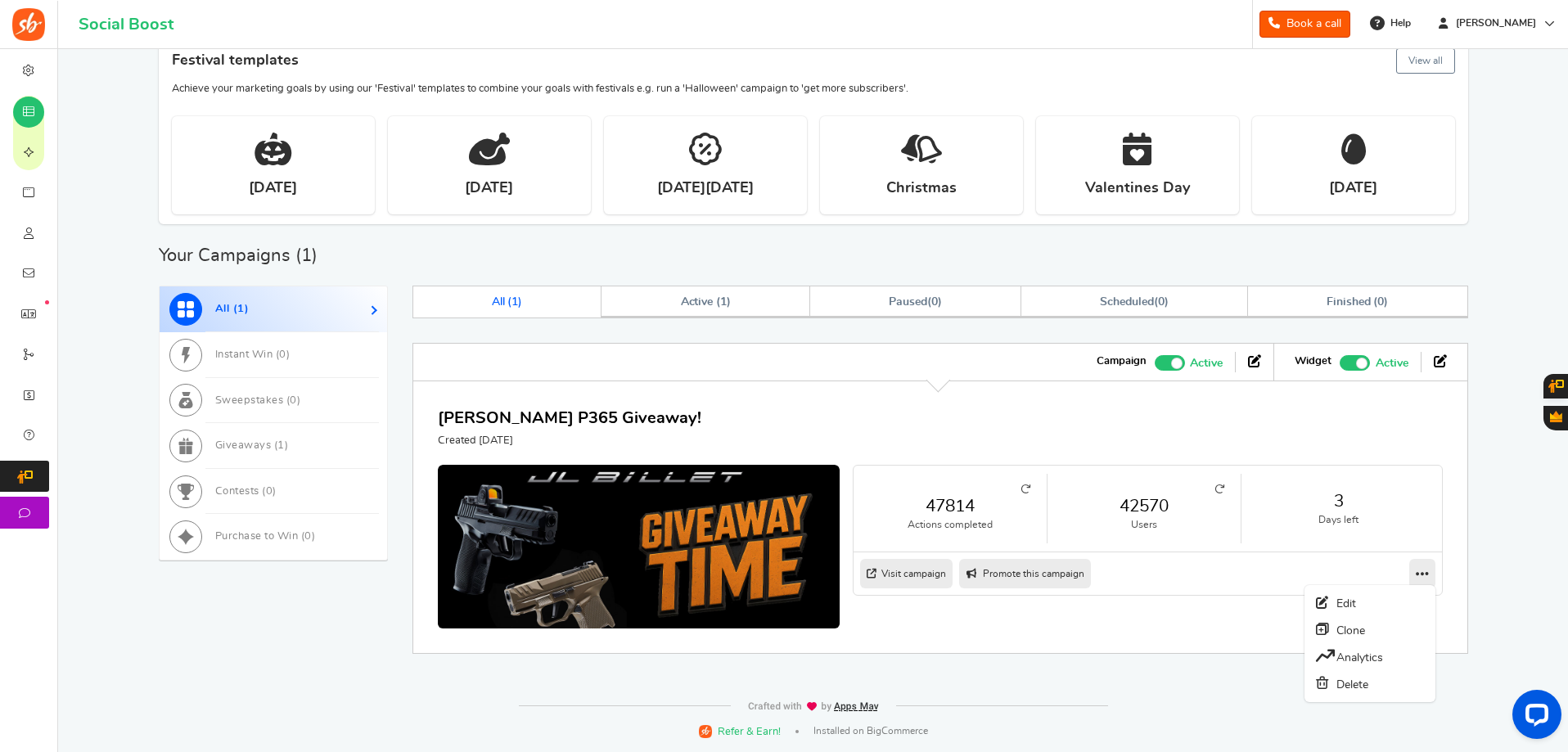
click at [1421, 575] on icon at bounding box center [1422, 574] width 14 height 14
click at [1350, 606] on link "Edit" at bounding box center [1370, 603] width 122 height 26
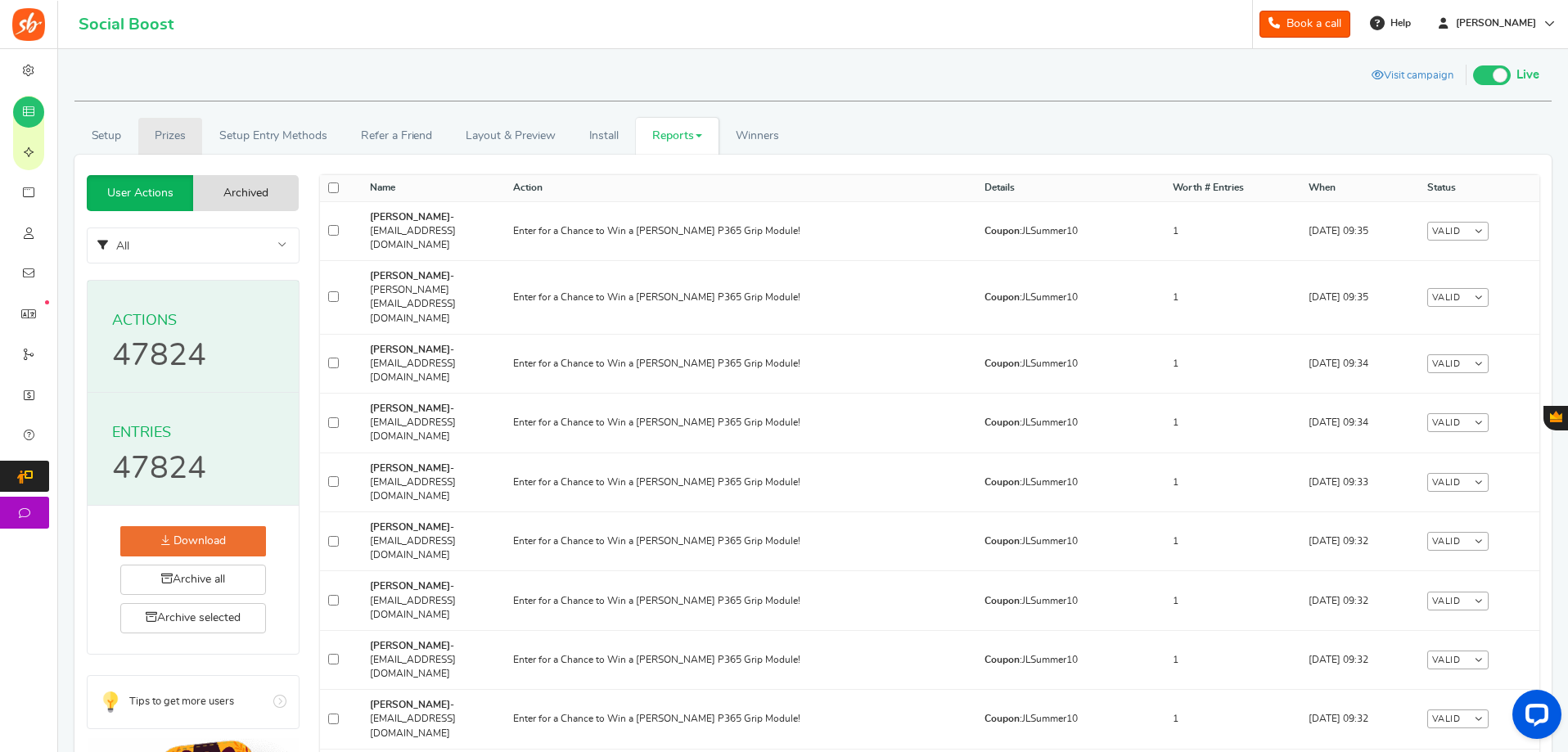
click at [175, 140] on link "Prizes" at bounding box center [171, 136] width 65 height 37
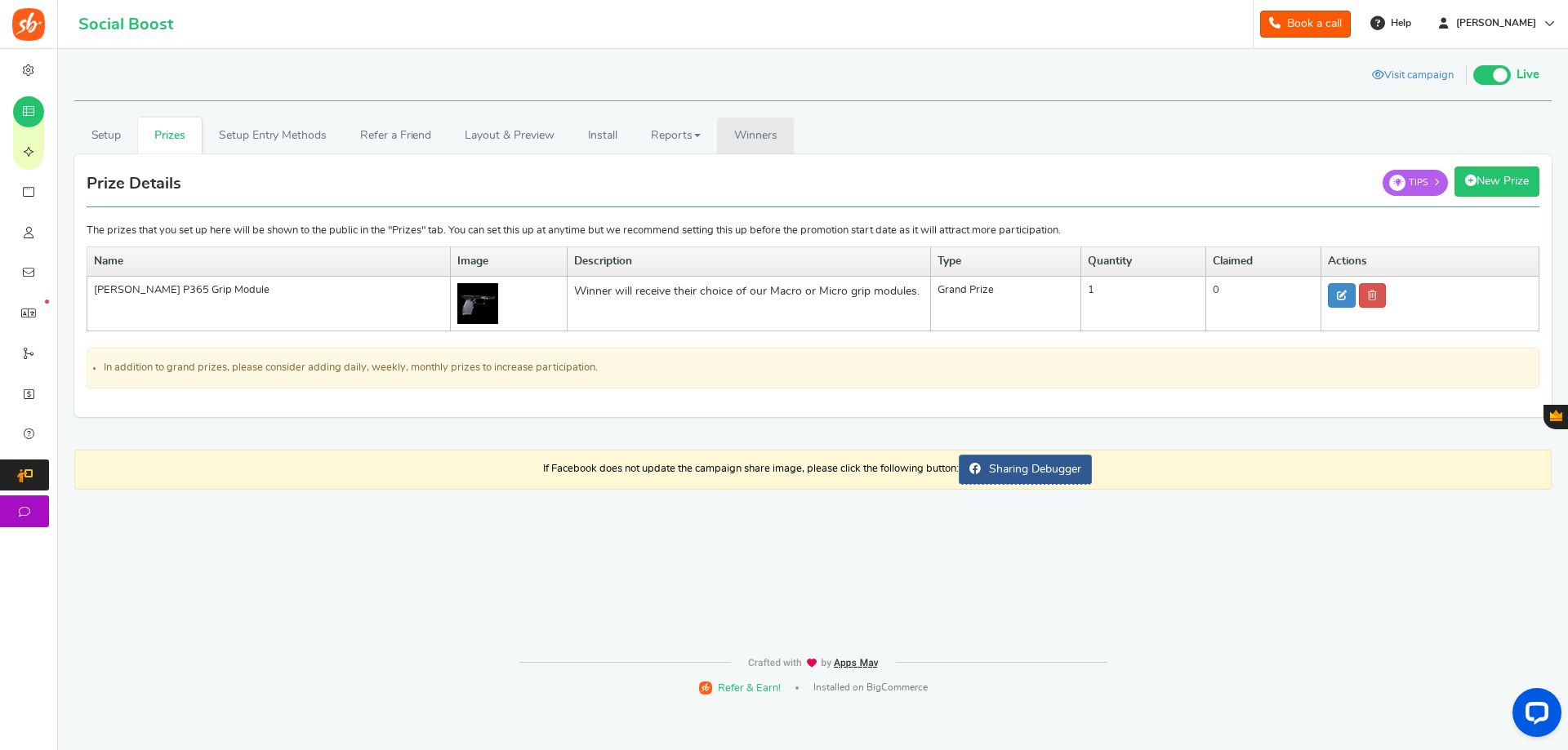
click at [768, 130] on span "Winners" at bounding box center [755, 136] width 43 height 12
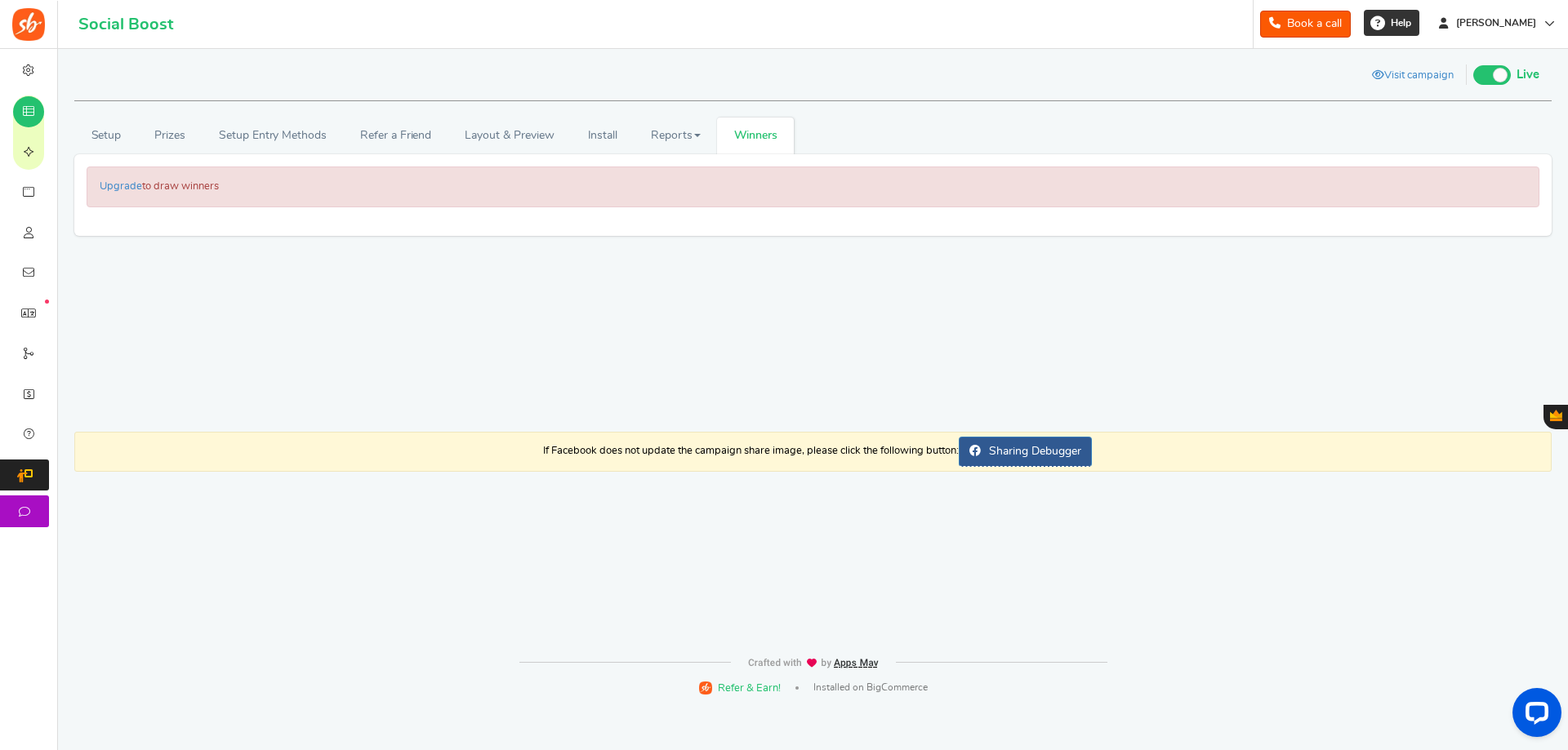
click at [1411, 20] on span "Help" at bounding box center [1398, 22] width 24 height 13
click at [1093, 321] on div "Great! Now let's set up your campaign. General Sign up Form Restrictions GDPR" at bounding box center [813, 277] width 1477 height 245
click at [129, 177] on div "Upgrade to draw winners" at bounding box center [812, 186] width 1452 height 40
click at [129, 182] on link "Upgrade" at bounding box center [120, 187] width 42 height 11
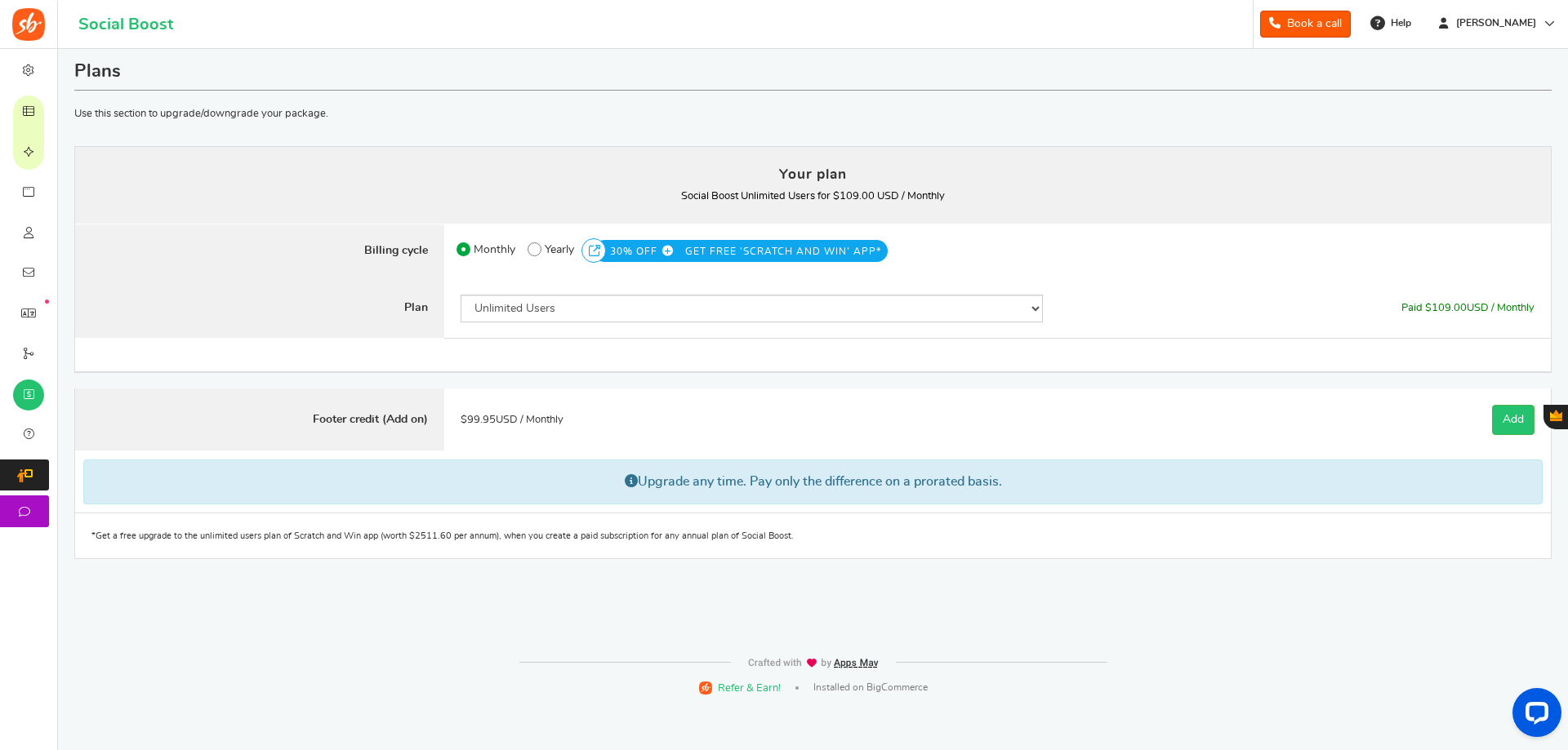
click at [1340, 32] on link "Book a call" at bounding box center [1305, 24] width 91 height 27
click at [31, 26] on img at bounding box center [29, 24] width 32 height 32
click at [145, 13] on div "Social Boost" at bounding box center [126, 24] width 136 height 49
click at [38, 26] on img at bounding box center [29, 24] width 32 height 32
click at [115, 29] on h1 "Social Boost" at bounding box center [125, 24] width 94 height 18
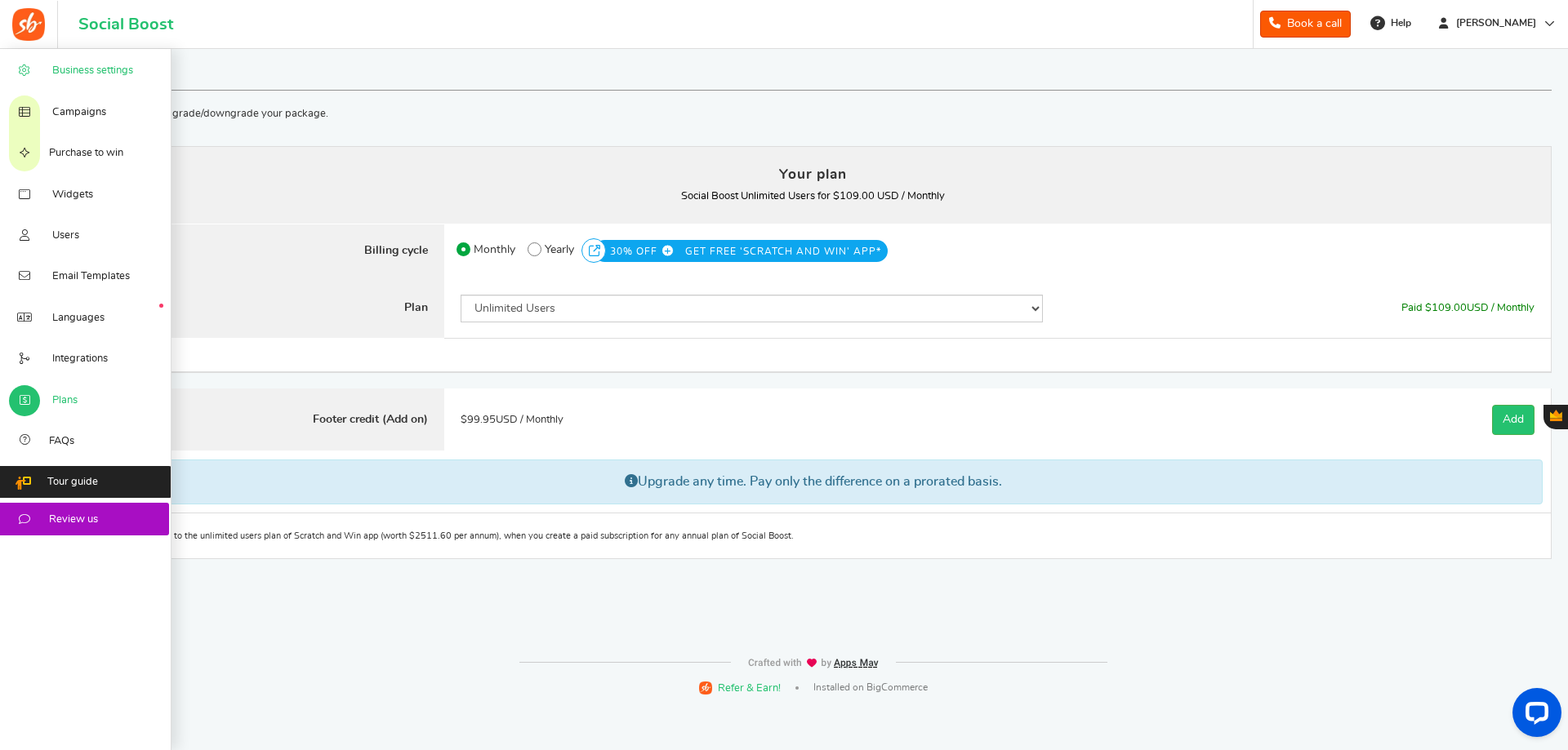
click at [59, 71] on span "Business settings" at bounding box center [92, 71] width 81 height 14
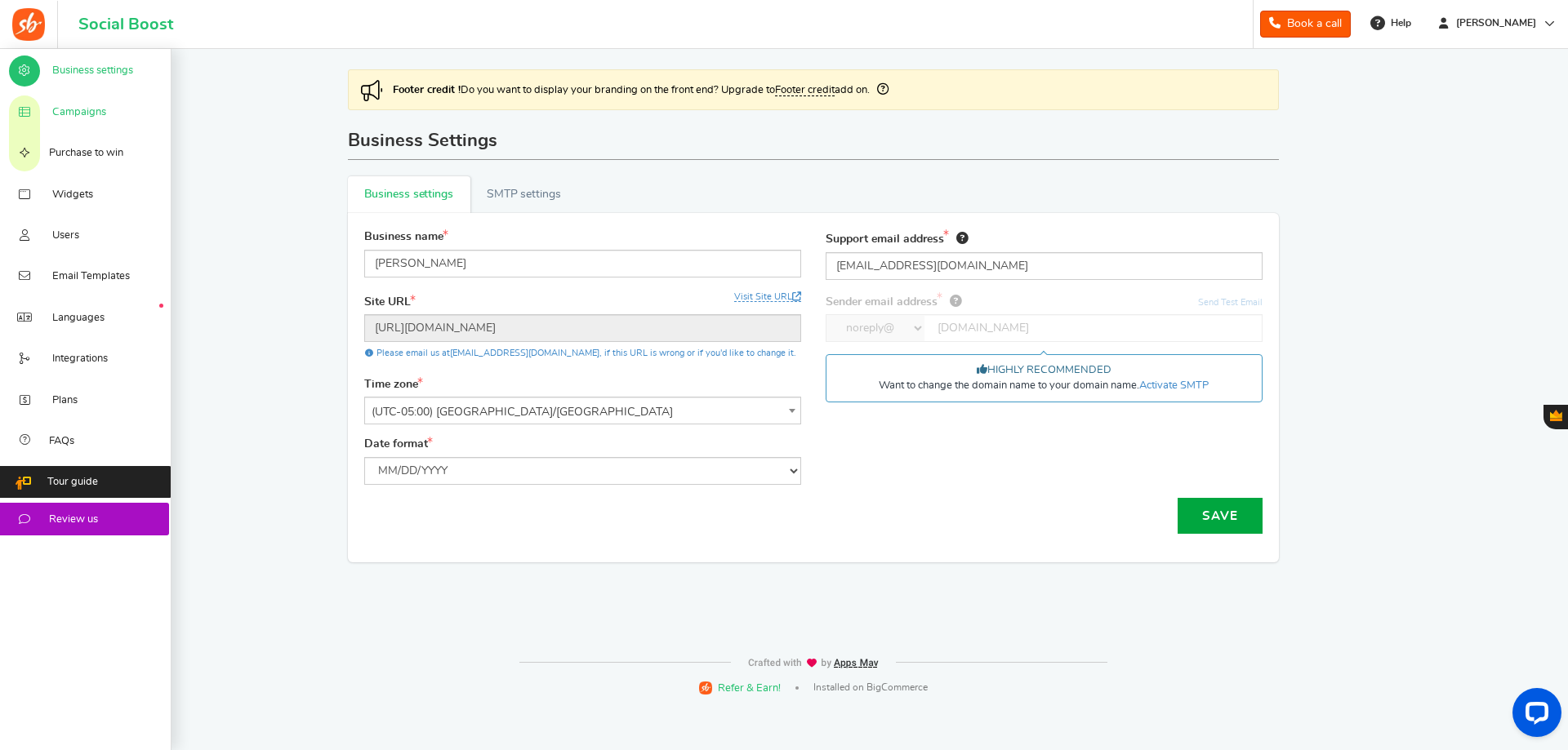
click at [78, 100] on link "Campaigns" at bounding box center [85, 110] width 172 height 40
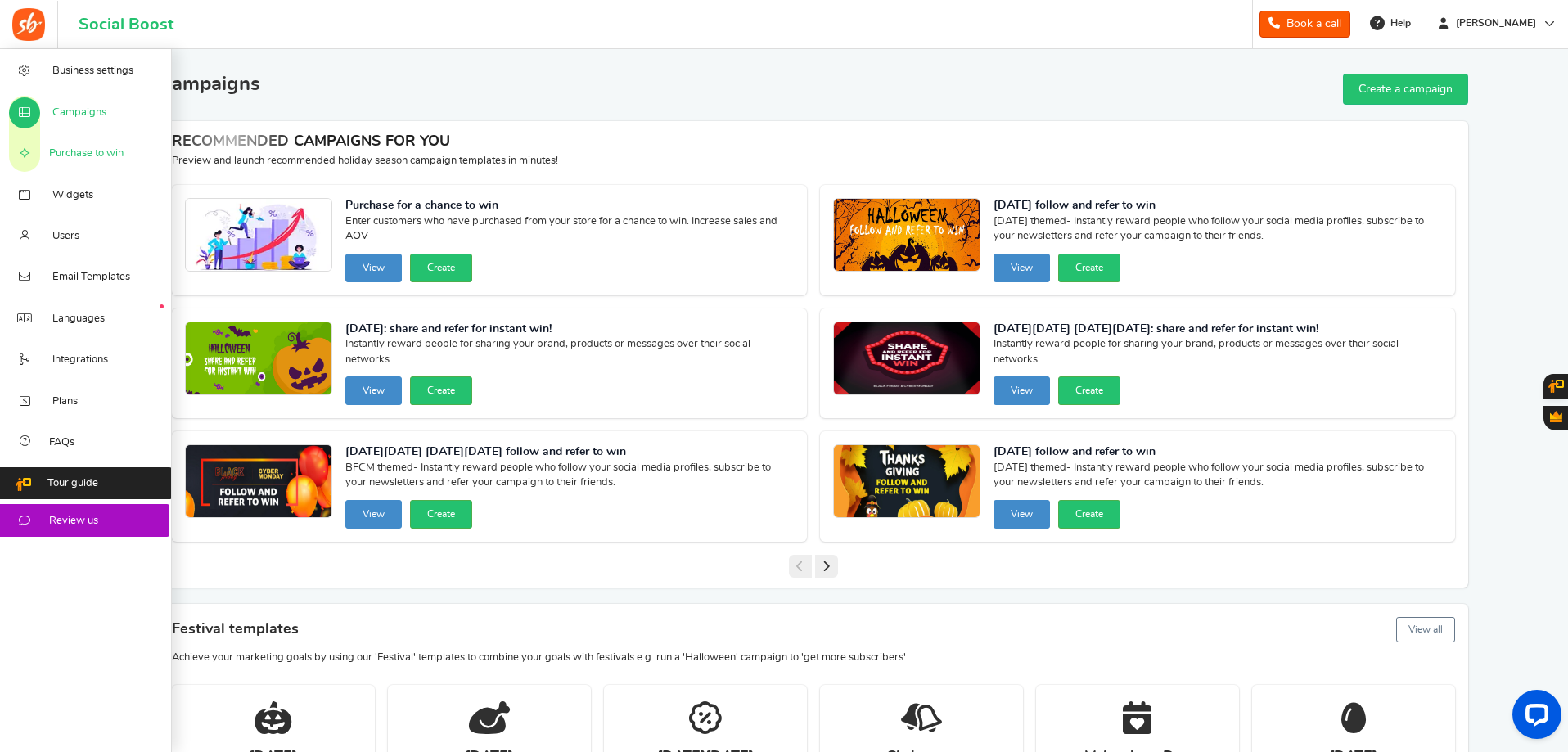
click at [96, 155] on span "Purchase to win" at bounding box center [86, 154] width 75 height 14
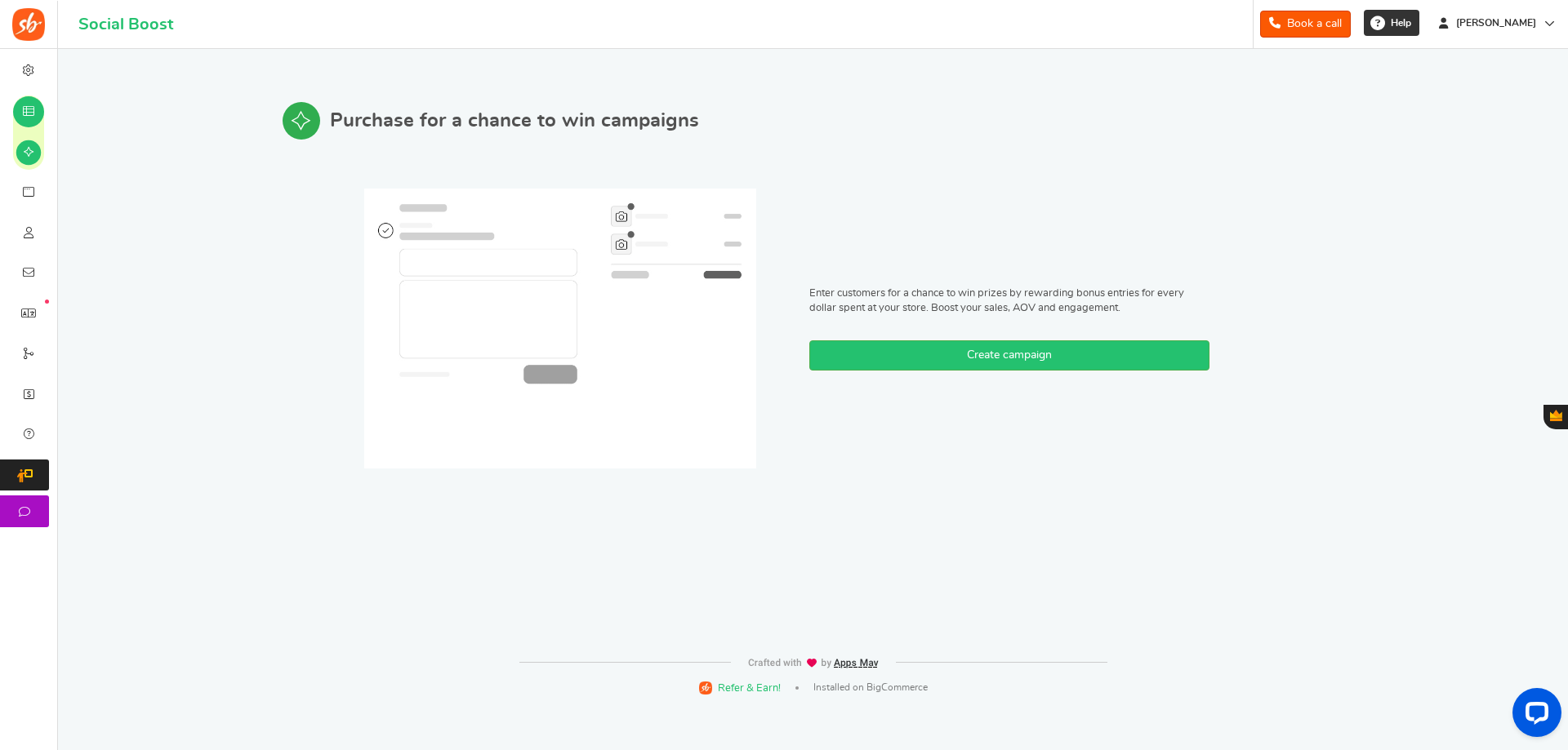
click at [1419, 21] on link "Help" at bounding box center [1391, 22] width 56 height 26
